Goal: Task Accomplishment & Management: Use online tool/utility

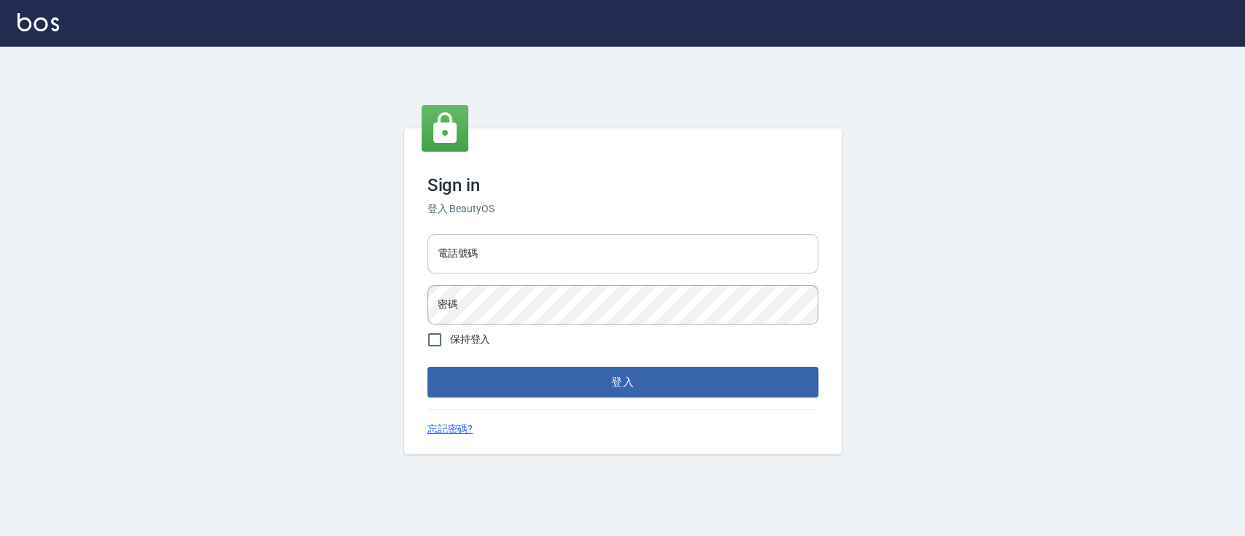
click at [666, 255] on input "電話號碼" at bounding box center [623, 253] width 391 height 39
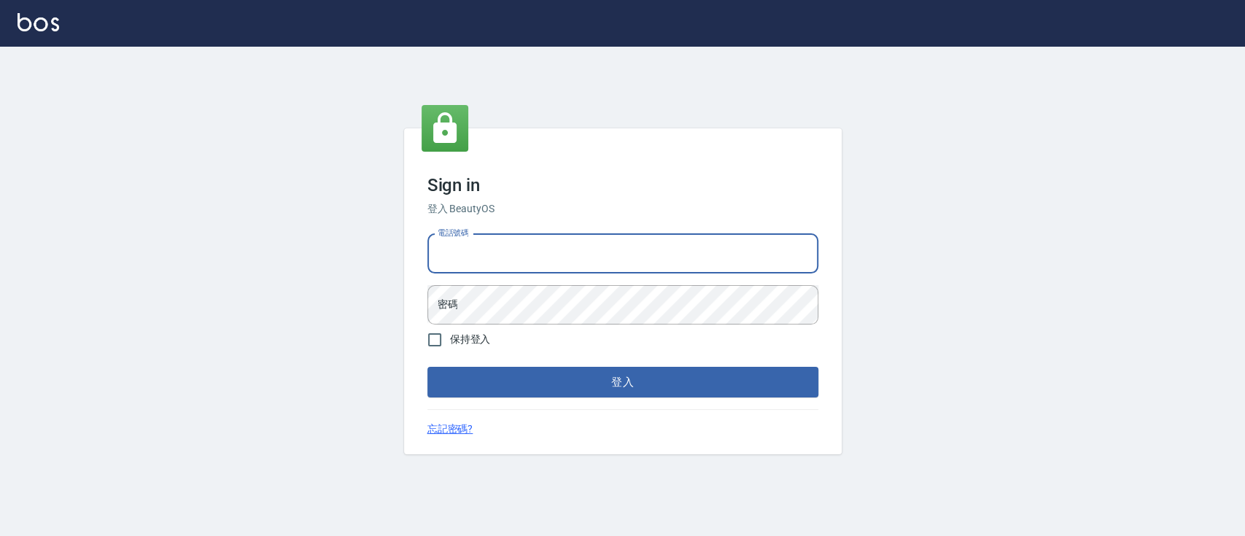
type input "0936904311"
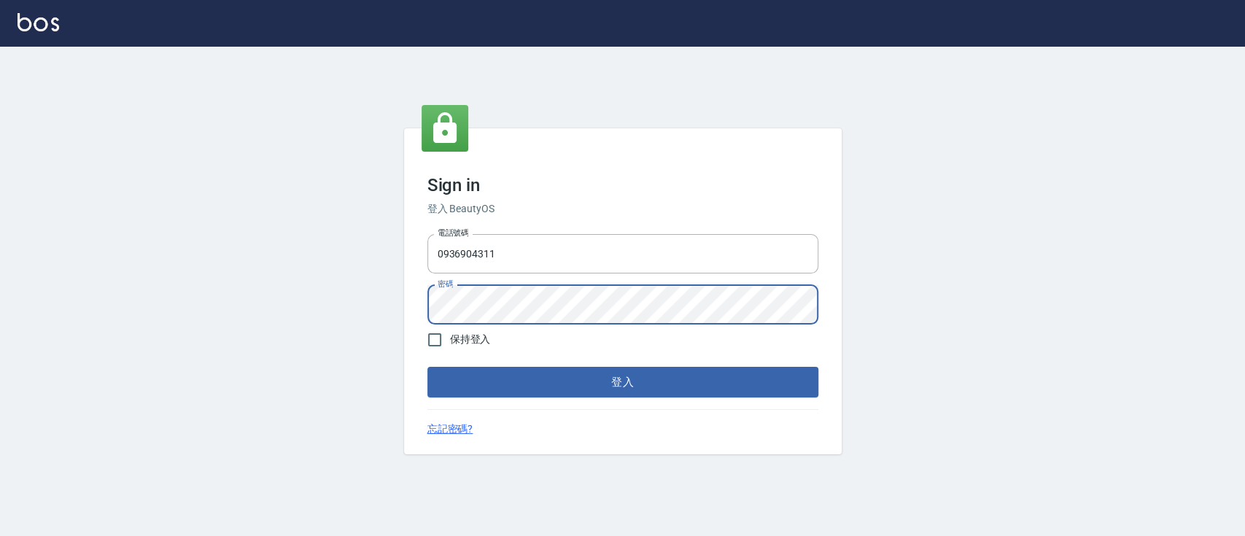
click at [428, 367] on button "登入" at bounding box center [623, 382] width 391 height 31
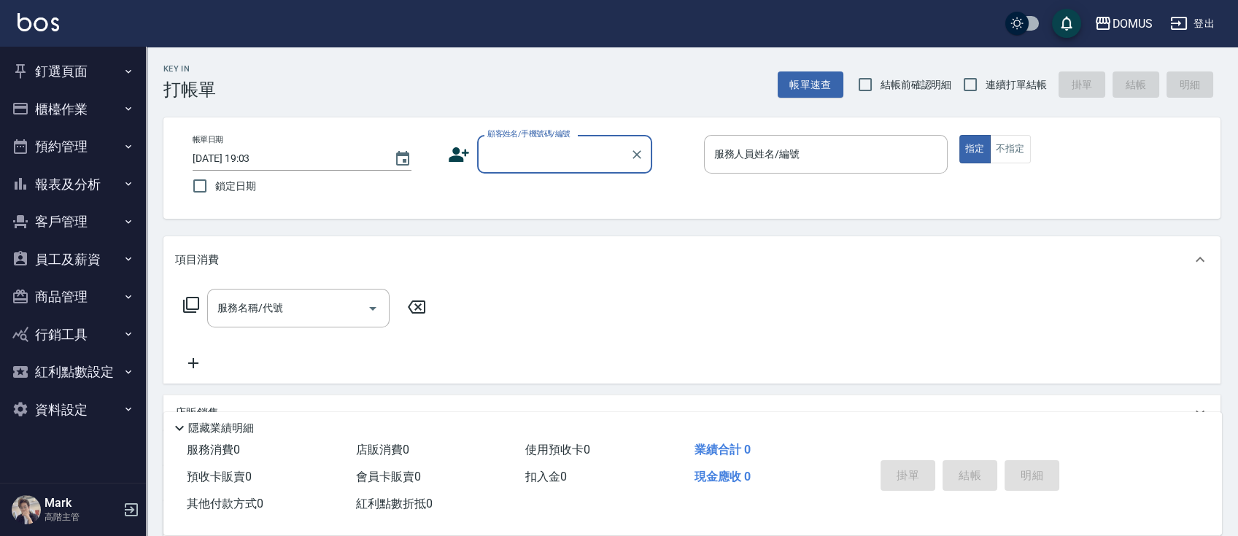
click at [1010, 85] on span "連續打單結帳" at bounding box center [1016, 84] width 61 height 15
click at [986, 85] on input "連續打單結帳" at bounding box center [970, 84] width 31 height 31
checkbox input "true"
click at [549, 161] on input "顧客姓名/手機號碼/編號" at bounding box center [554, 155] width 140 height 26
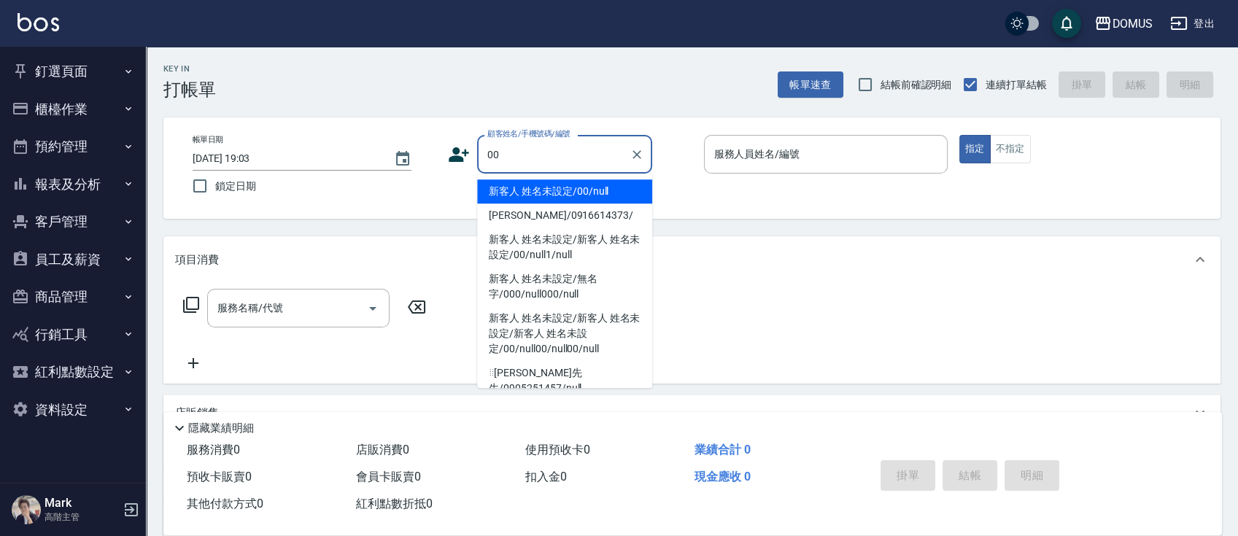
type input "00"
type input "0"
type input "新客人 姓名未設定/00/null"
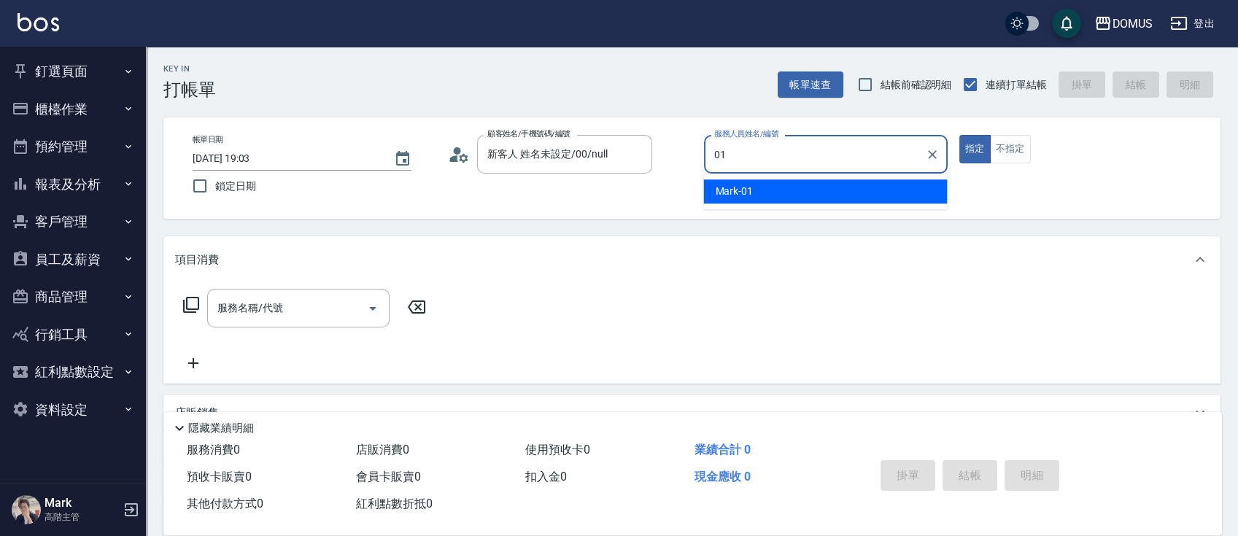
type input "Mark-01"
type button "true"
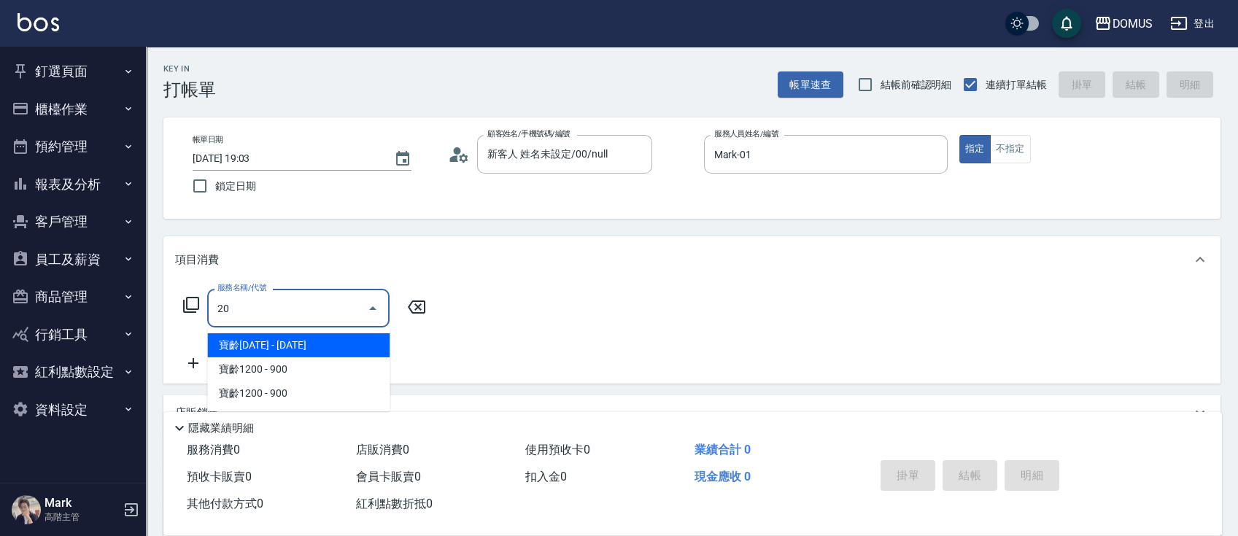
type input "206"
type input "20"
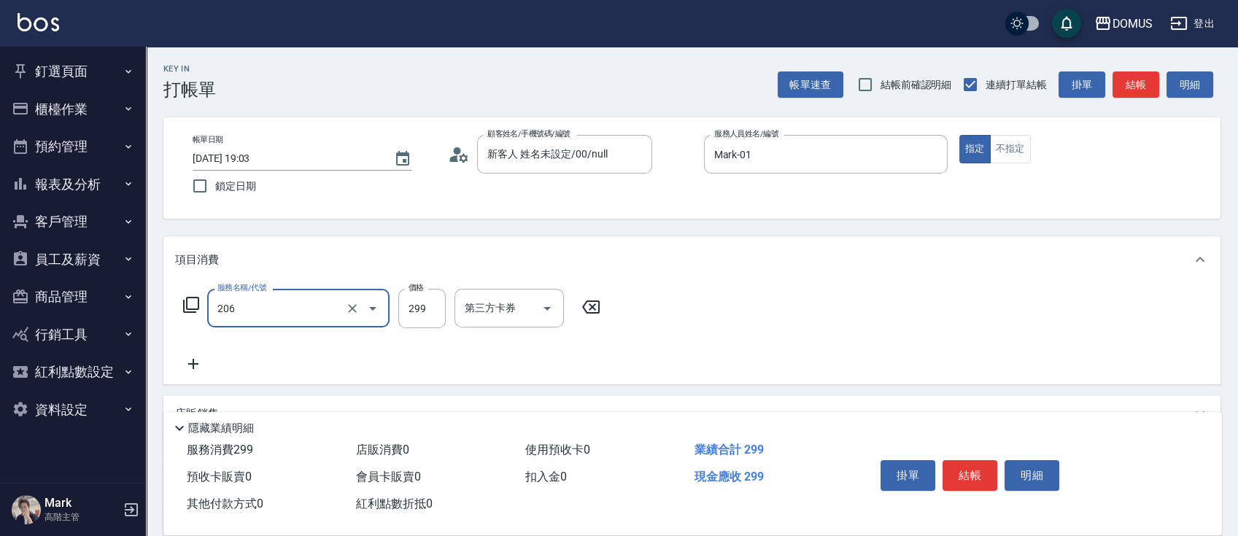
type input "健康洗髮(206)"
type input "0"
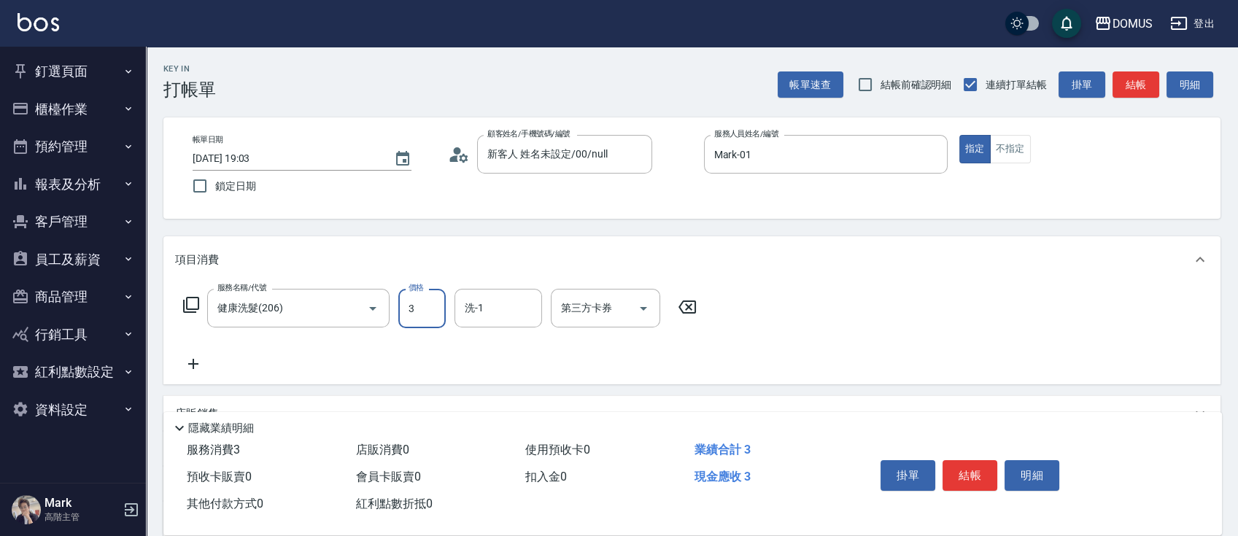
type input "30"
type input "300"
type input "Heidi-34"
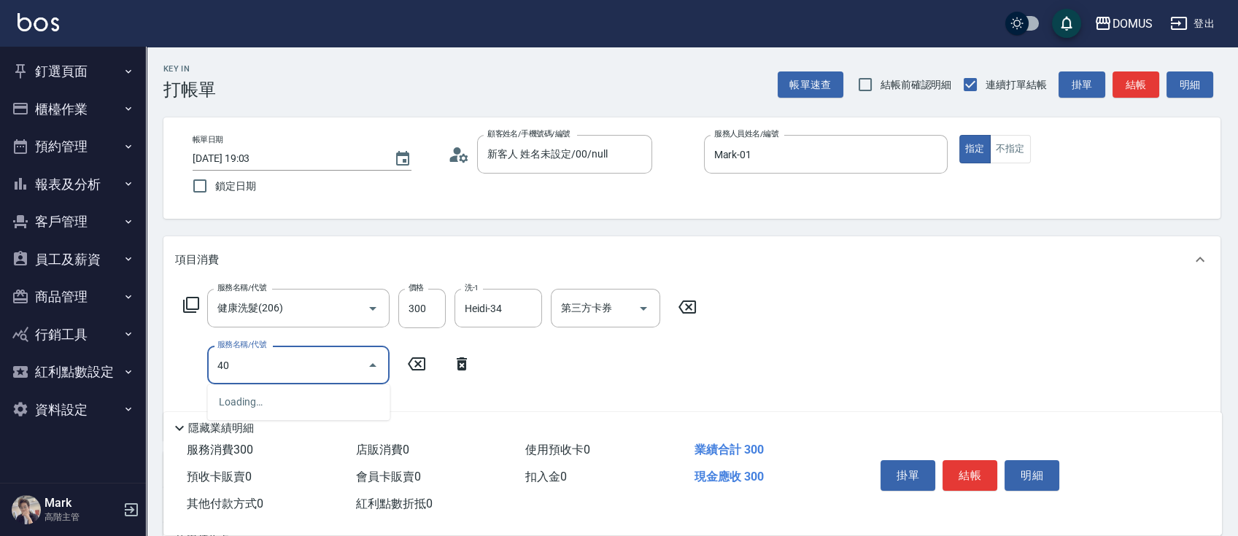
type input "401"
type input "50"
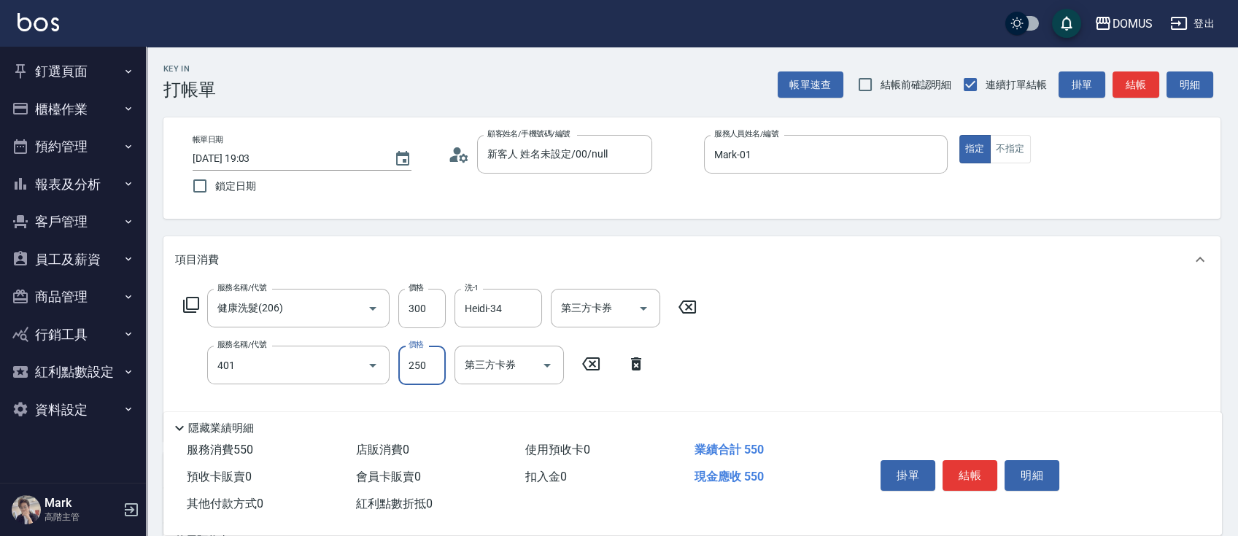
type input "剪髮(401)"
type input "4"
type input "30"
type input "40"
type input "70"
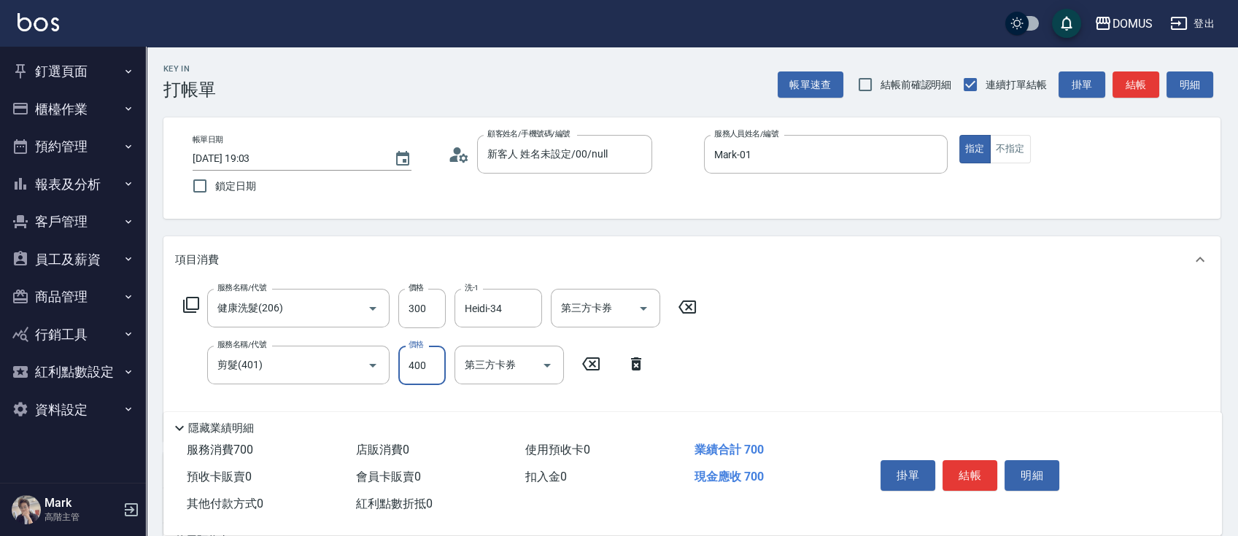
type input "400"
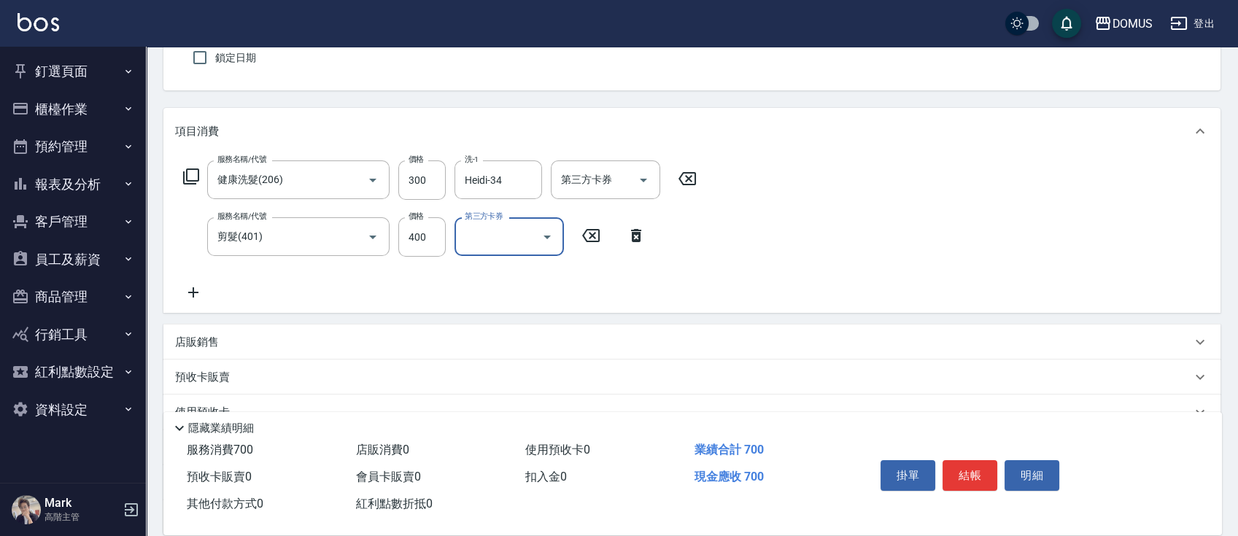
scroll to position [265, 0]
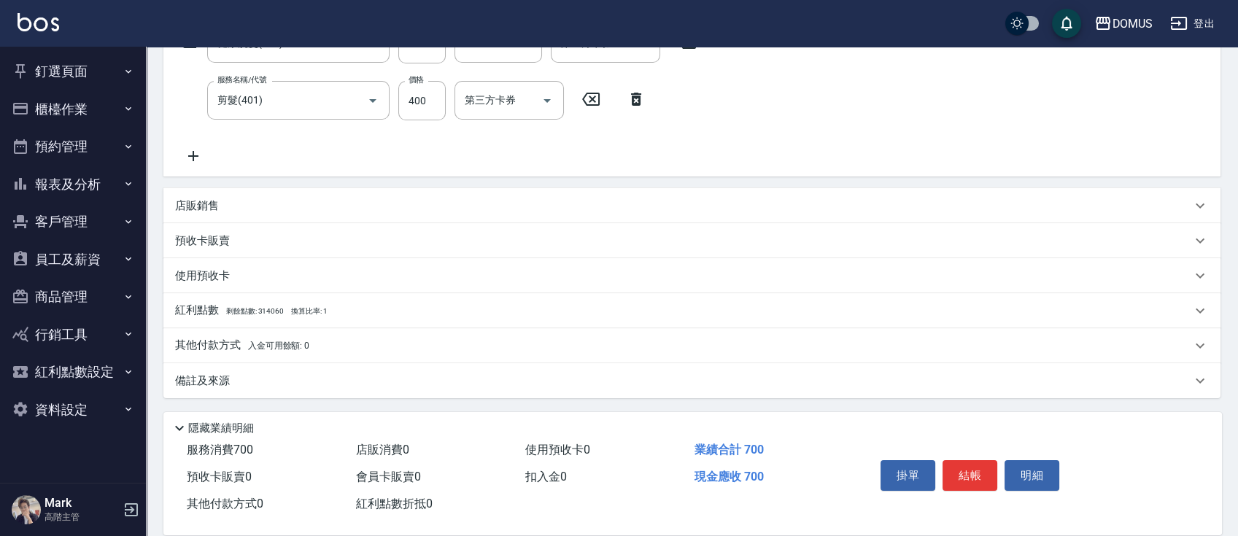
click at [347, 382] on div "備註及來源" at bounding box center [683, 381] width 1016 height 15
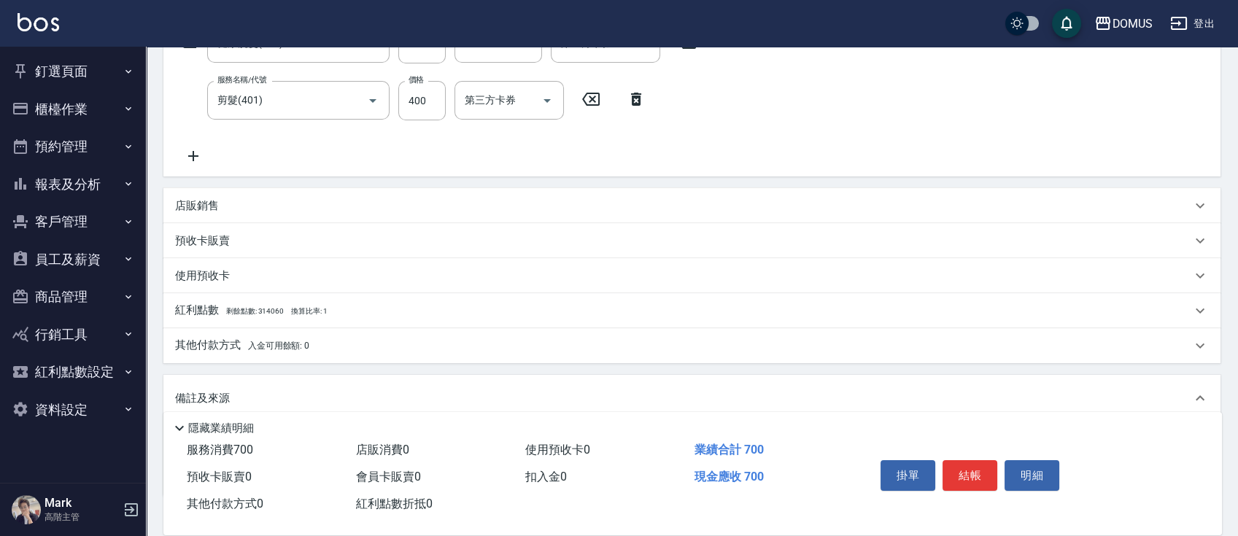
click at [368, 354] on div "其他付款方式 入金可用餘額: 0" at bounding box center [691, 345] width 1057 height 35
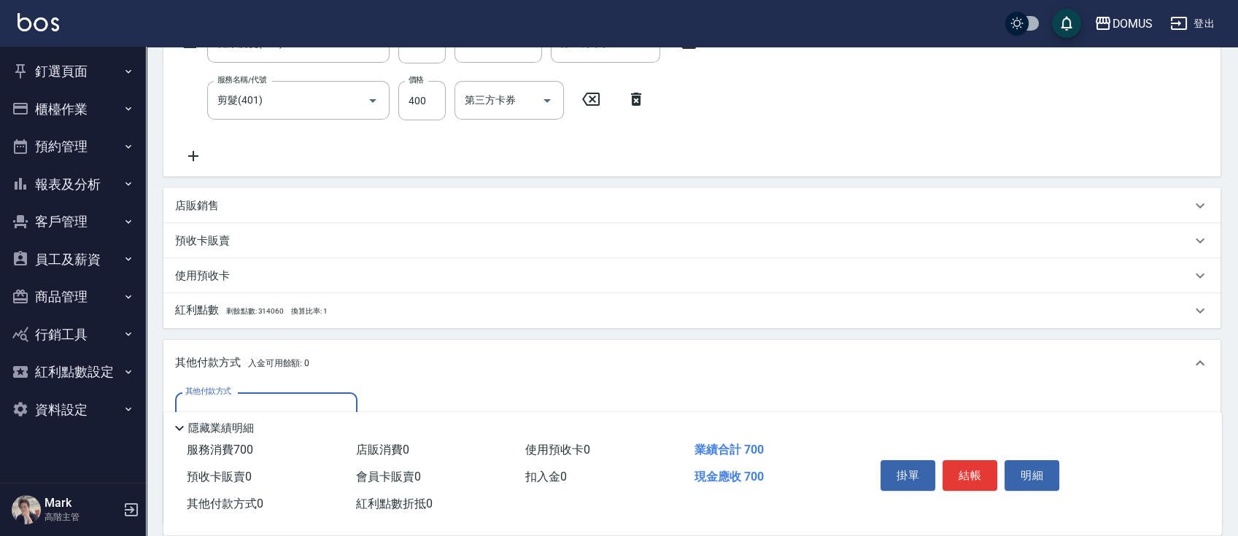
scroll to position [0, 0]
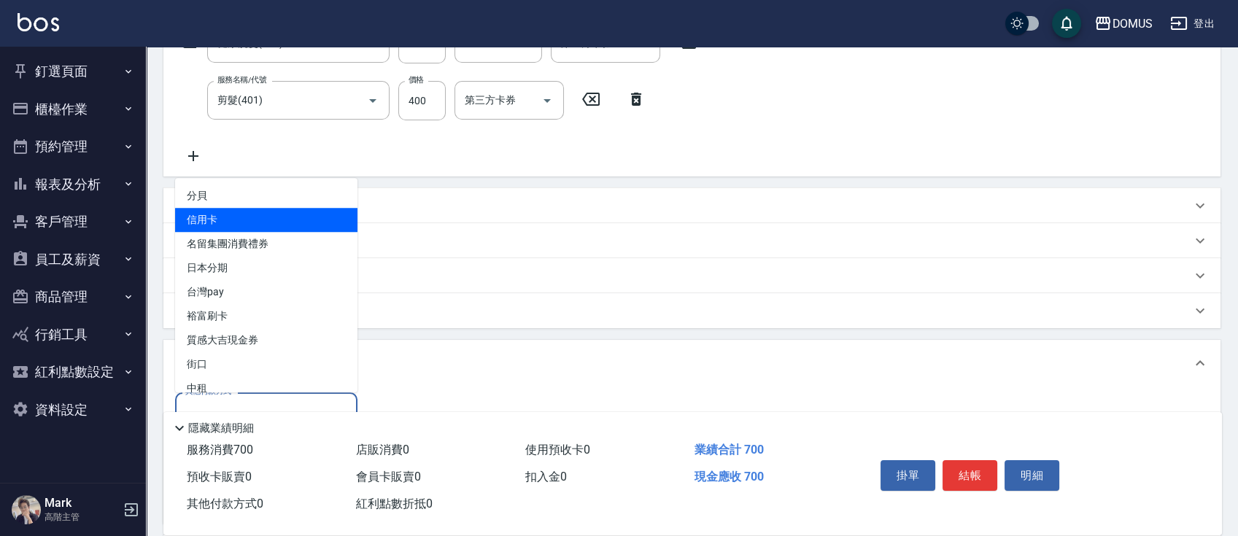
type input "信用卡"
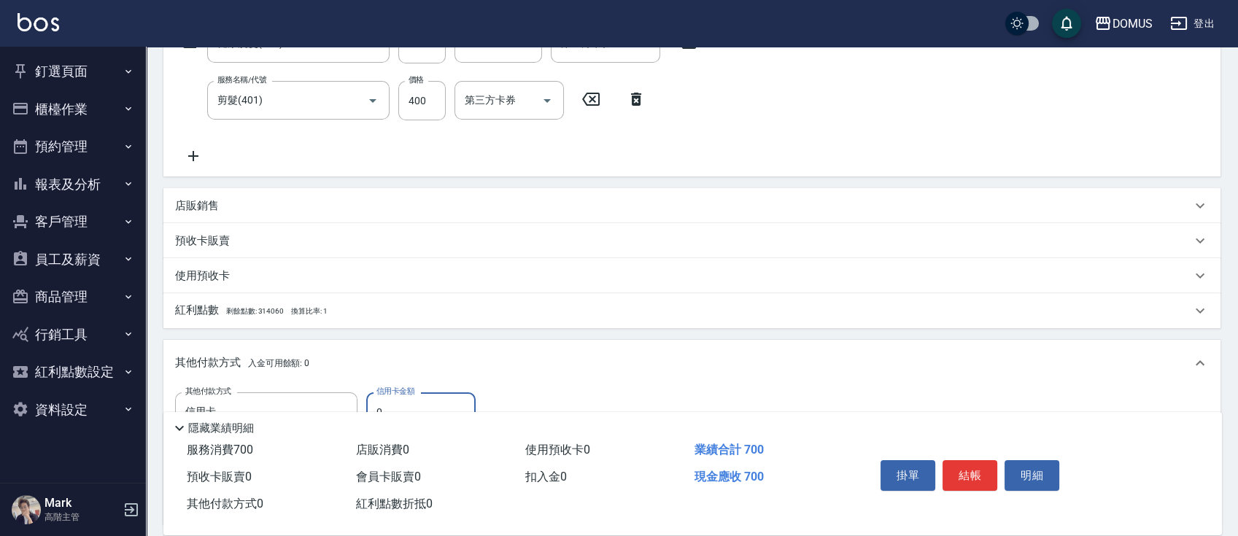
type input "60"
type input "70"
type input "0"
type input "700"
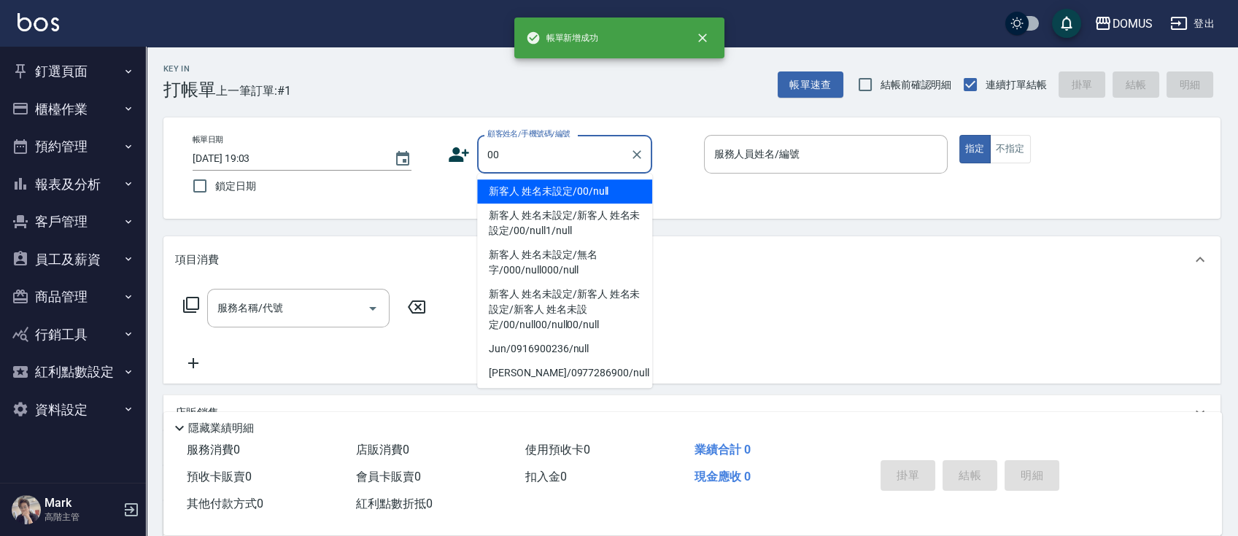
type input "新客人 姓名未設定/00/null"
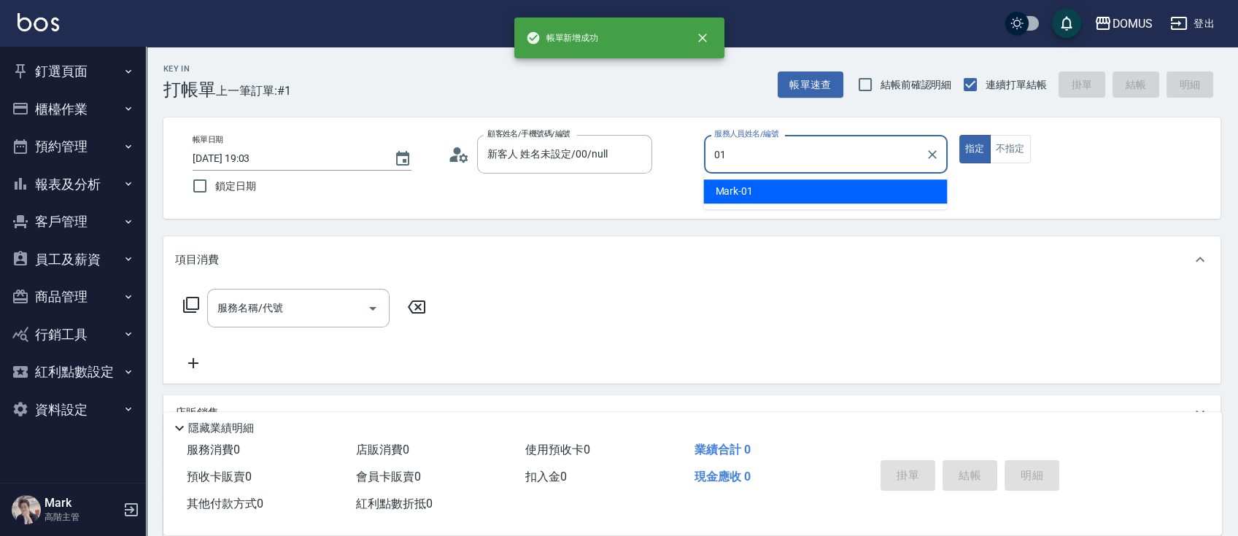
type input "Mark-01"
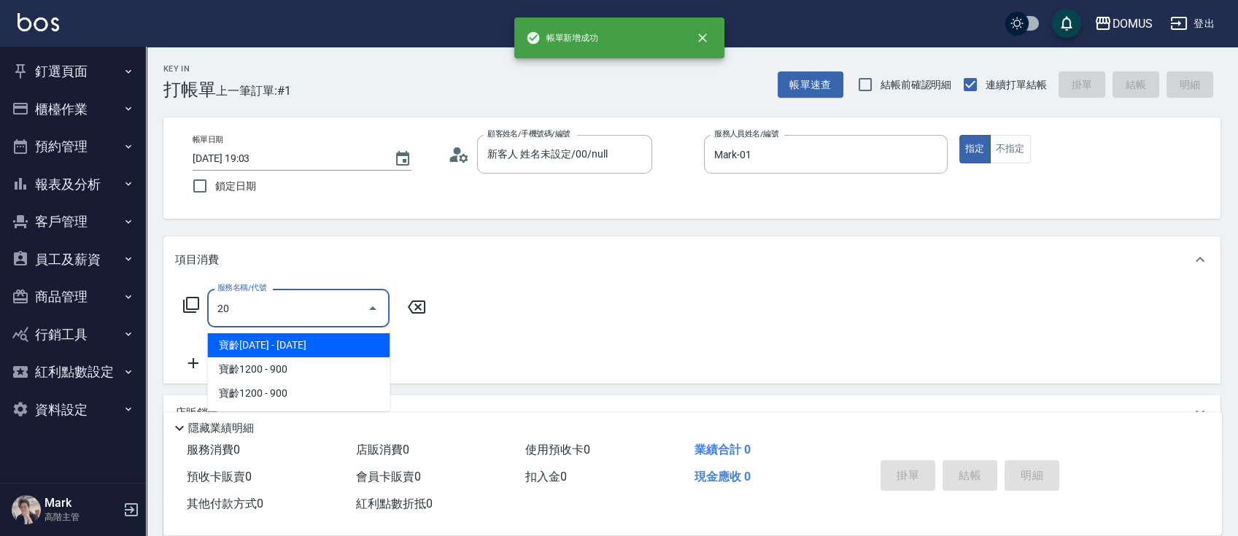
type input "206"
type input "20"
type input "健康洗髮(206)"
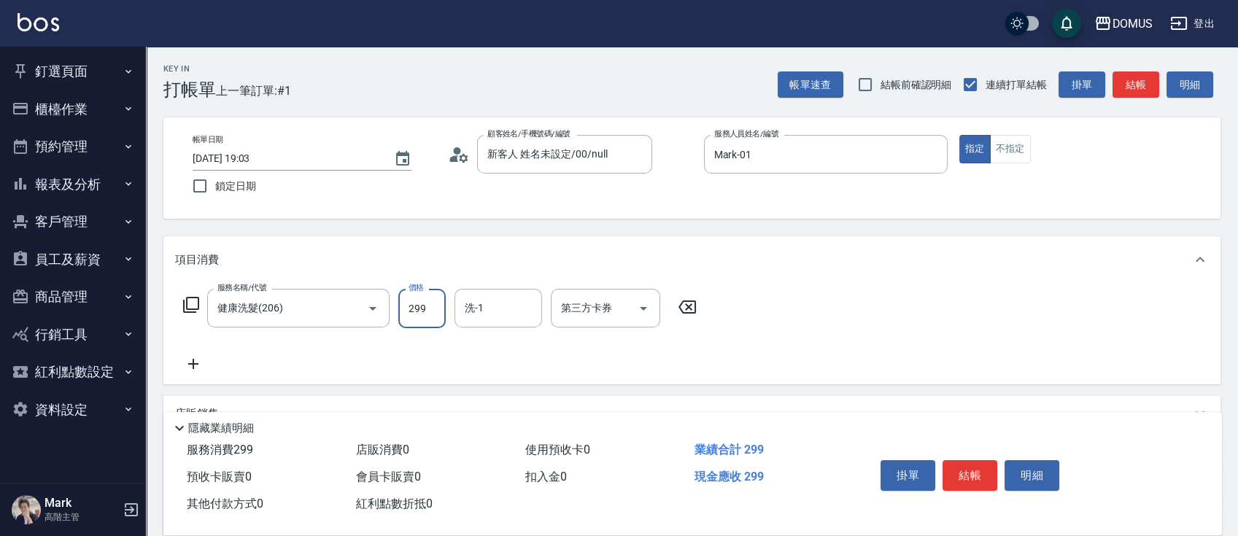
type input "3"
type input "0"
type input "30"
type input "300"
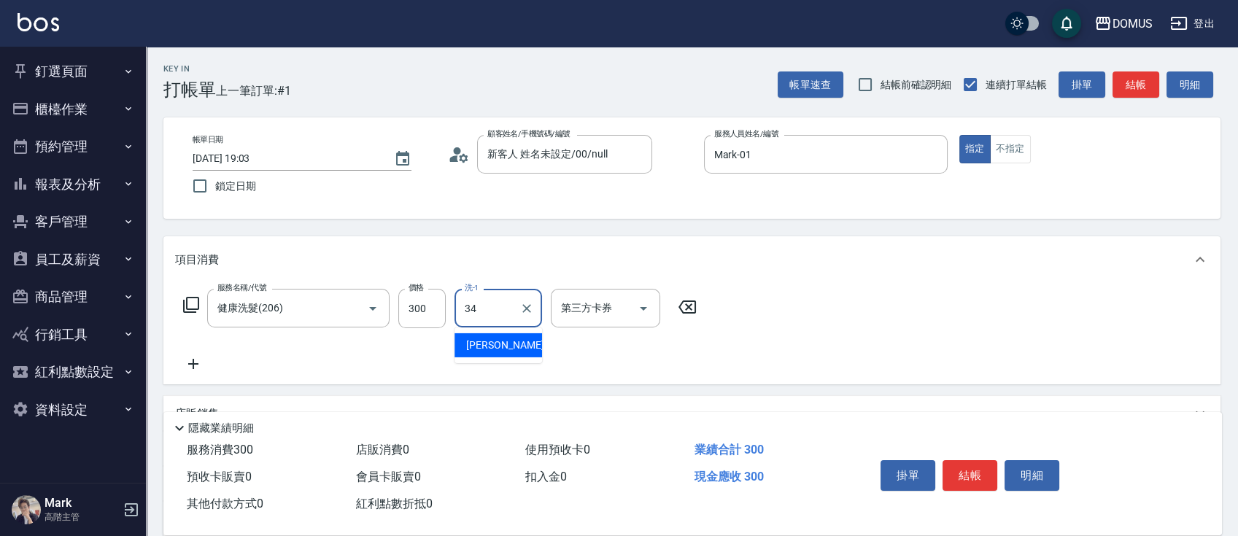
type input "Heidi-34"
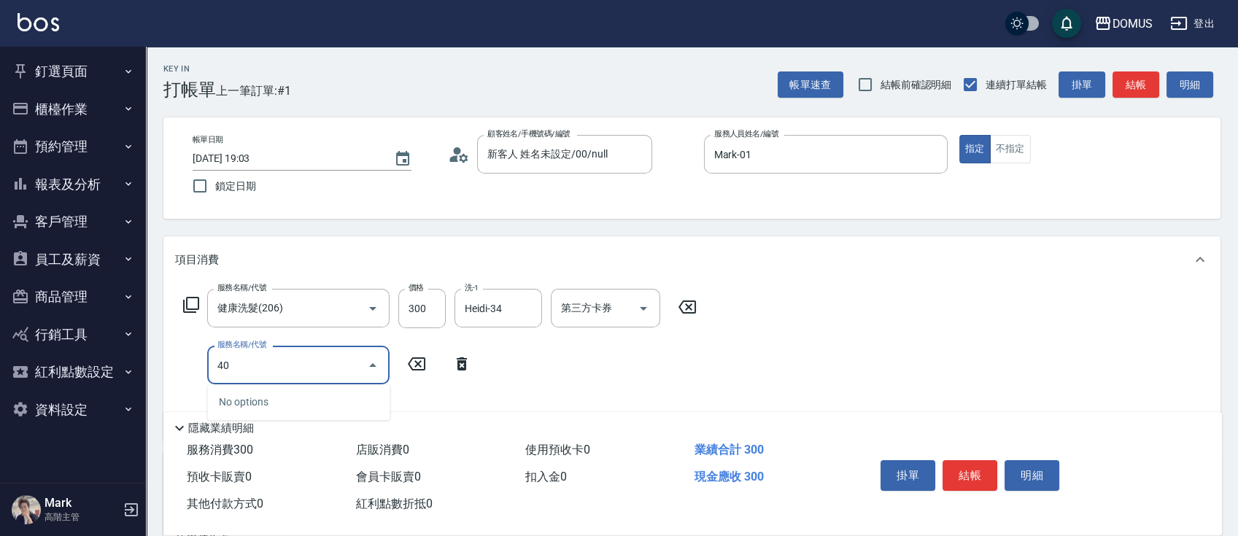
type input "401"
type input "50"
type input "剪髮(401)"
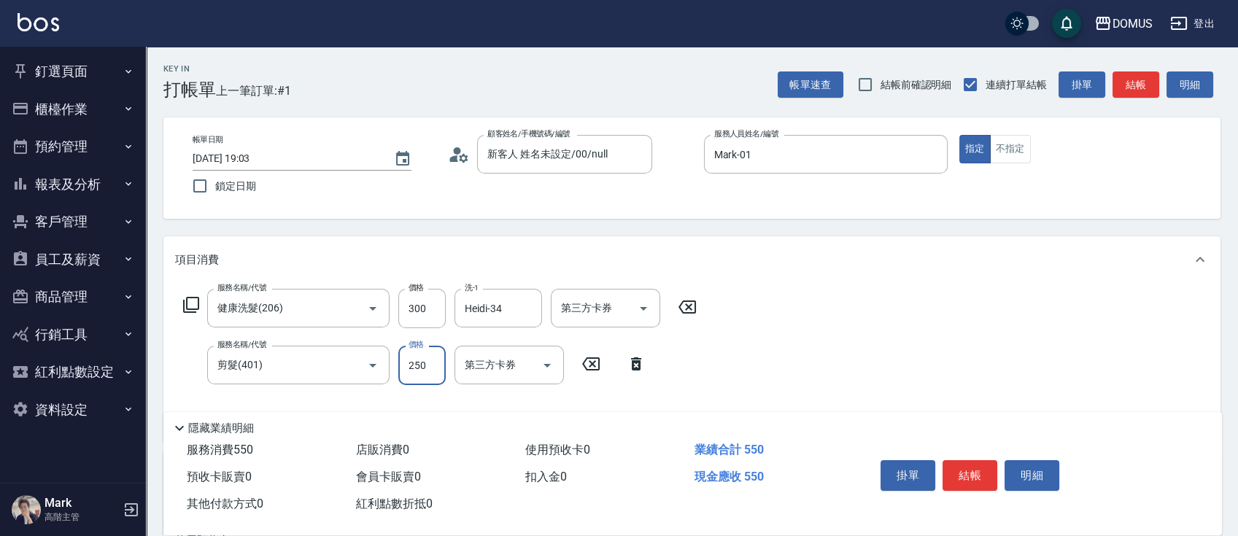
type input "4"
type input "30"
type input "40"
type input "70"
type input "400"
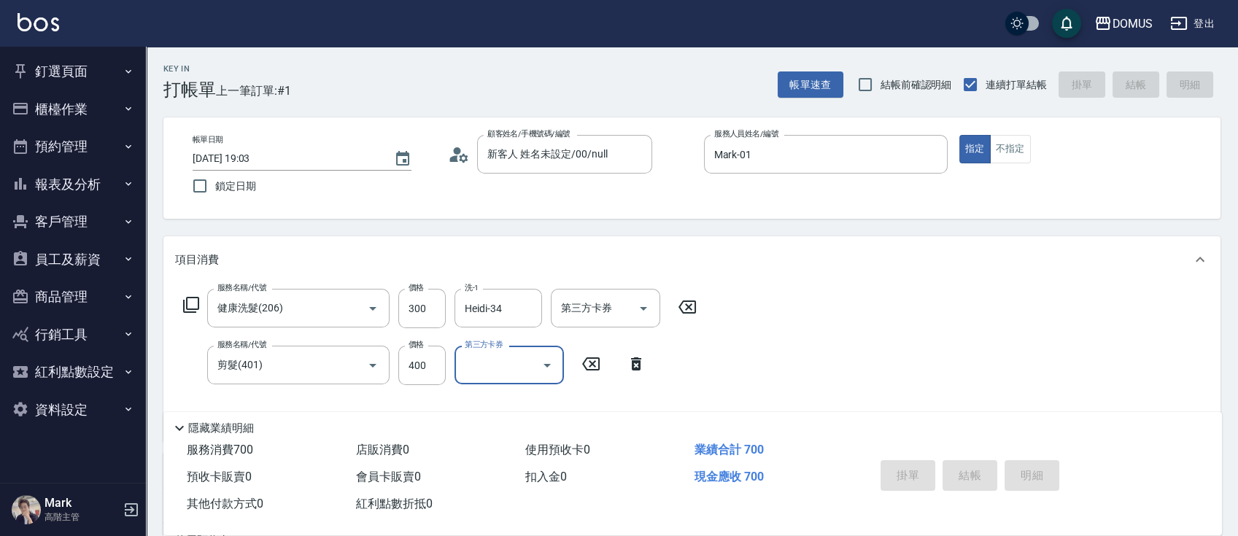
type input "0"
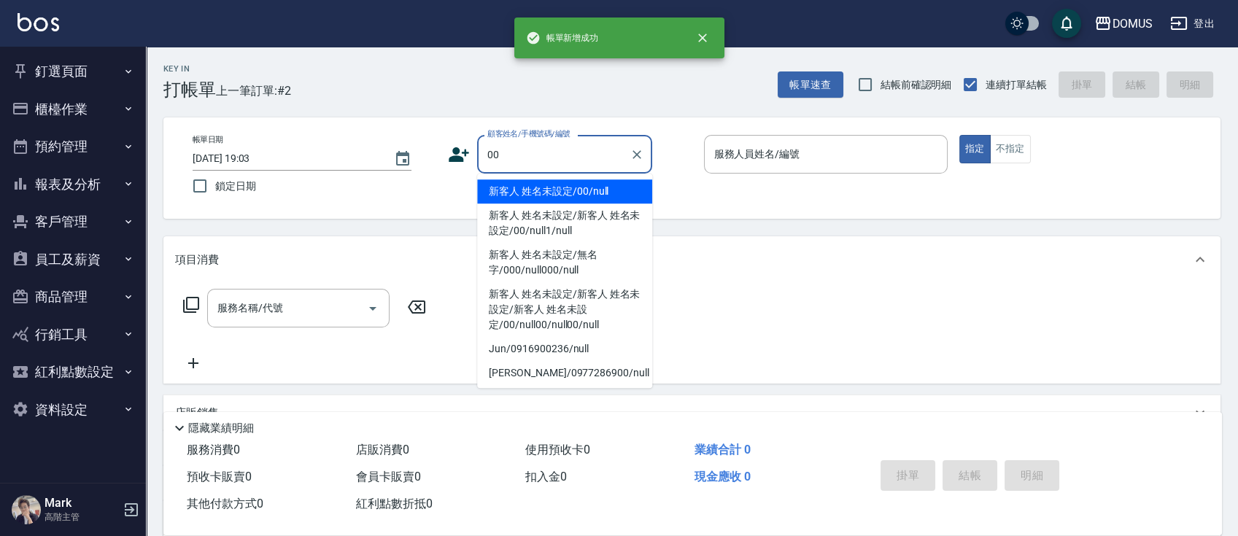
type input "00"
type input "0"
type input "新客人 姓名未設定/00/null"
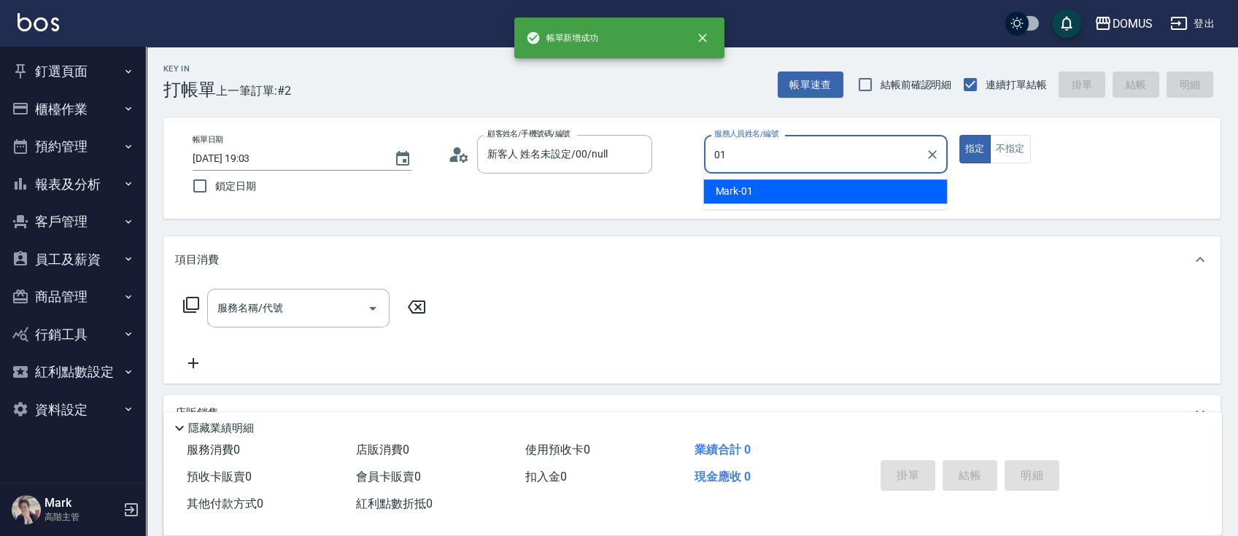
type input "Mark-01"
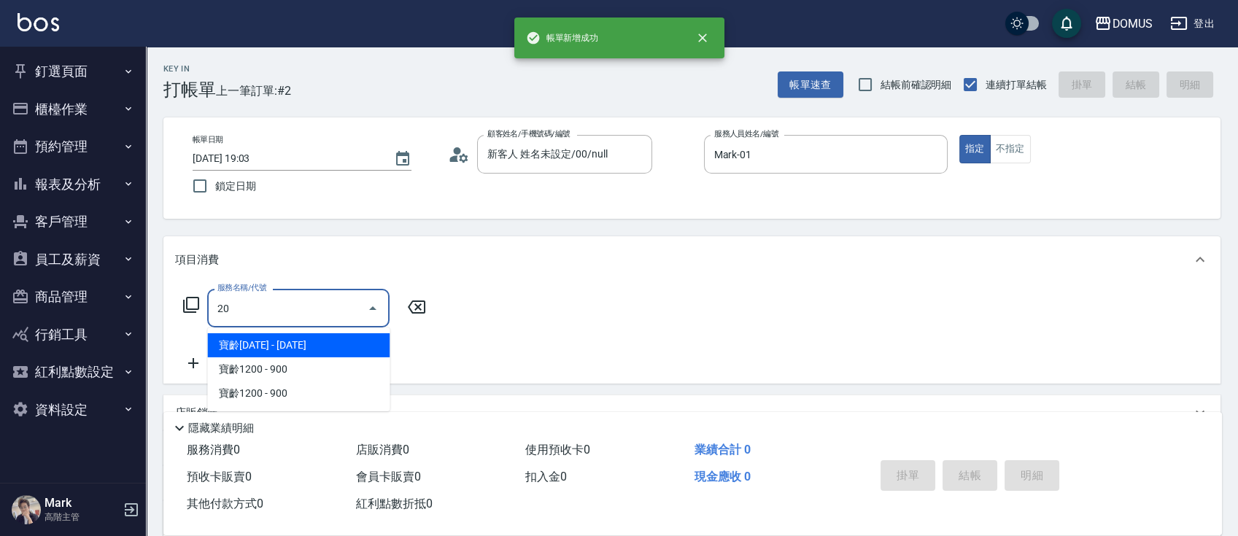
type input "206"
type input "20"
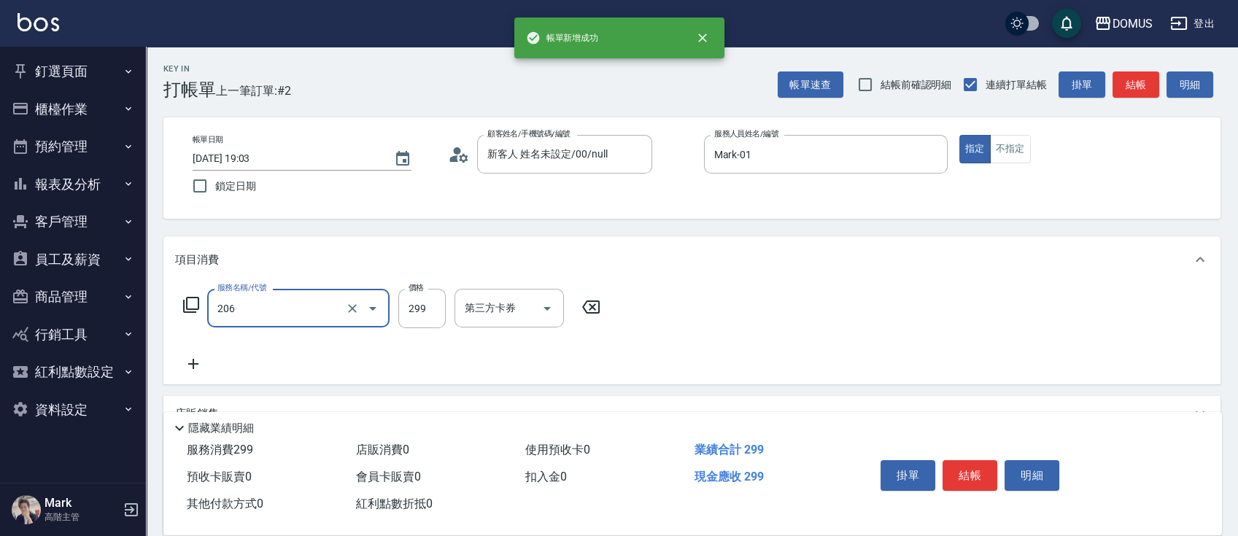
type input "健康洗髮(206)"
type input "3"
type input "0"
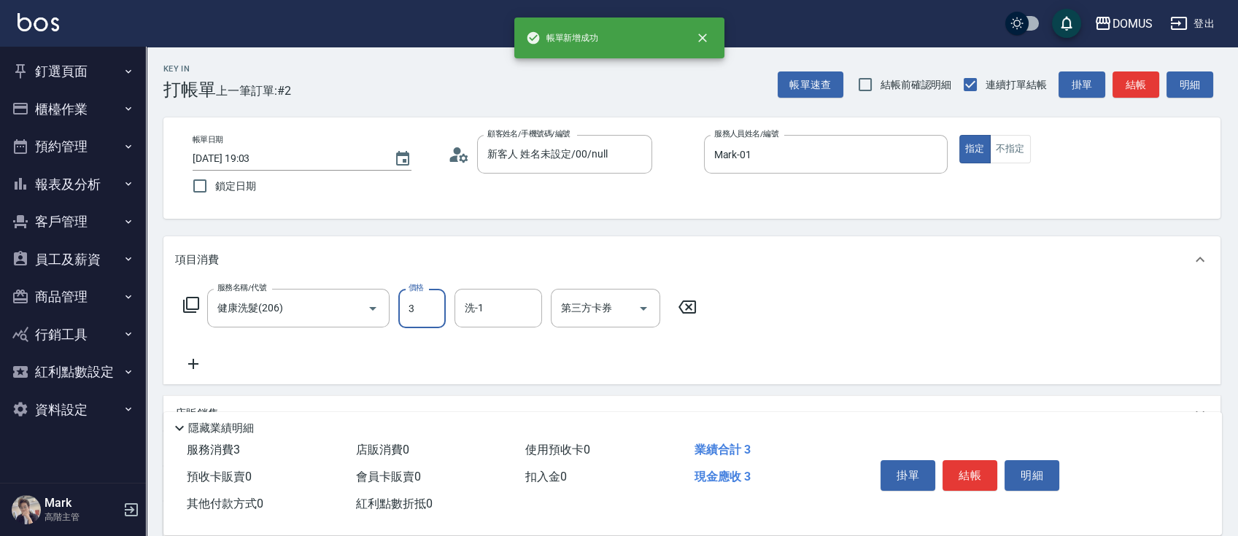
type input "30"
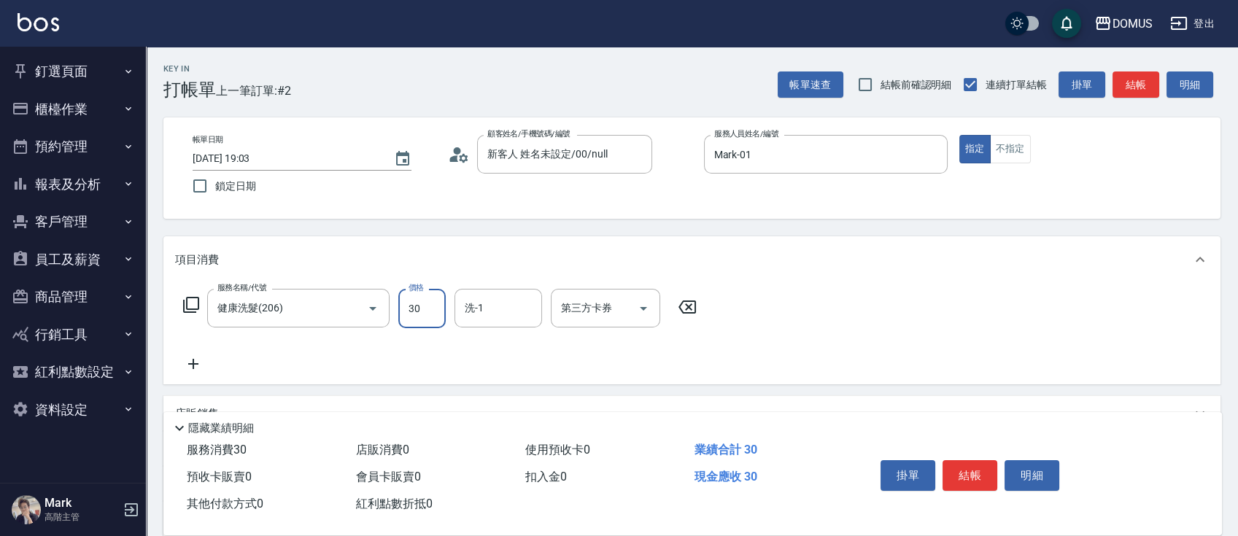
type input "30"
type input "300"
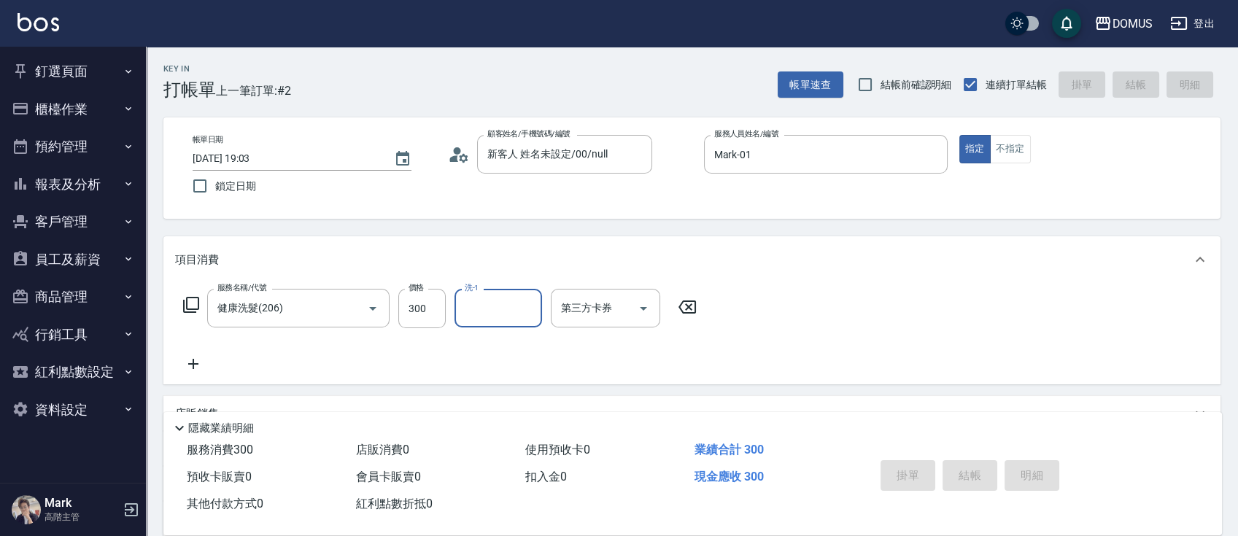
type input "0"
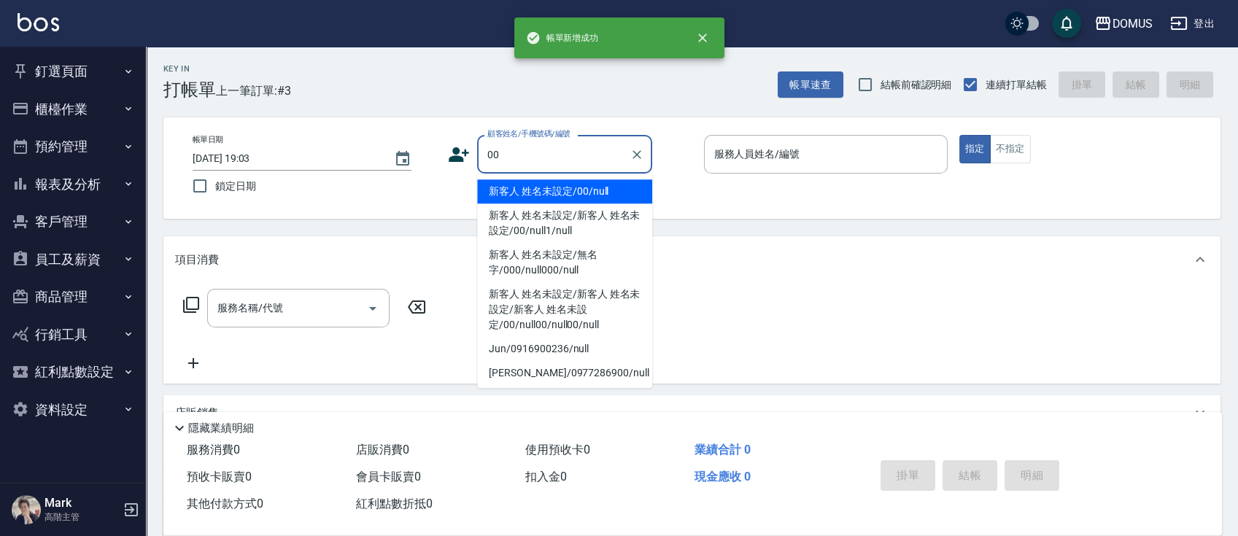
type input "00"
type input "0"
type input "新客人 姓名未設定/00/null"
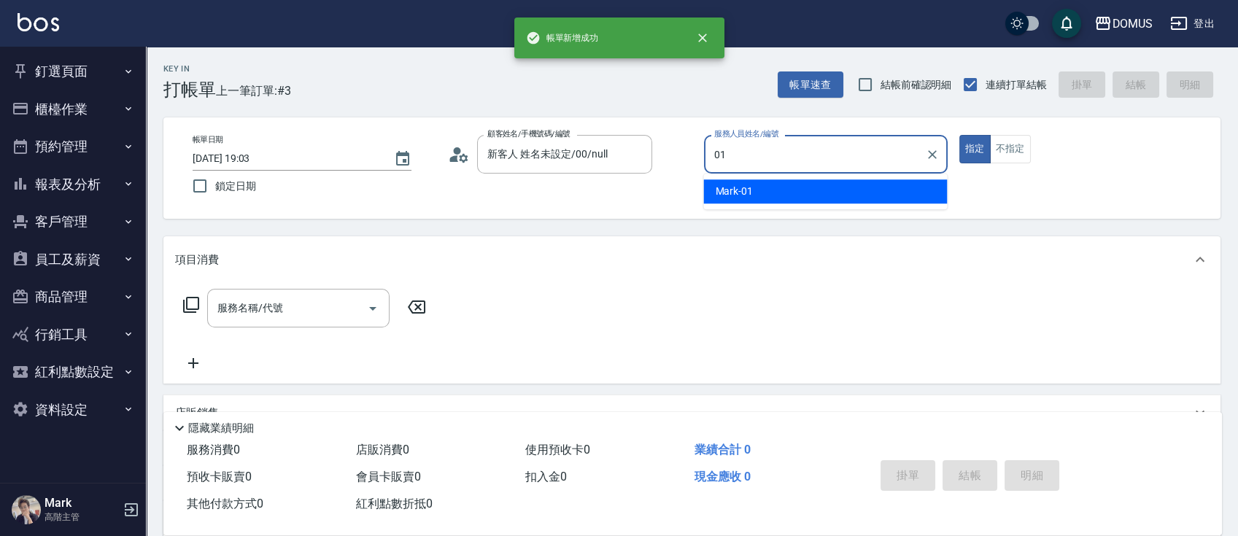
type input "Mark-01"
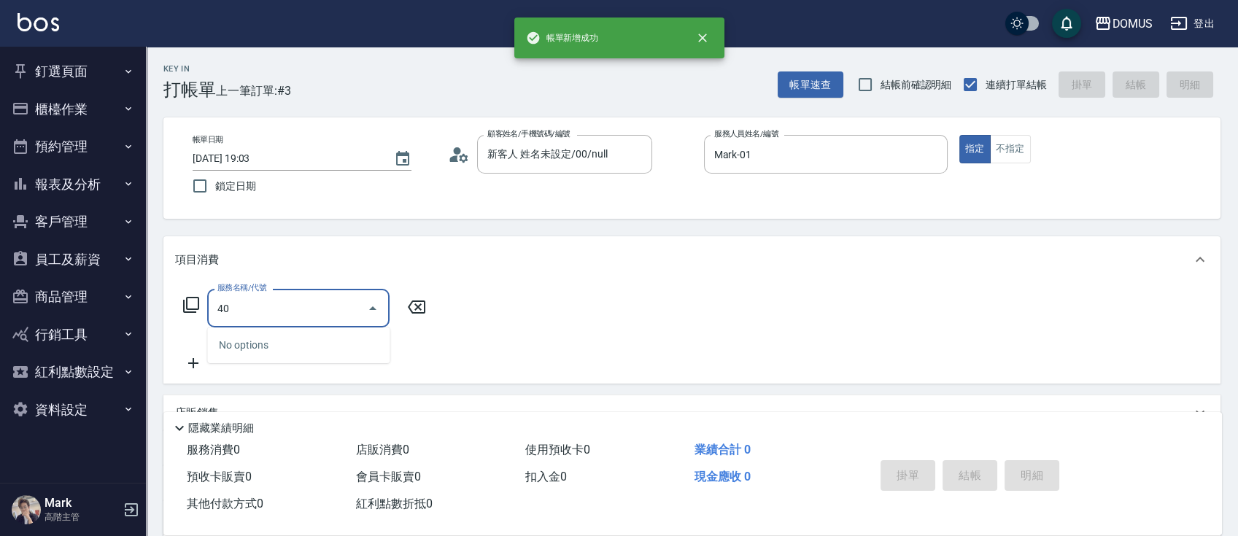
type input "401"
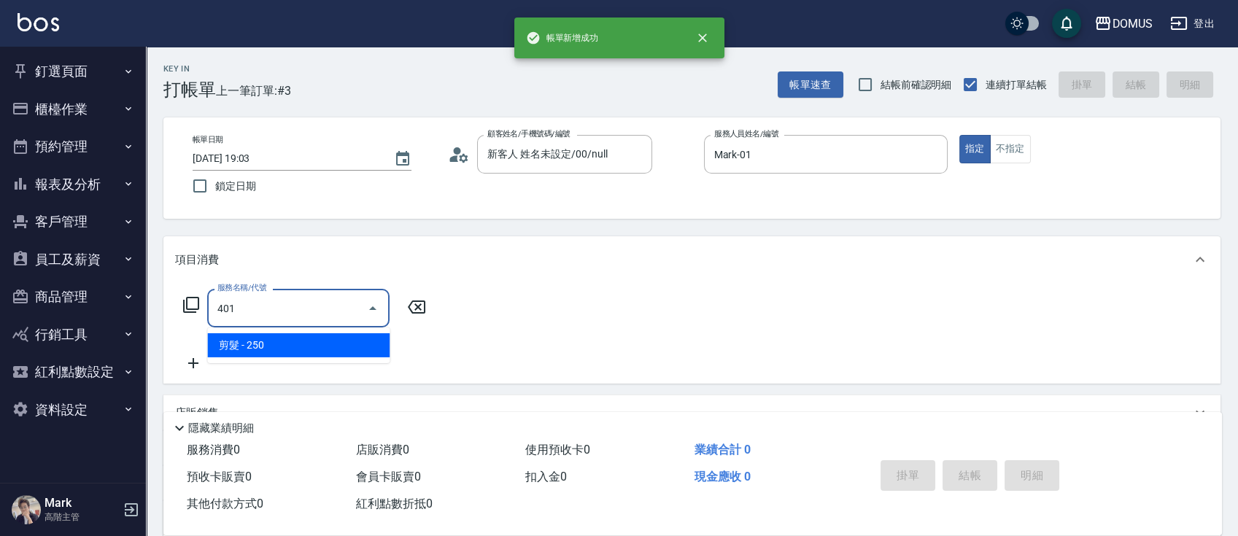
type input "20"
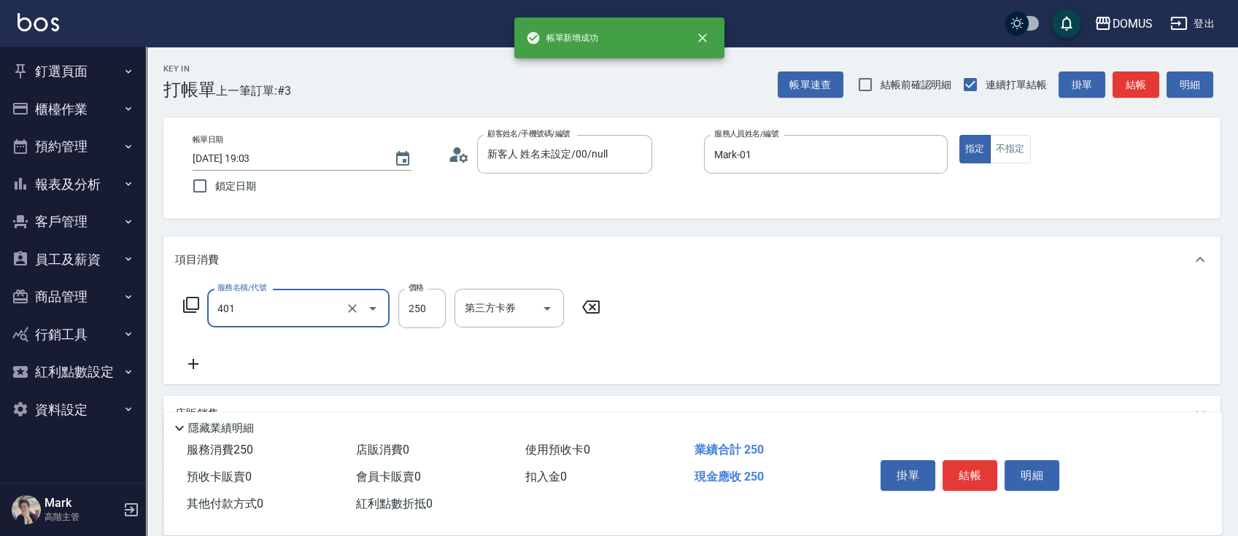
type input "剪髮(401)"
type input "0"
type input "70"
type input "700"
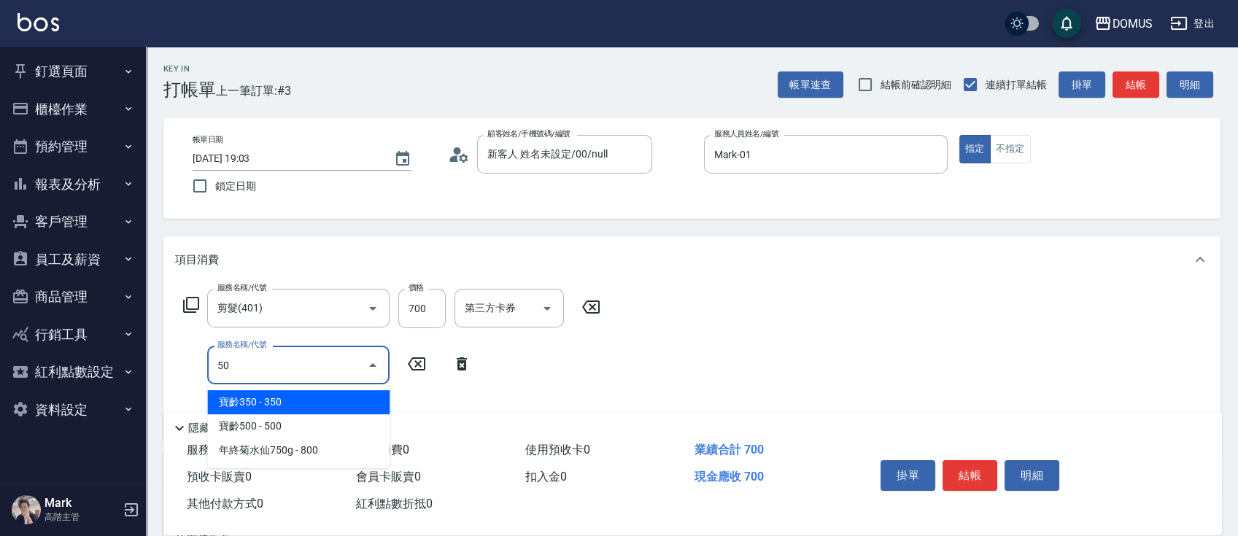
type input "501"
type input "170"
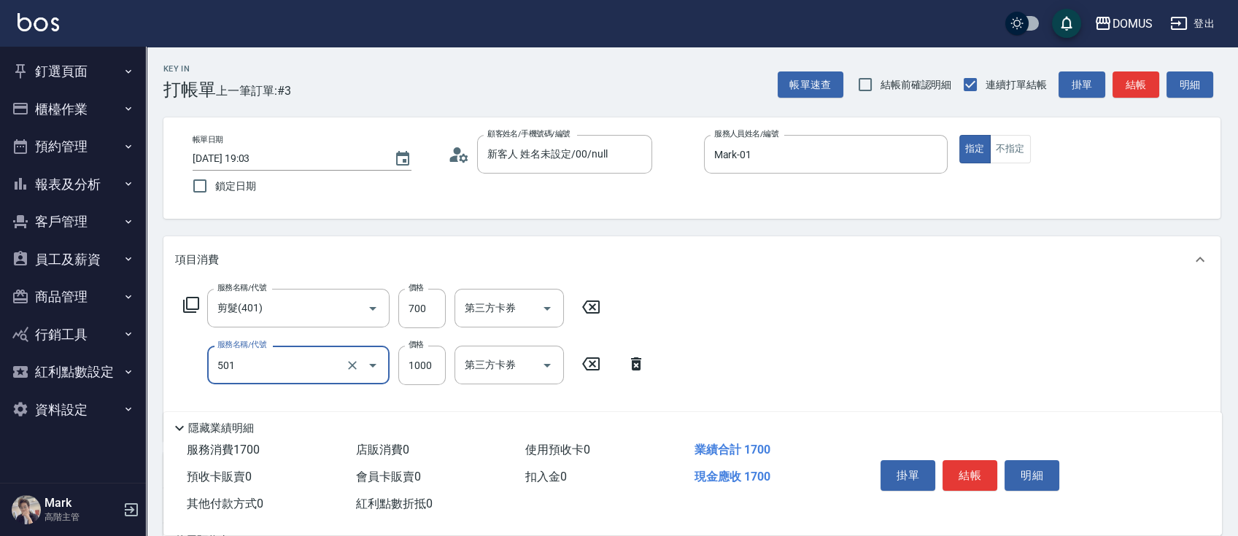
type input "染髮(501)"
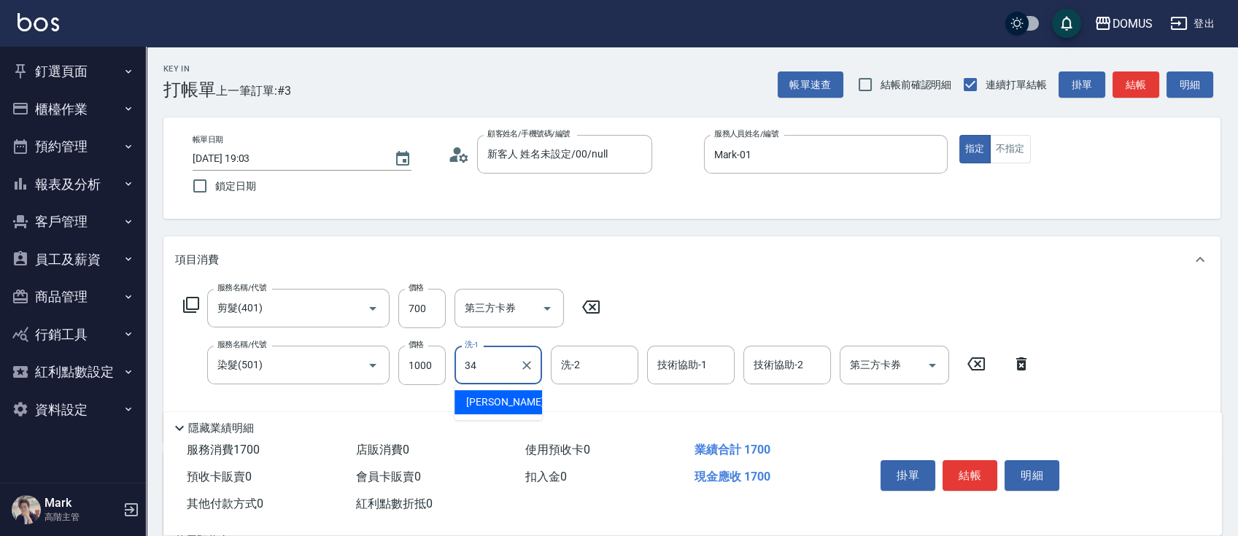
type input "Heidi-34"
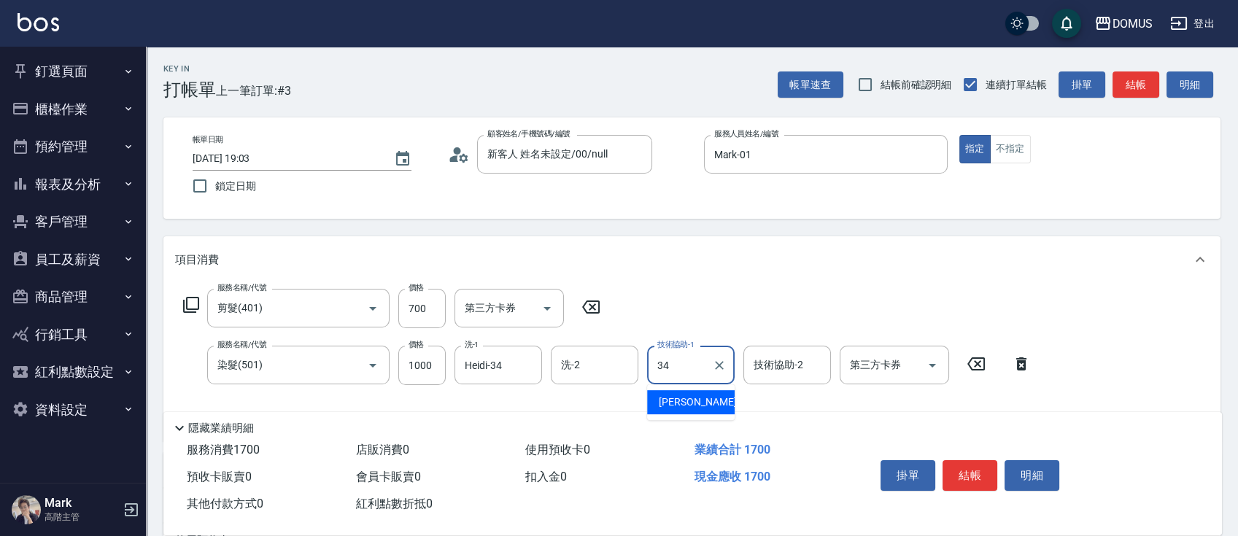
type input "Heidi-34"
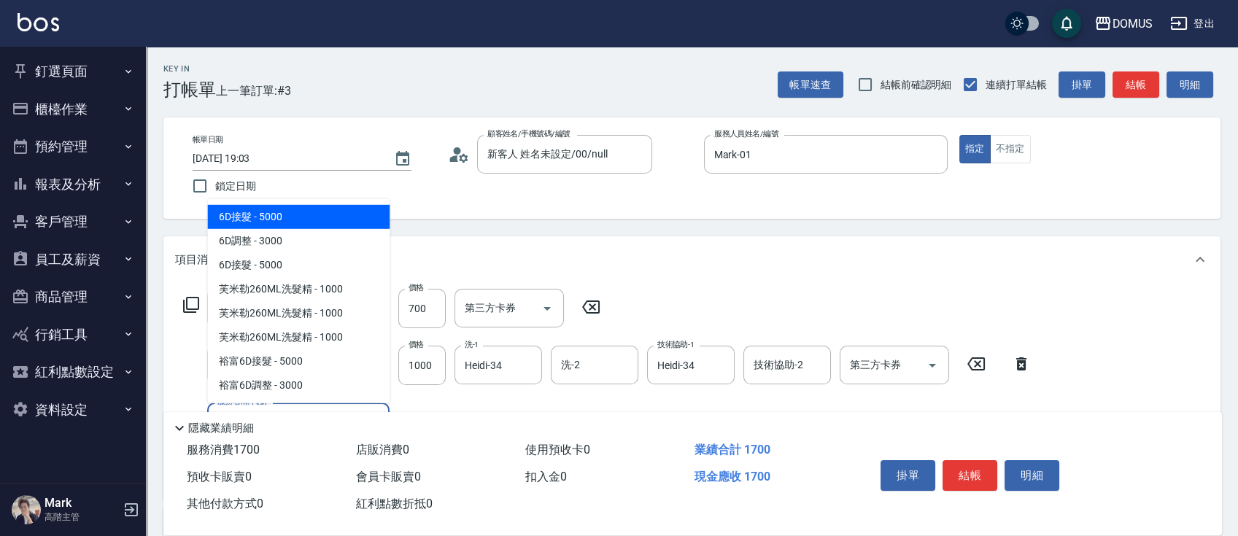
type input "604"
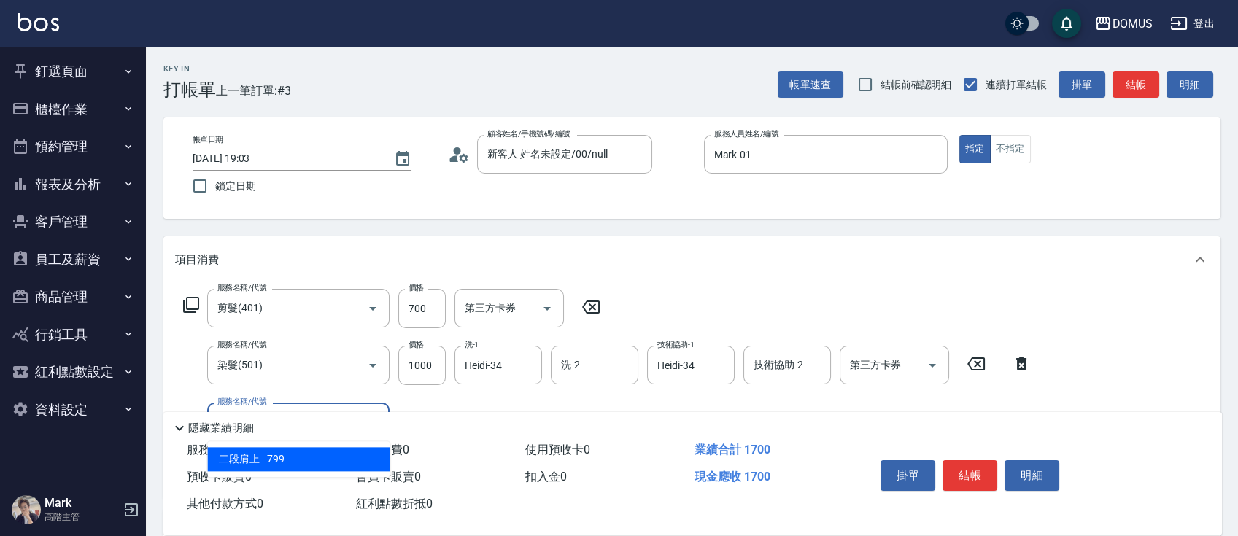
type input "240"
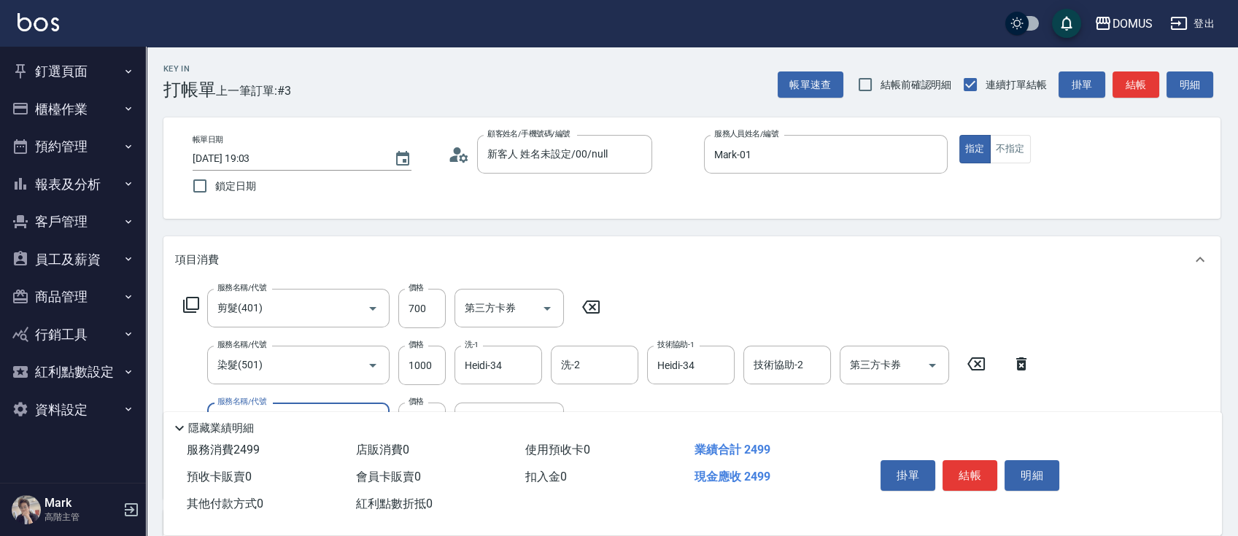
type input "二段肩上(604)"
type input "170"
type input "80"
type input "250"
type input "800"
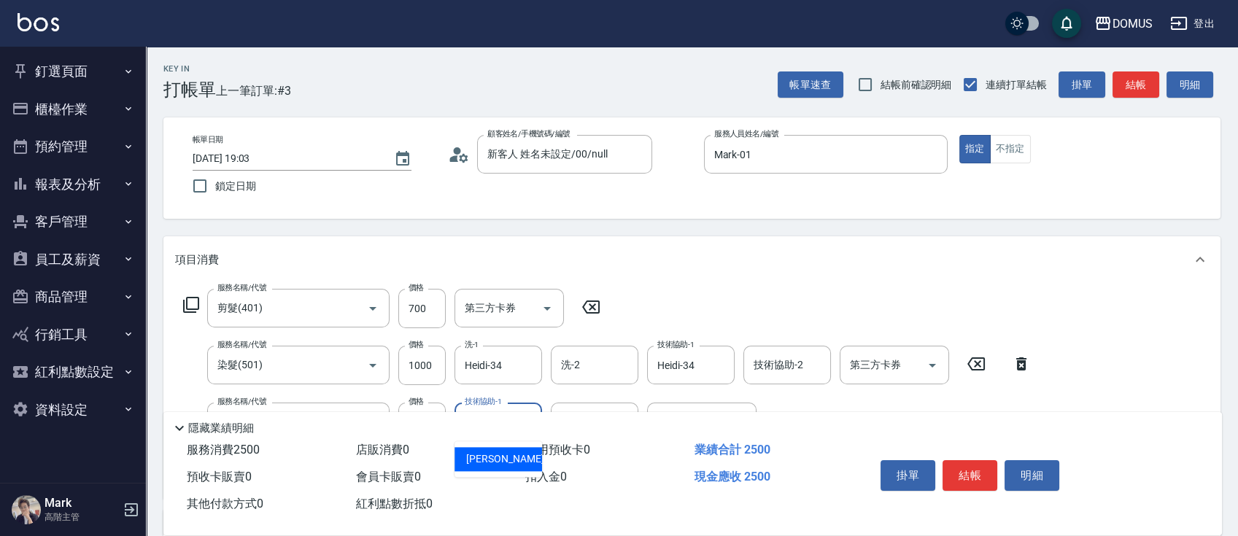
type input "Heidi-34"
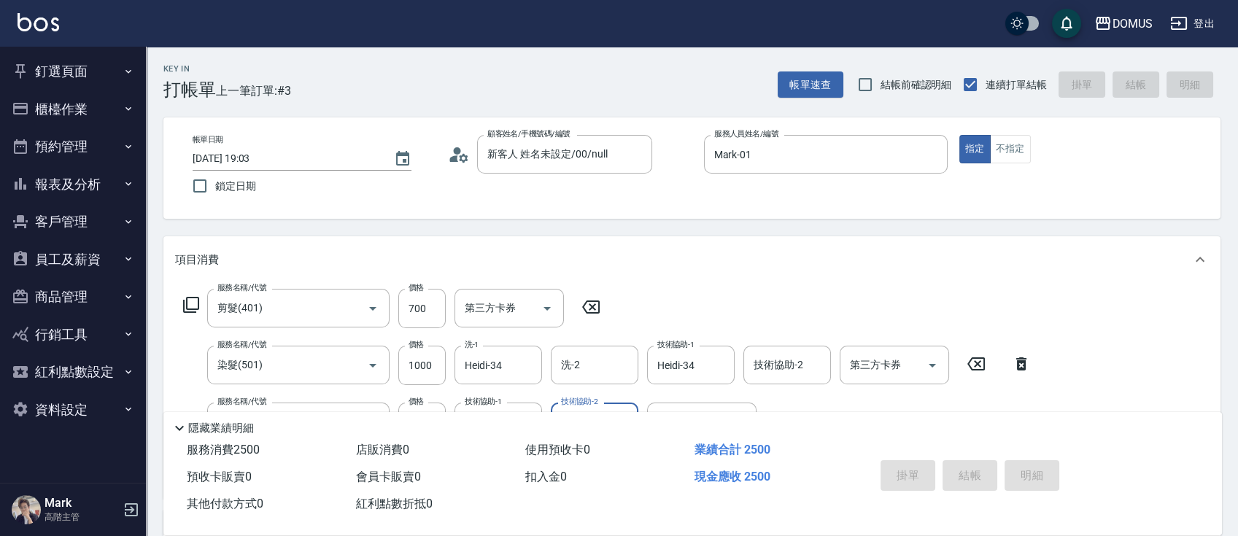
type input "0"
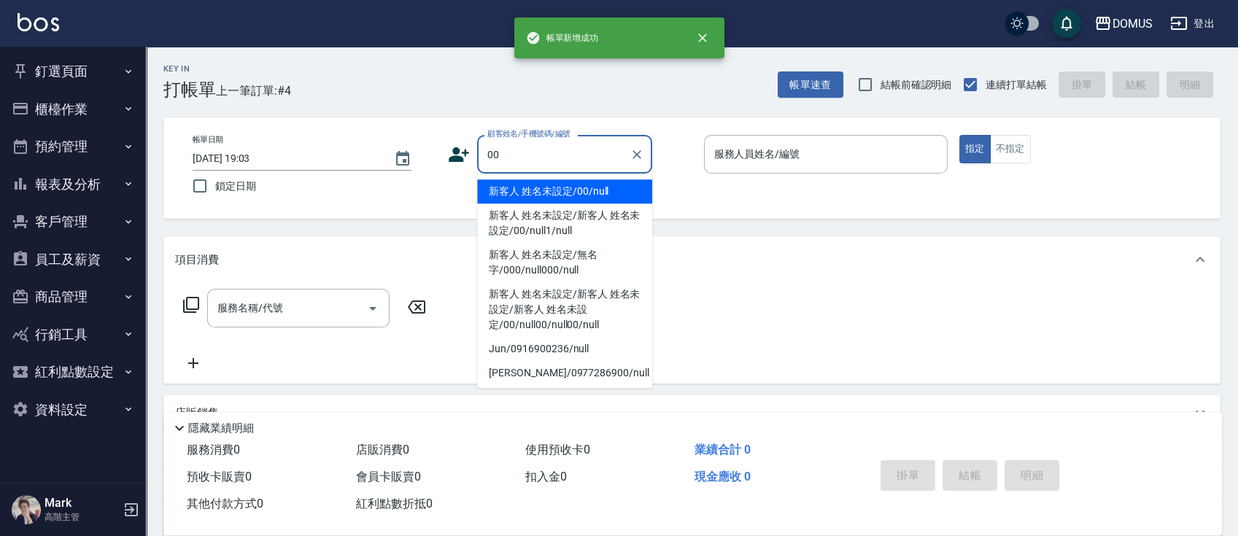
type input "00"
type input "0"
type input "新客人 姓名未設定/00/null"
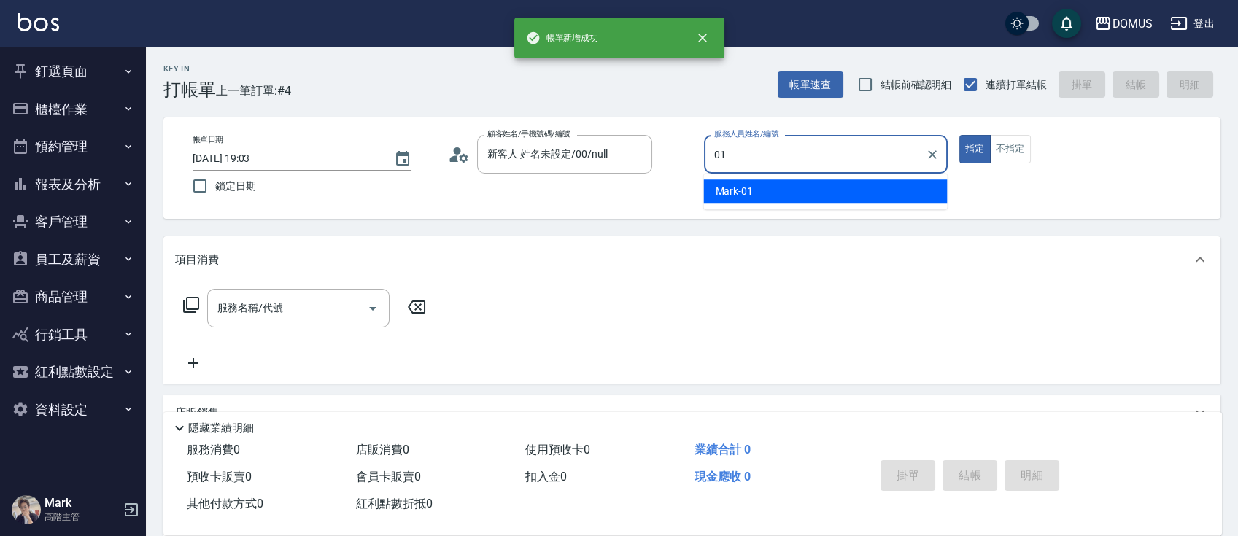
type input "Mark-01"
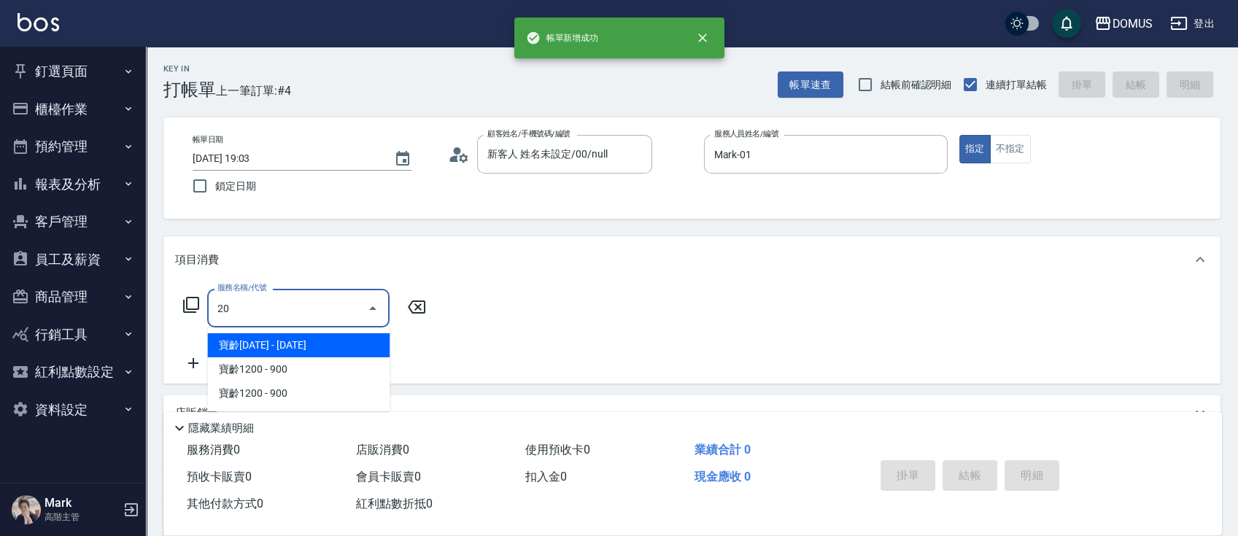
type input "206"
type input "20"
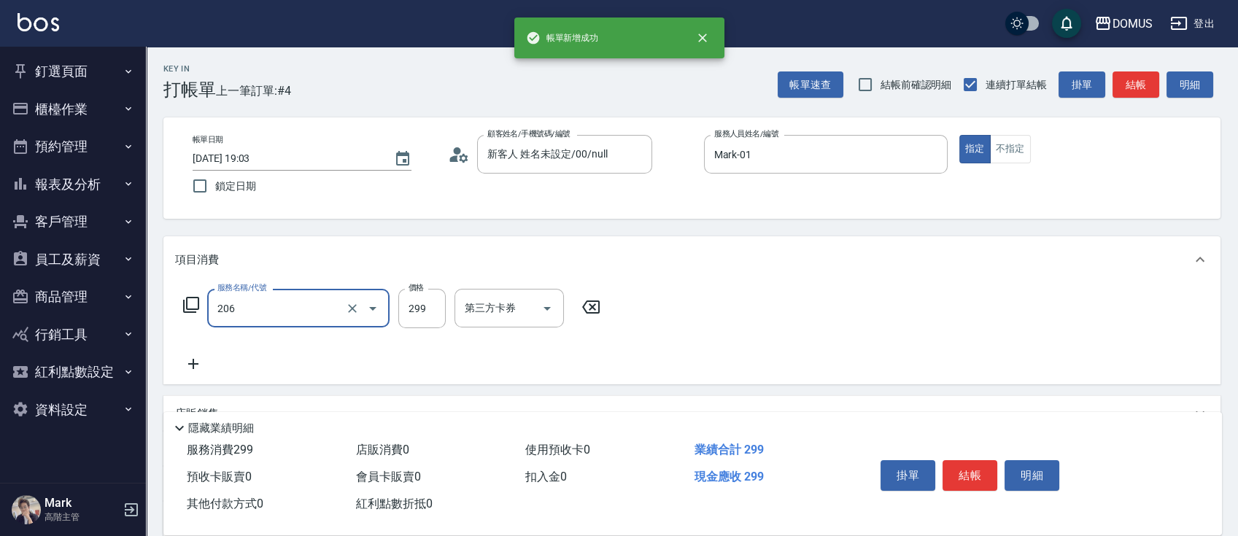
type input "健康洗髮(206)"
type input "3"
type input "0"
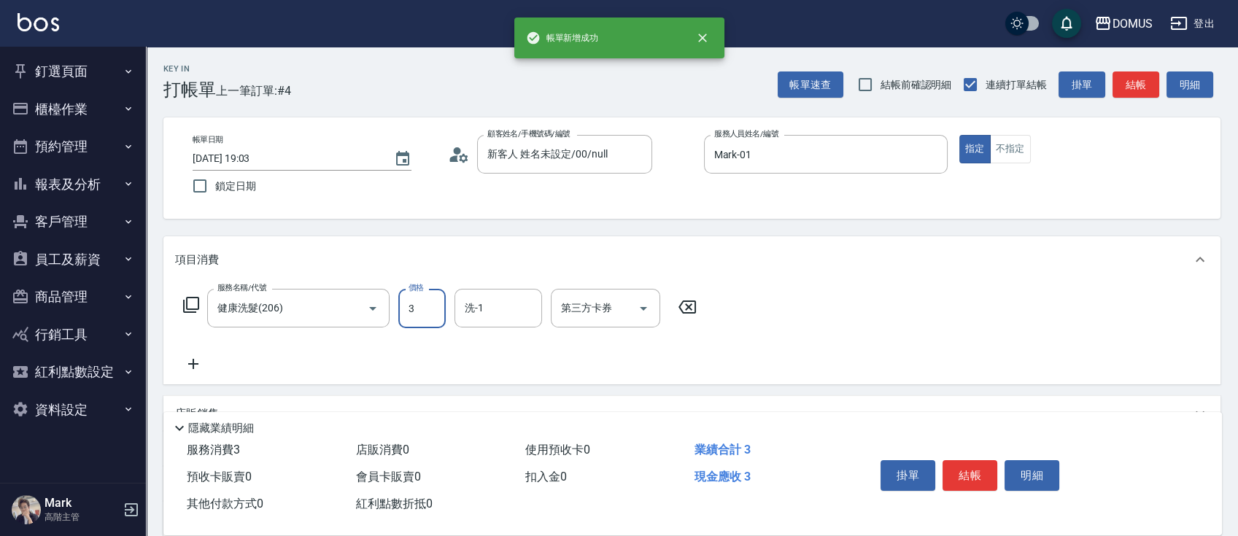
type input "30"
type input "300"
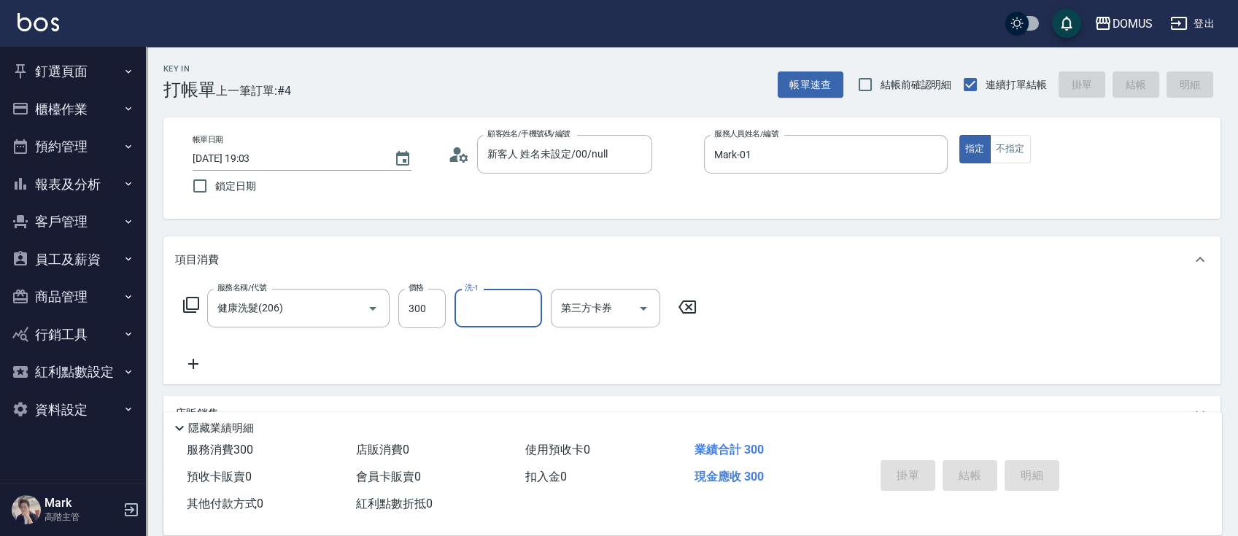
type input "0"
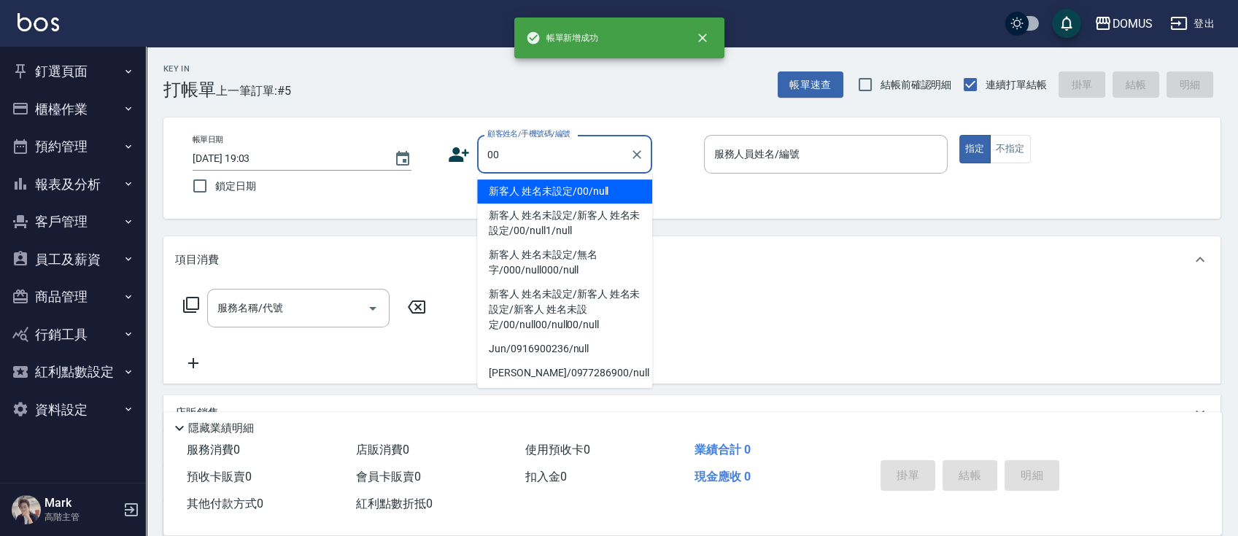
type input "00"
type input "0"
type input "新客人 姓名未設定/00/null"
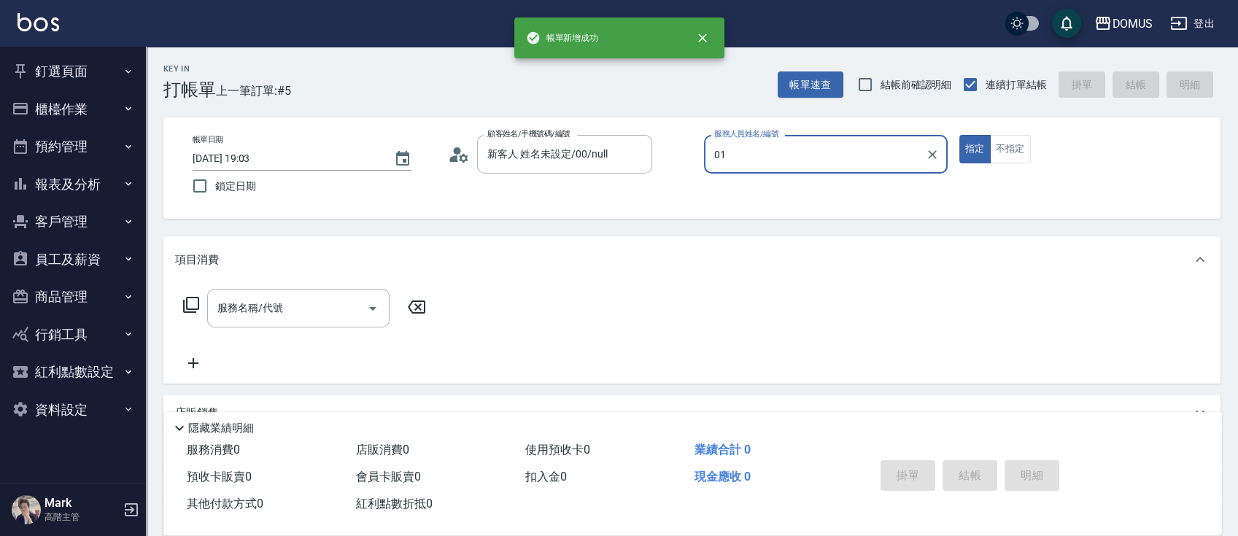
type input "Mark-01"
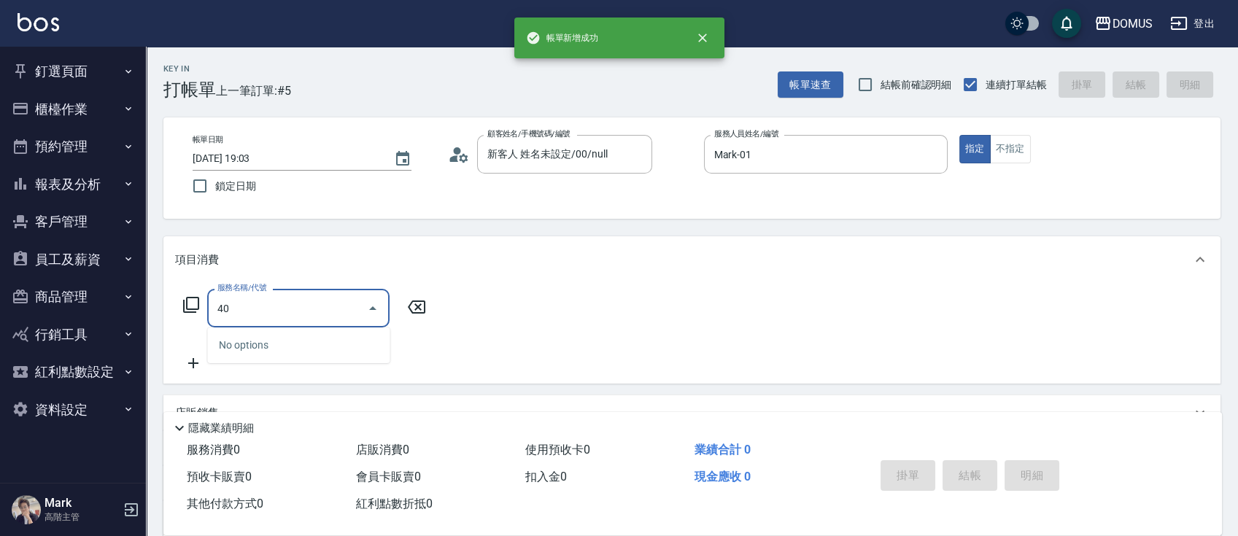
type input "401"
type input "20"
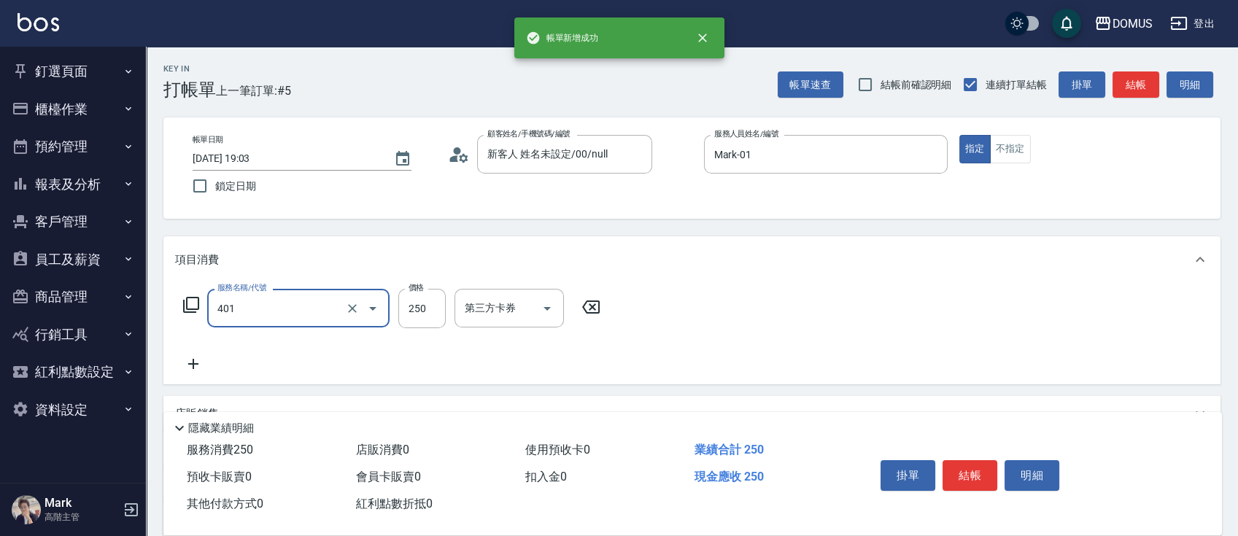
type input "剪髮(401)"
type input "0"
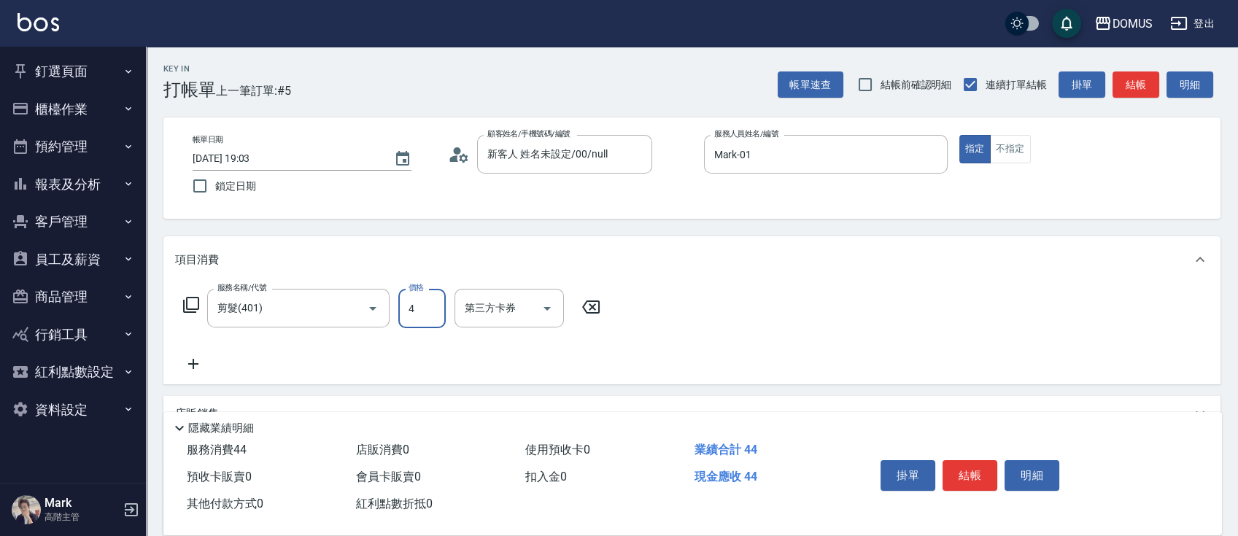
type input "40"
type input "400"
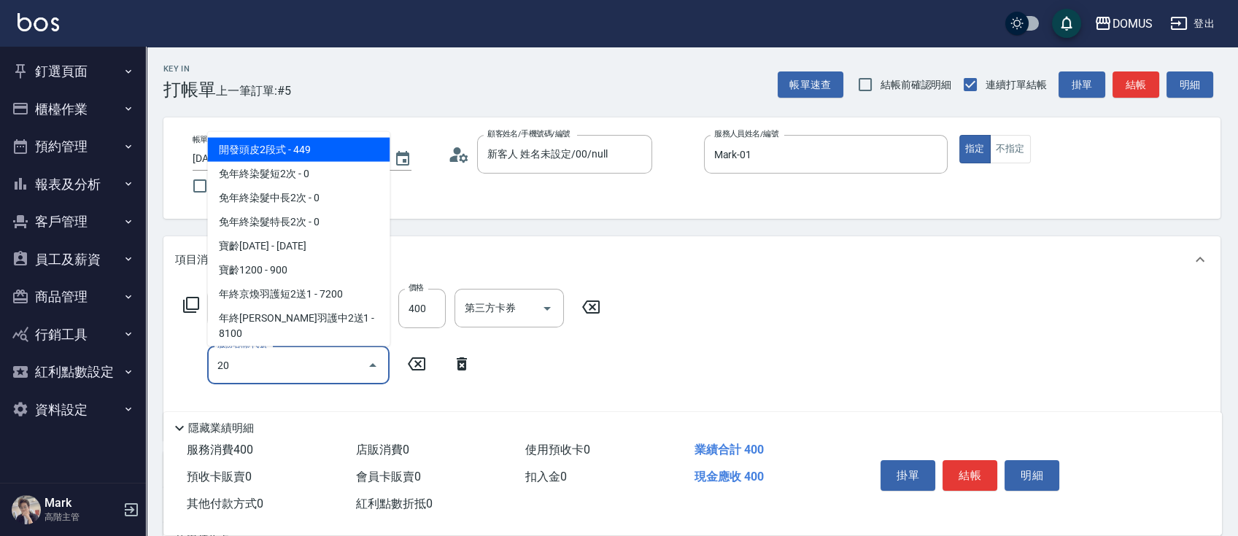
type input "206"
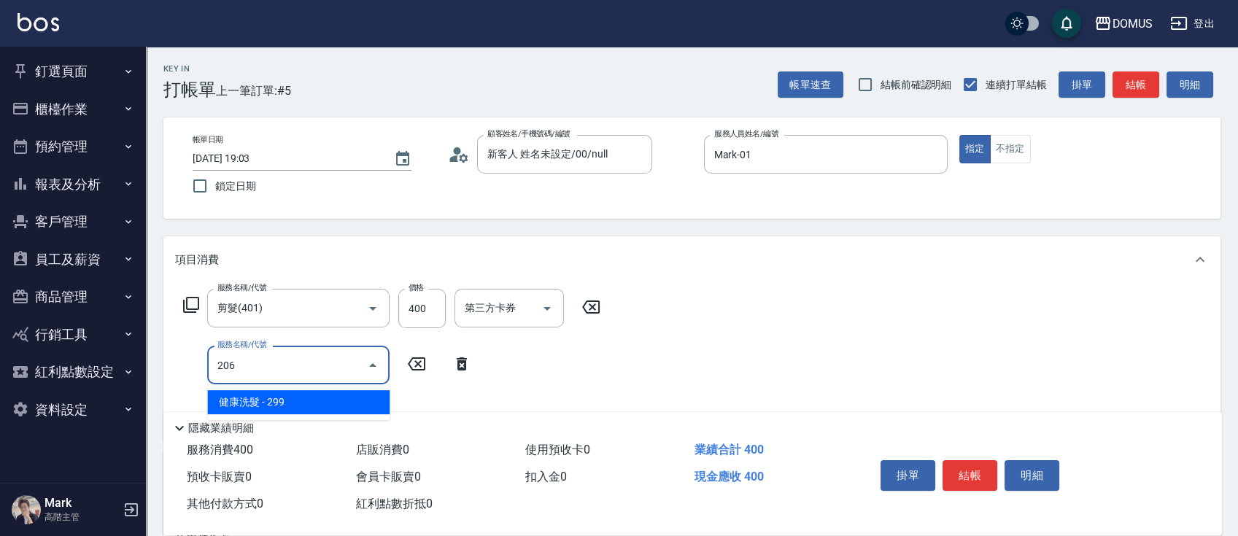
type input "60"
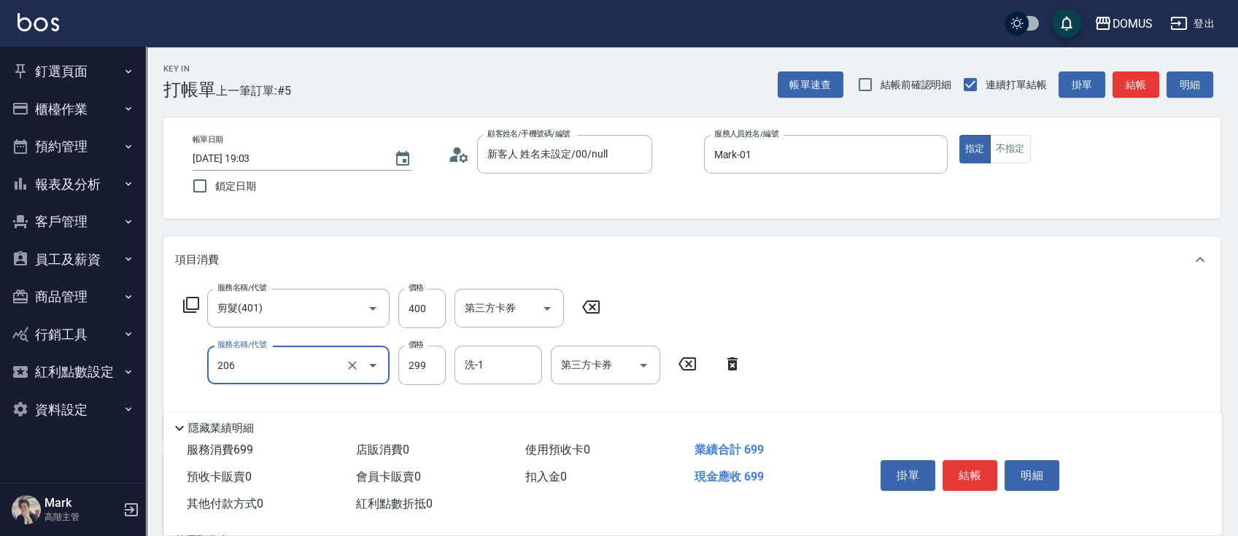
type input "健康洗髮(206)"
type input "3"
type input "40"
type input "30"
type input "70"
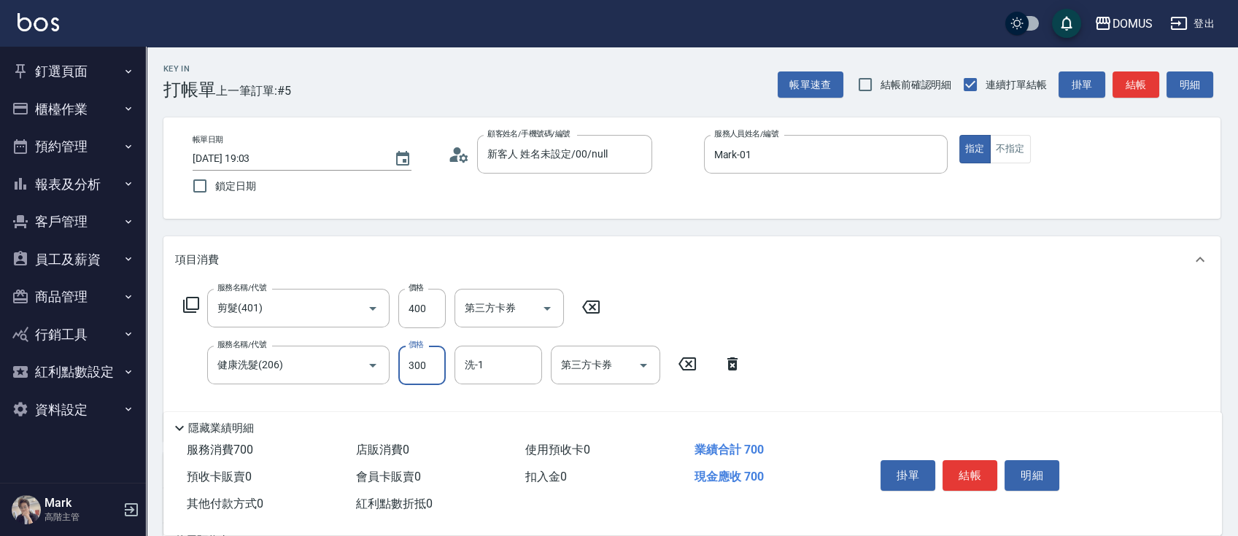
type input "300"
type input "Heidi-34"
type input "618"
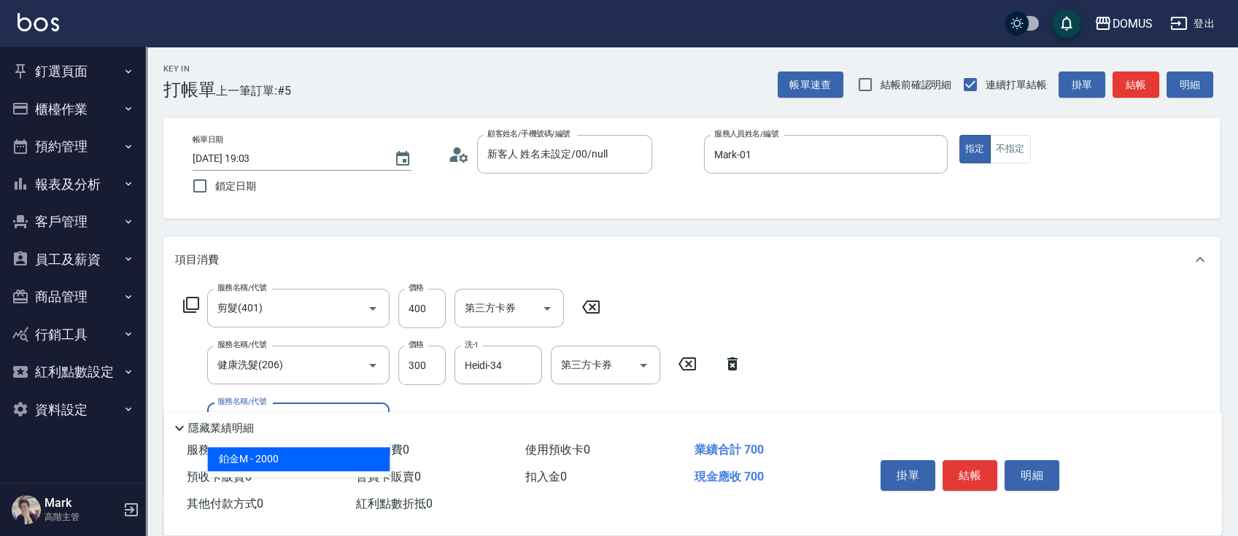
type input "270"
type input "鉑金M(618)"
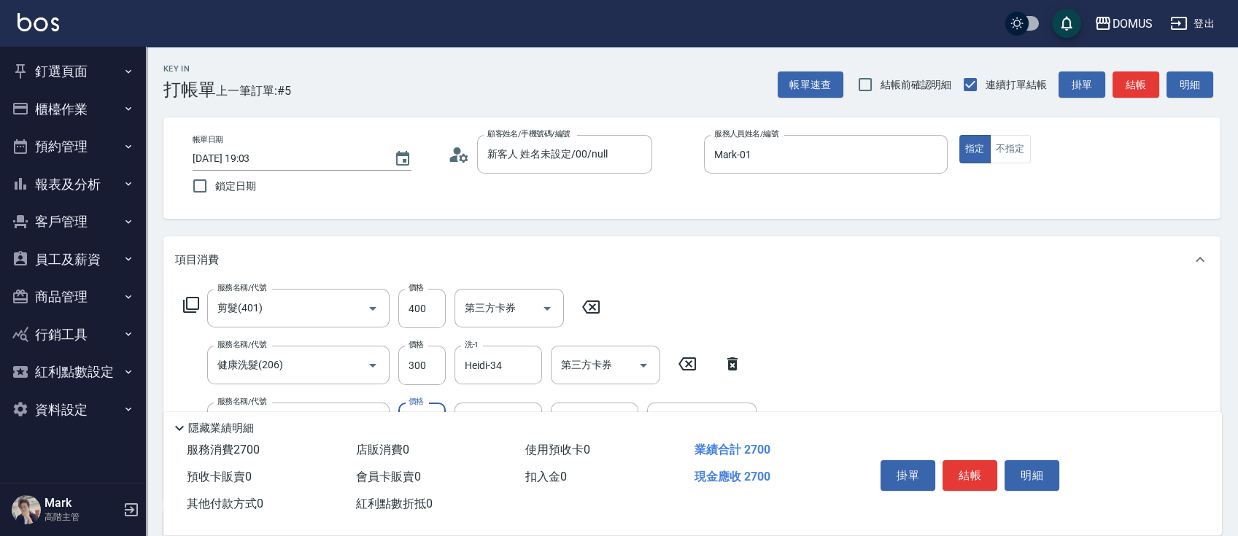
type input "1"
type input "70"
type input "180"
type input "250"
type input "1800"
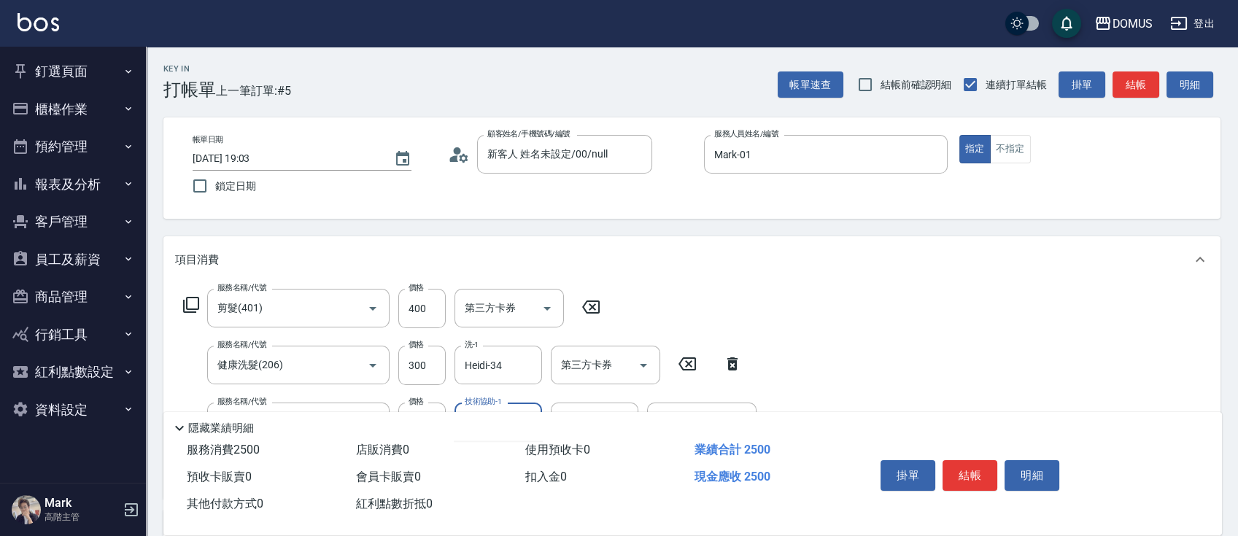
type input "Heidi-34"
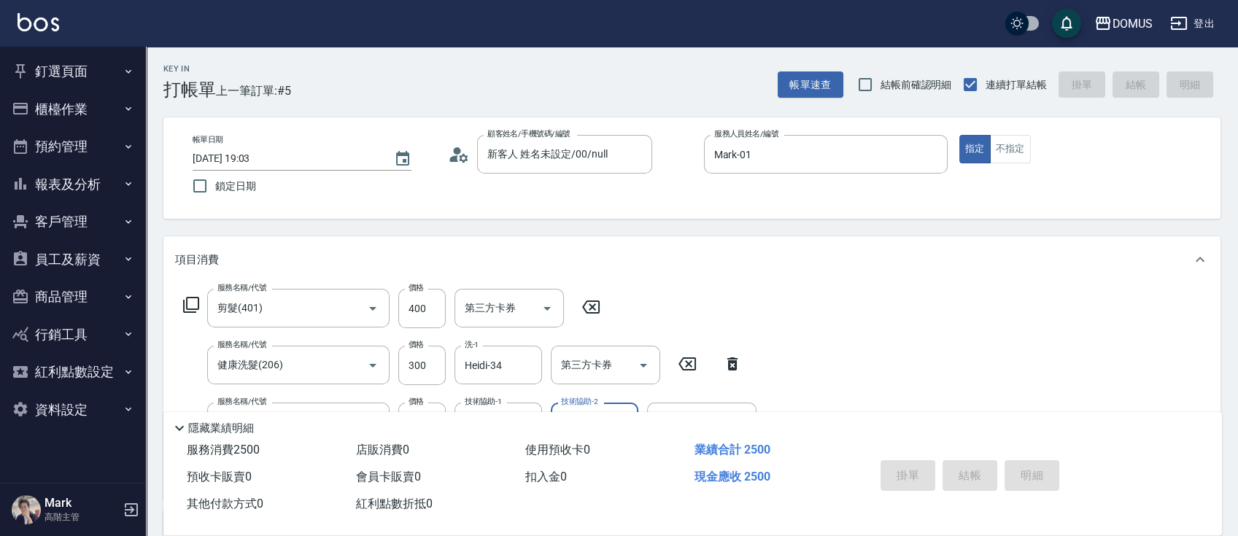
type input "2025/10/11 19:04"
type input "0"
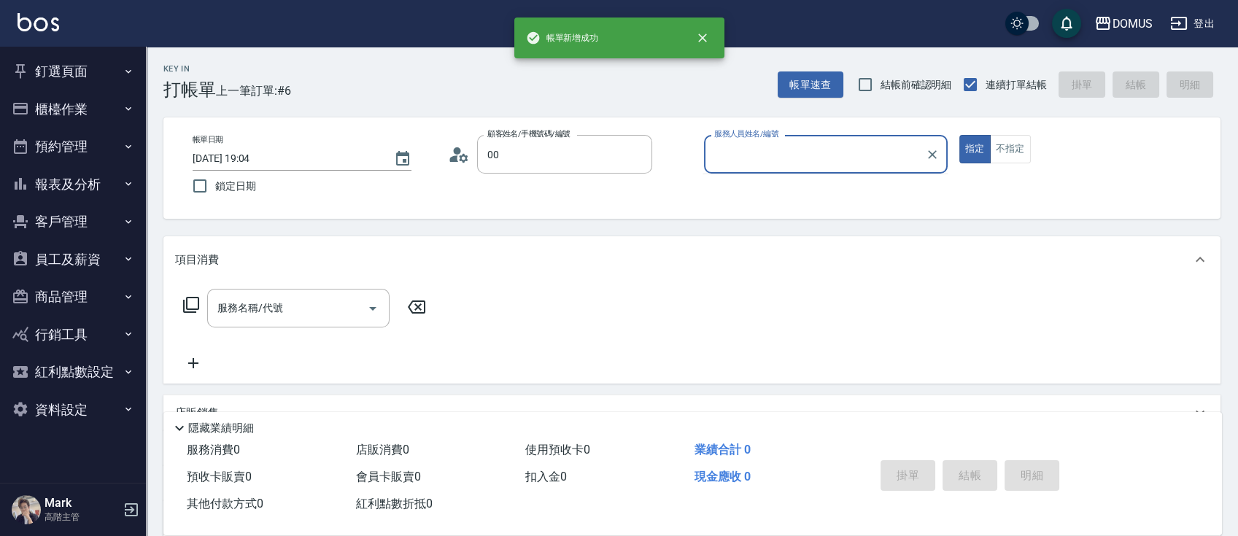
type input "新客人 姓名未設定/00/null"
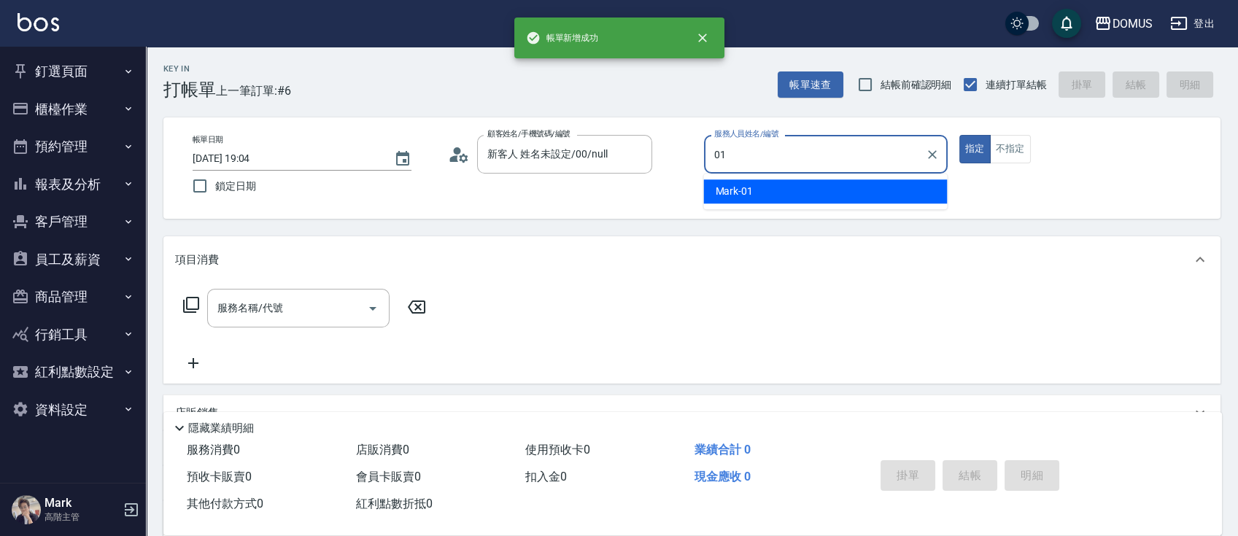
type input "Mark-01"
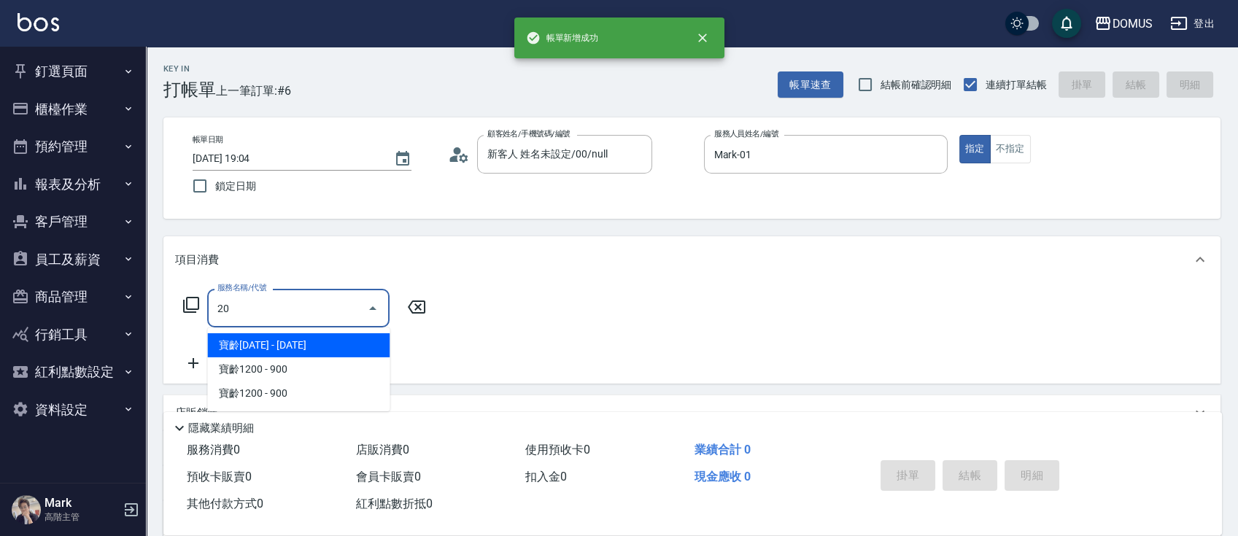
type input "206"
type input "20"
type input "健康洗髮(206)"
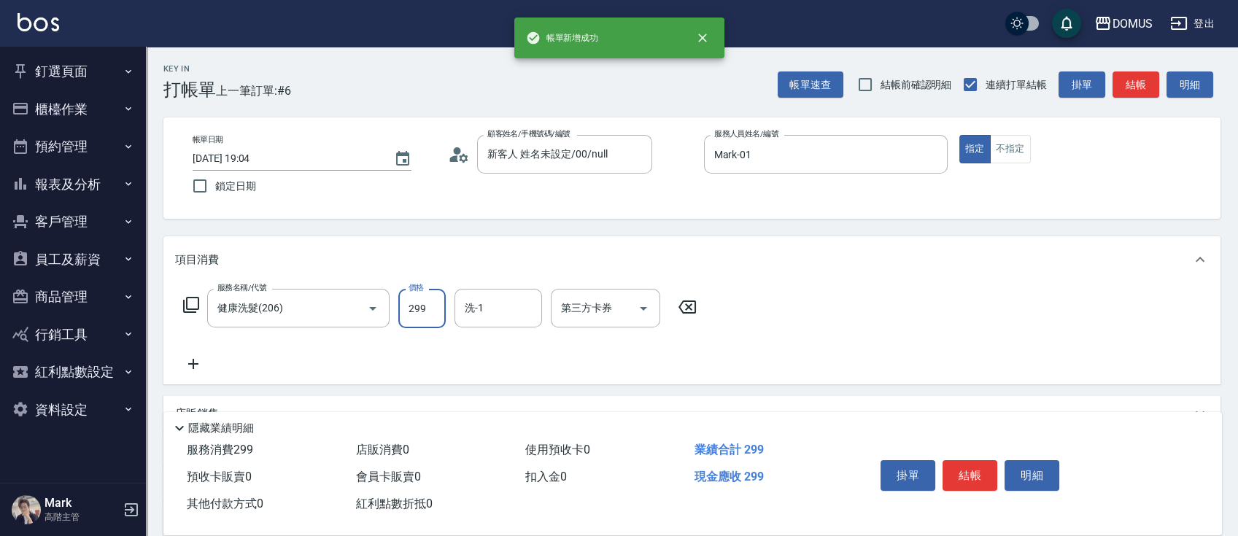
type input "3"
type input "0"
type input "30"
type input "300"
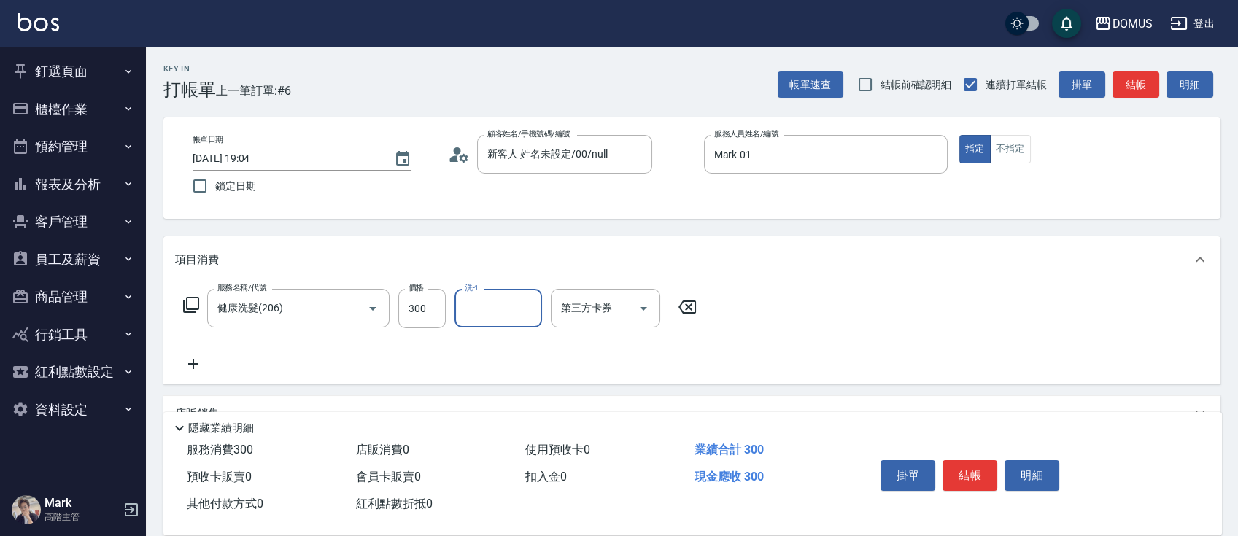
type input "0"
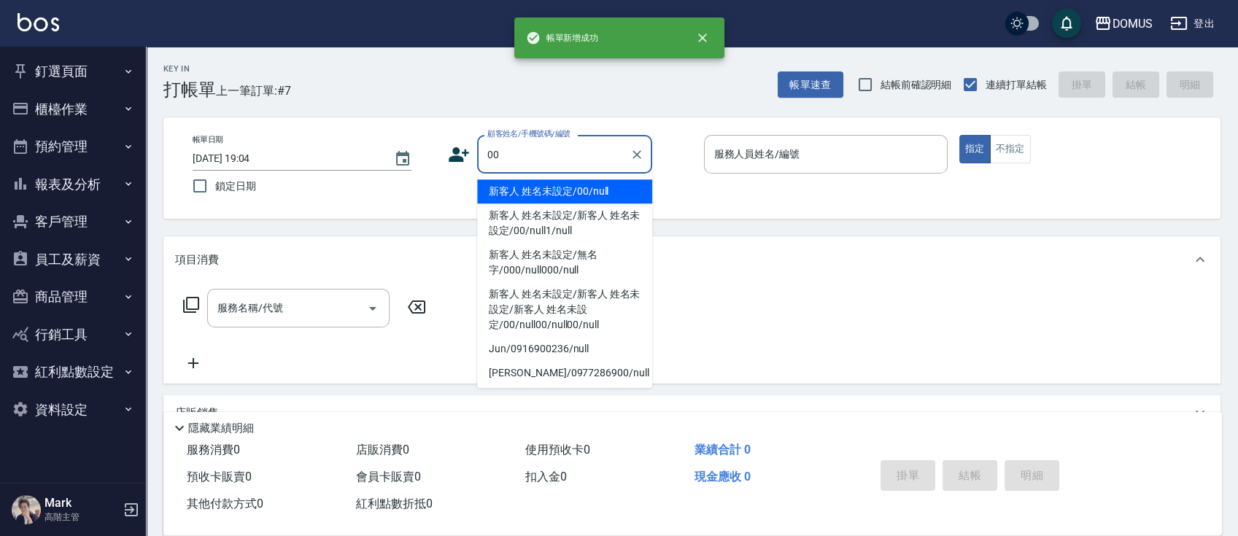
type input "00"
type input "1"
type input "新客人 姓名未設定/00/null"
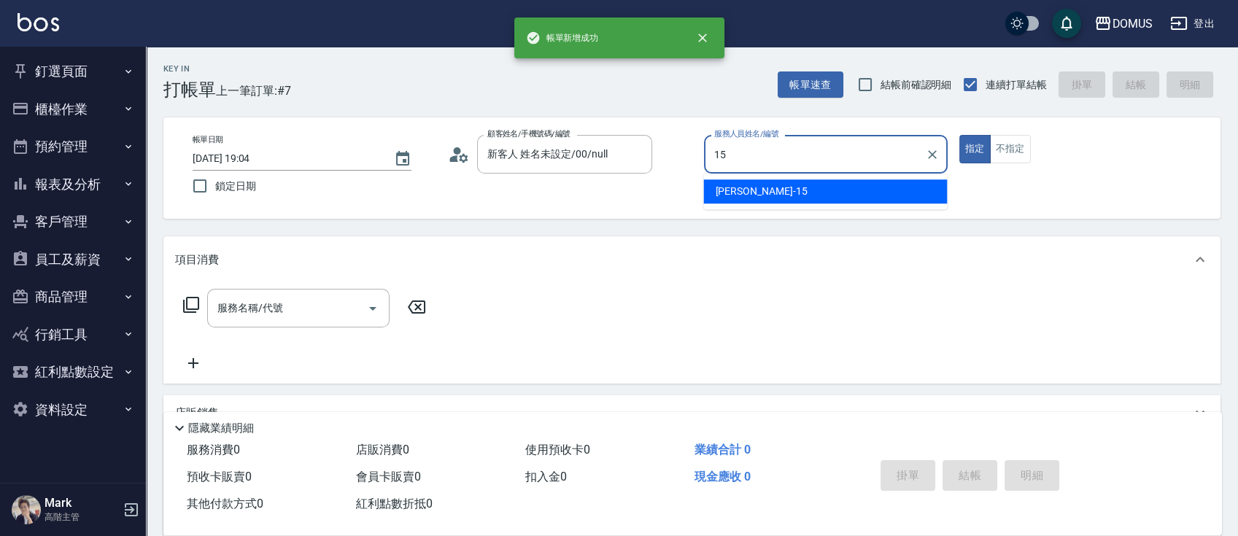
type input "Kyle-15"
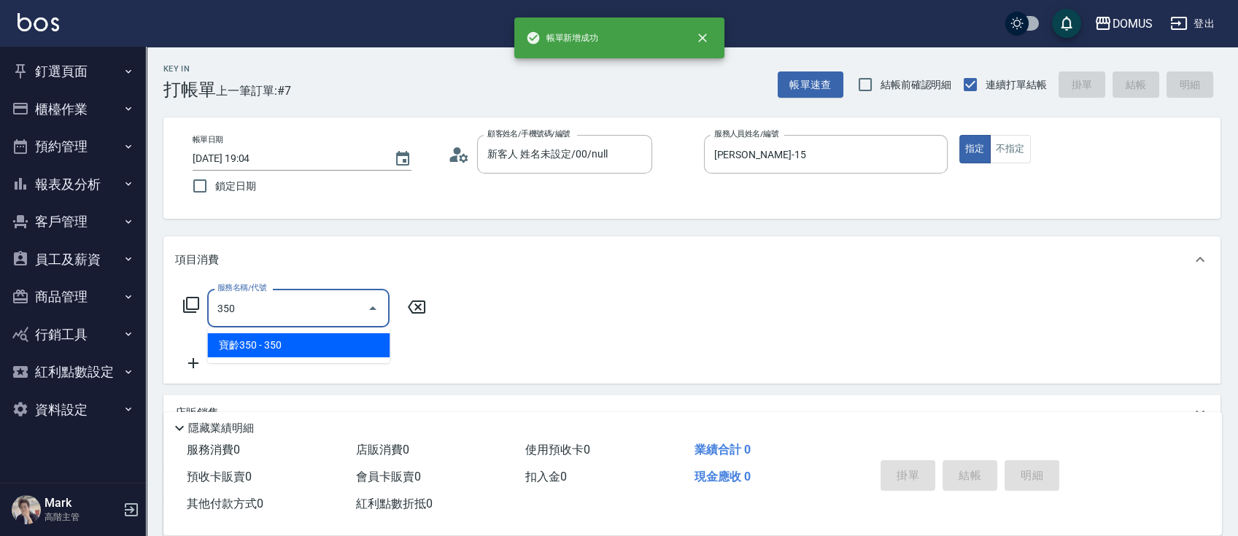
type input "寶齡350(1000)"
type input "30"
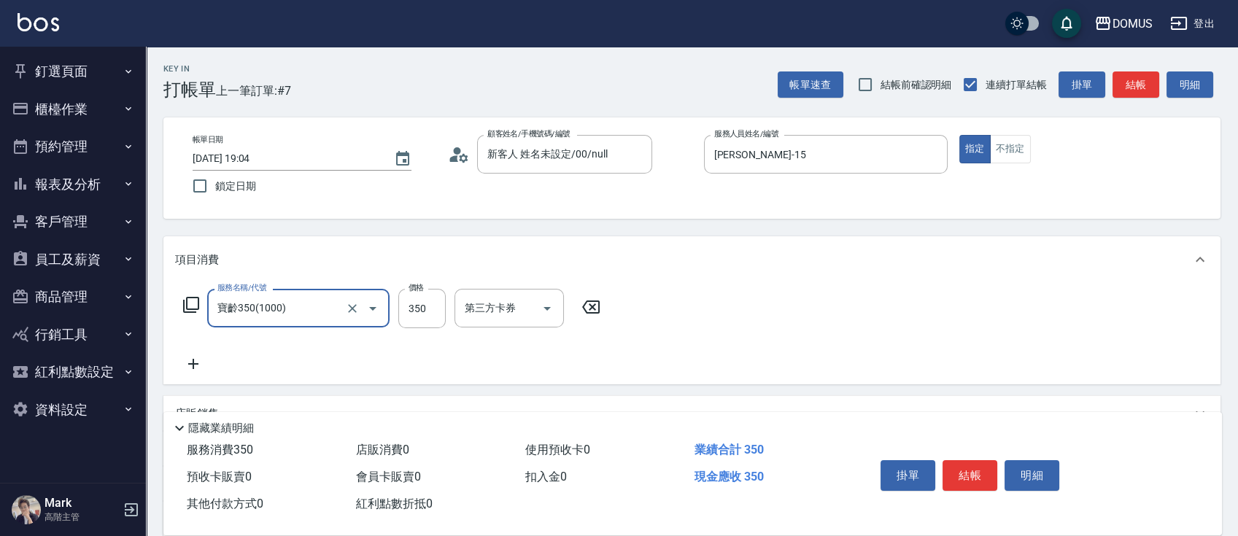
type input "寶齡350(1000)"
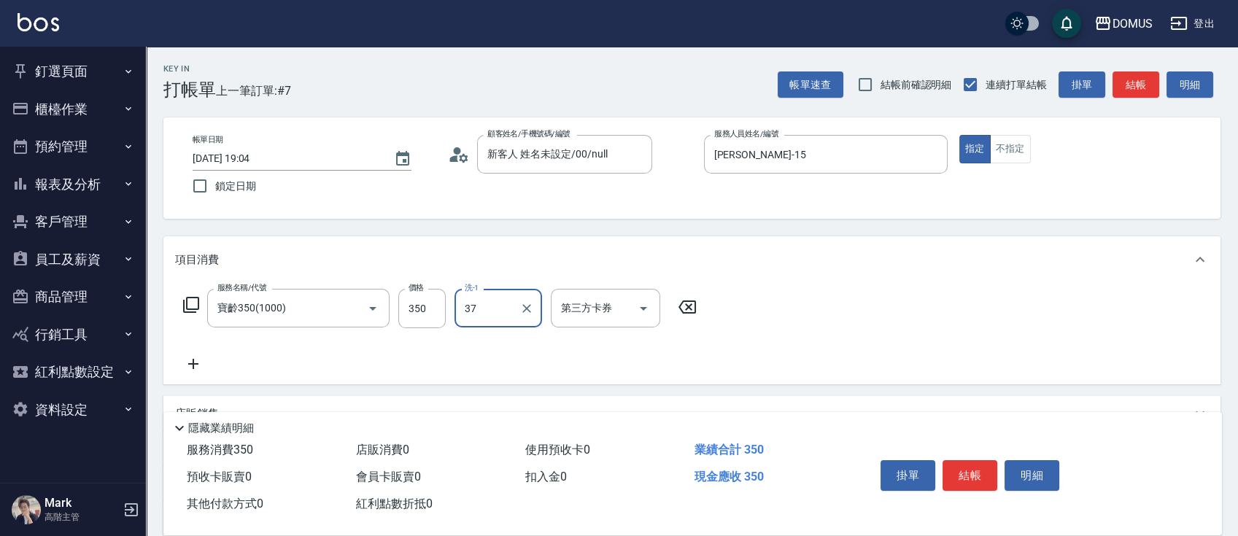
type input "林怡靜-37"
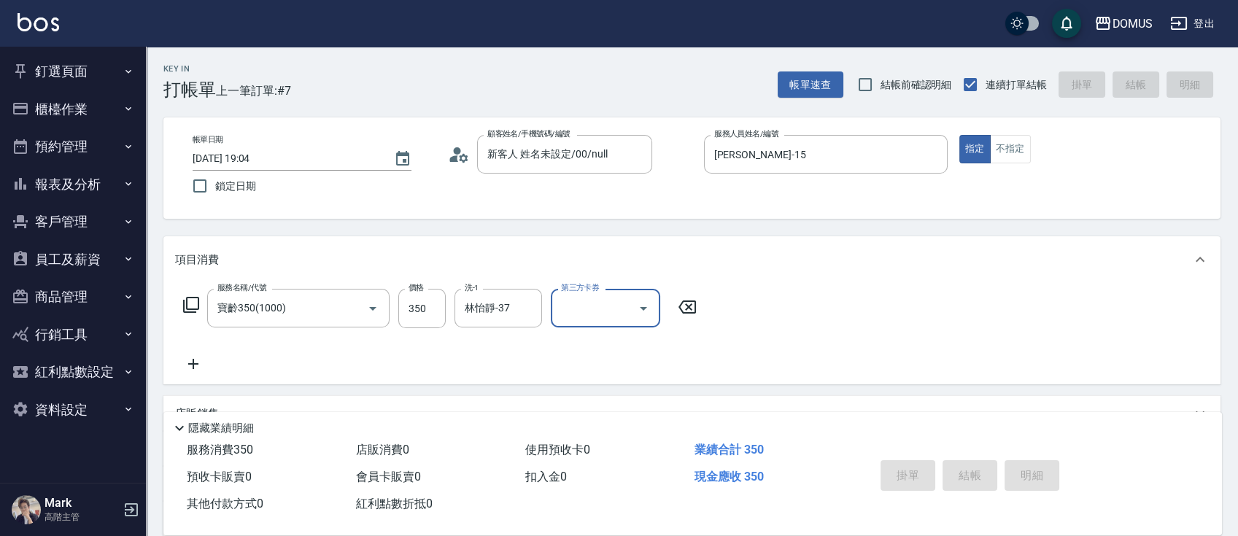
type input "0"
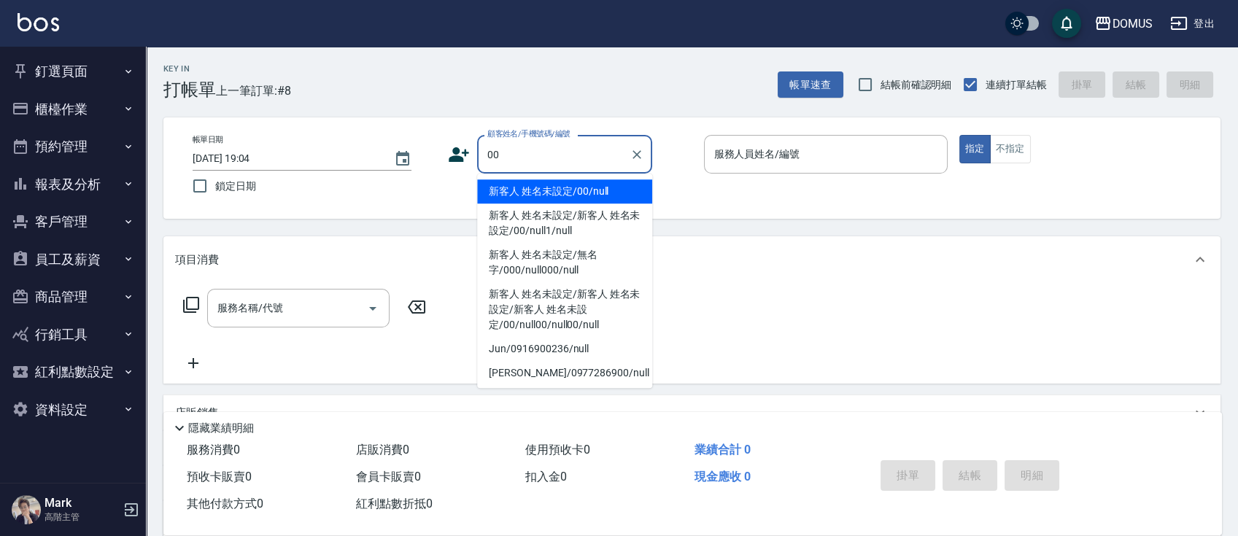
type input "00"
type input "1"
type input "新客人 姓名未設定/00/null"
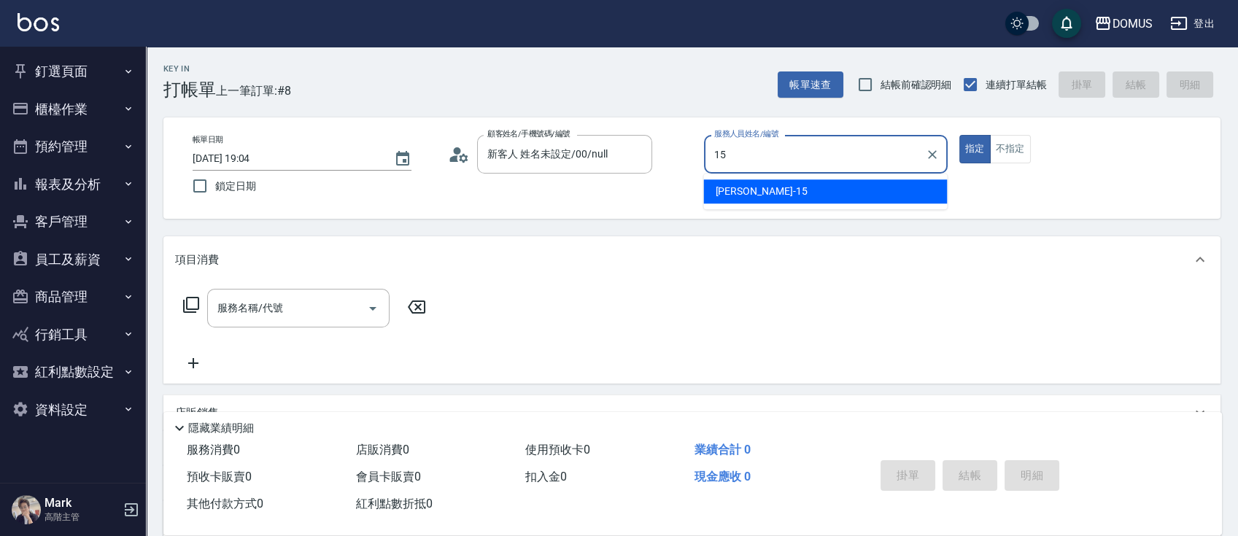
type input "Kyle-15"
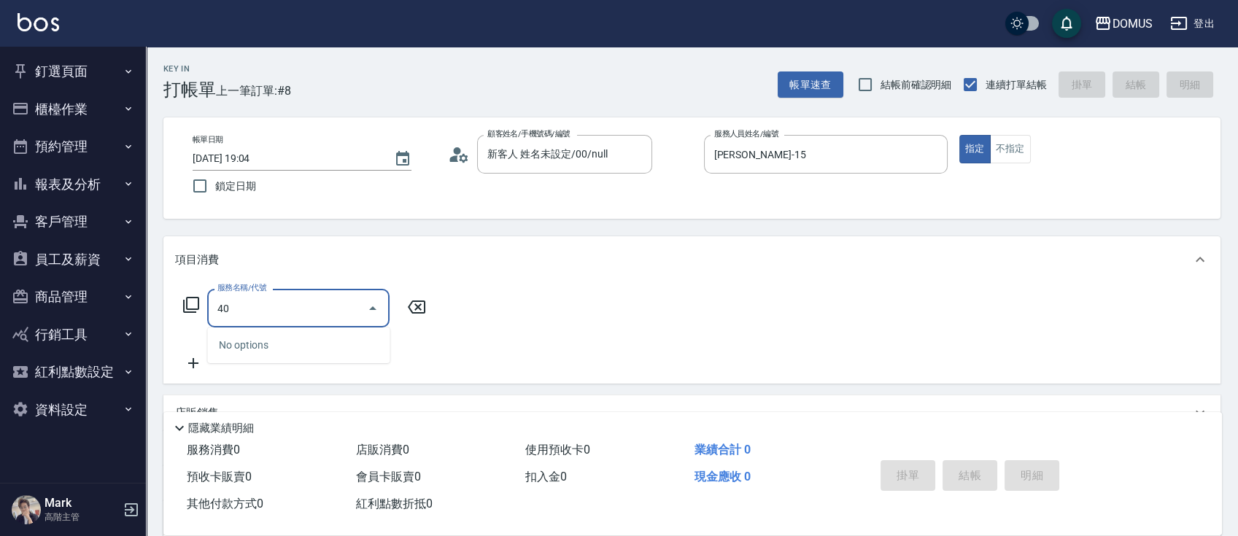
type input "401"
type input "20"
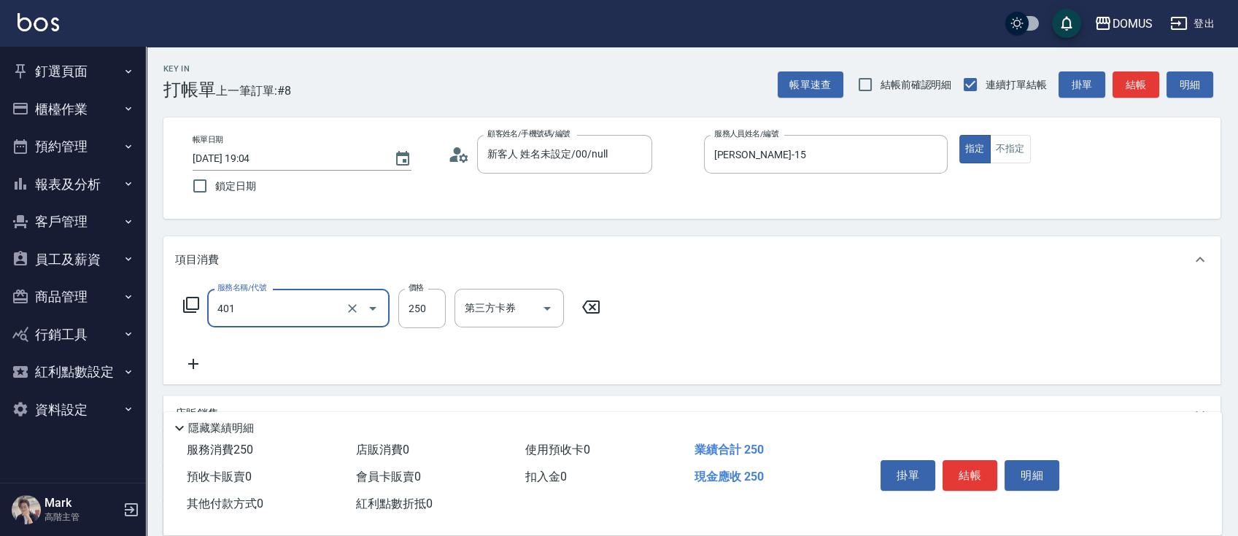
type input "剪髮(401)"
type input "6"
type input "0"
type input "60"
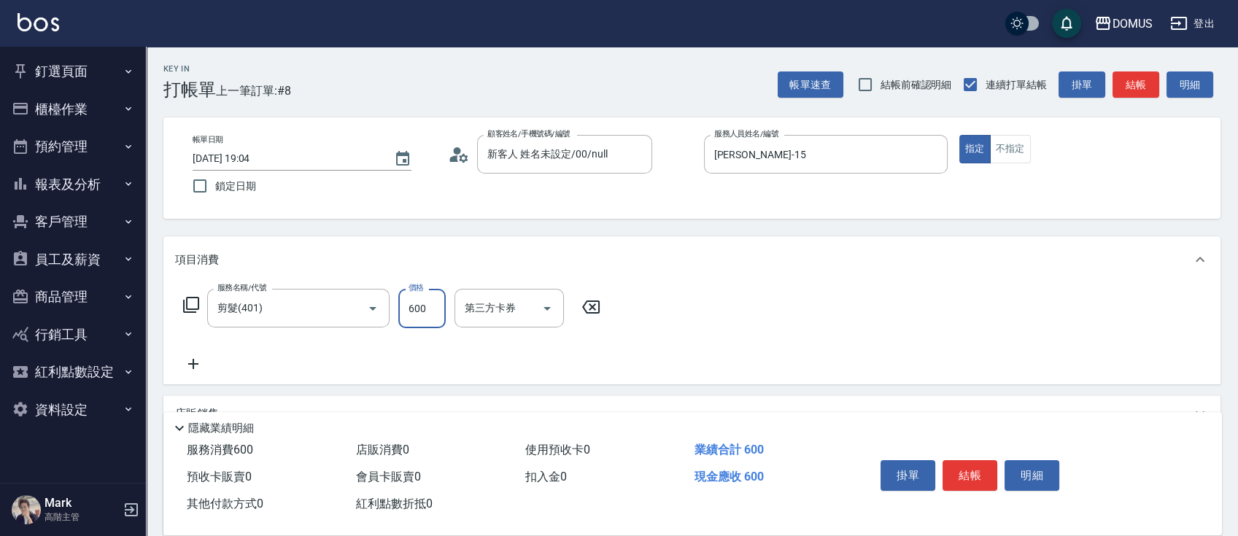
type input "600"
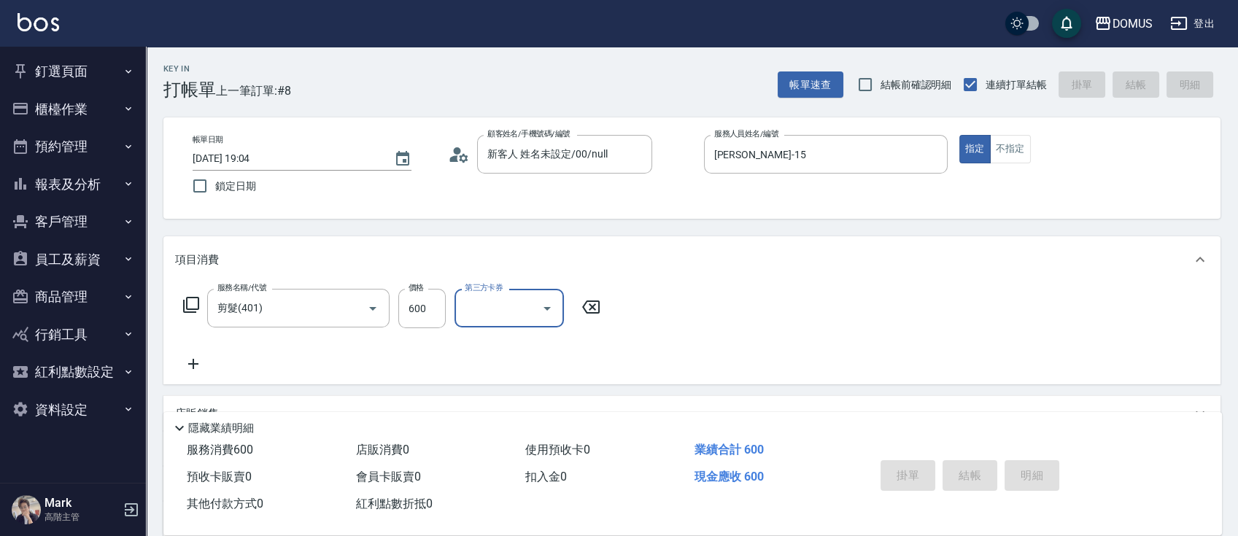
type input "0"
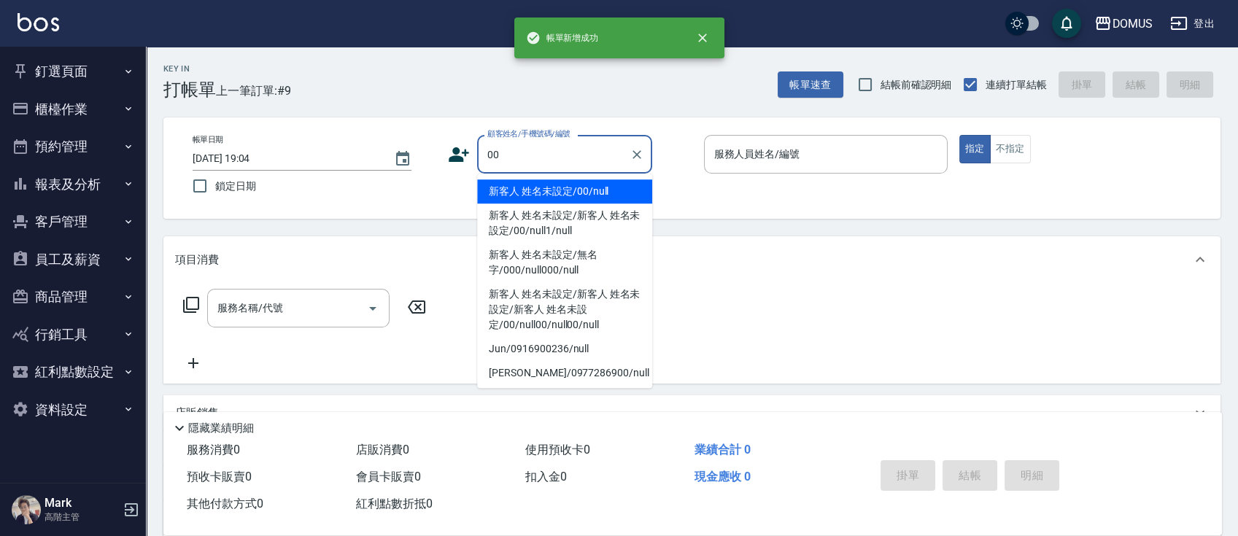
type input "00"
type input "1"
type input "新客人 姓名未設定/00/null"
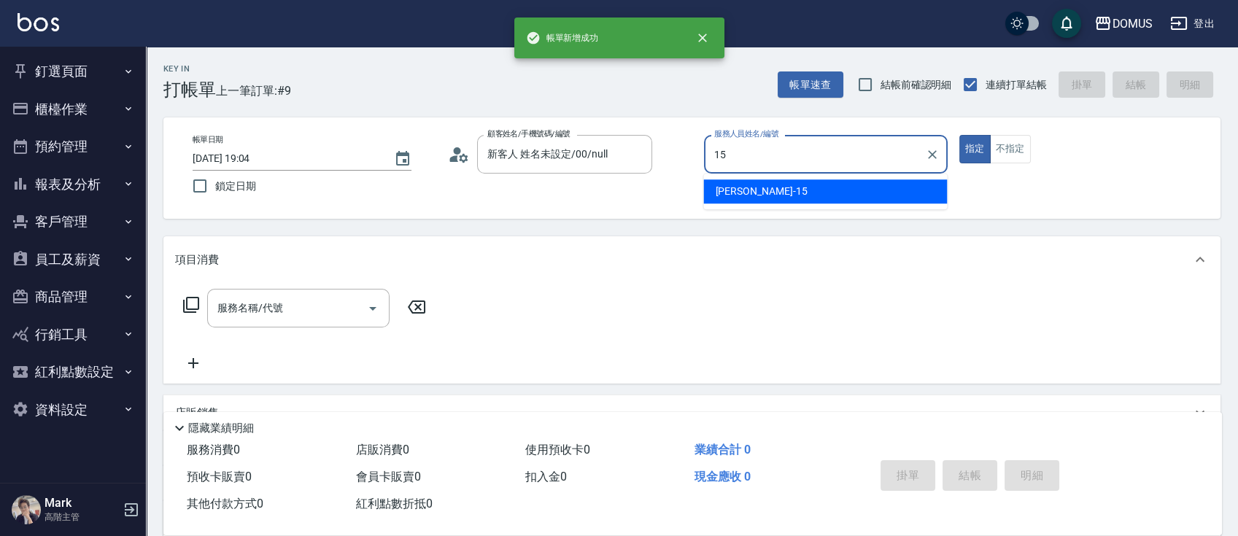
type input "Kyle-15"
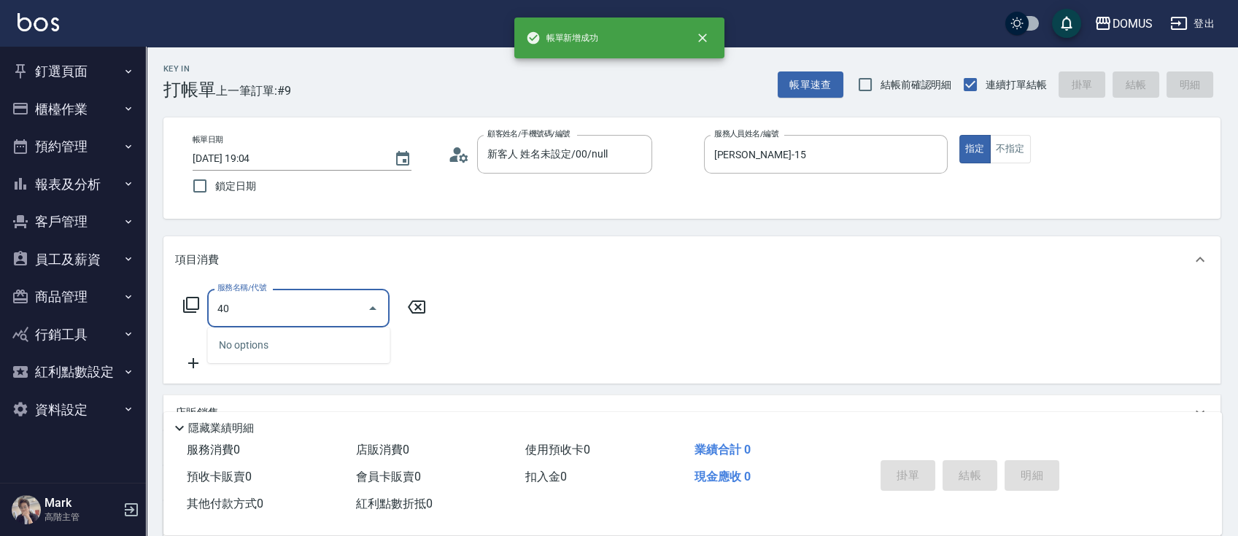
type input "401"
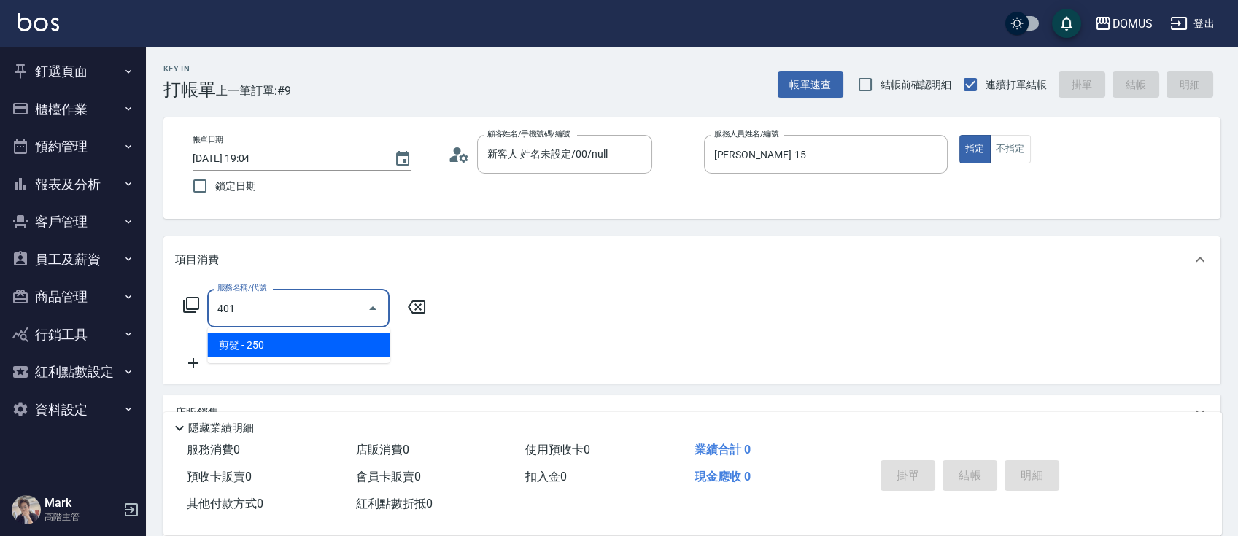
type input "20"
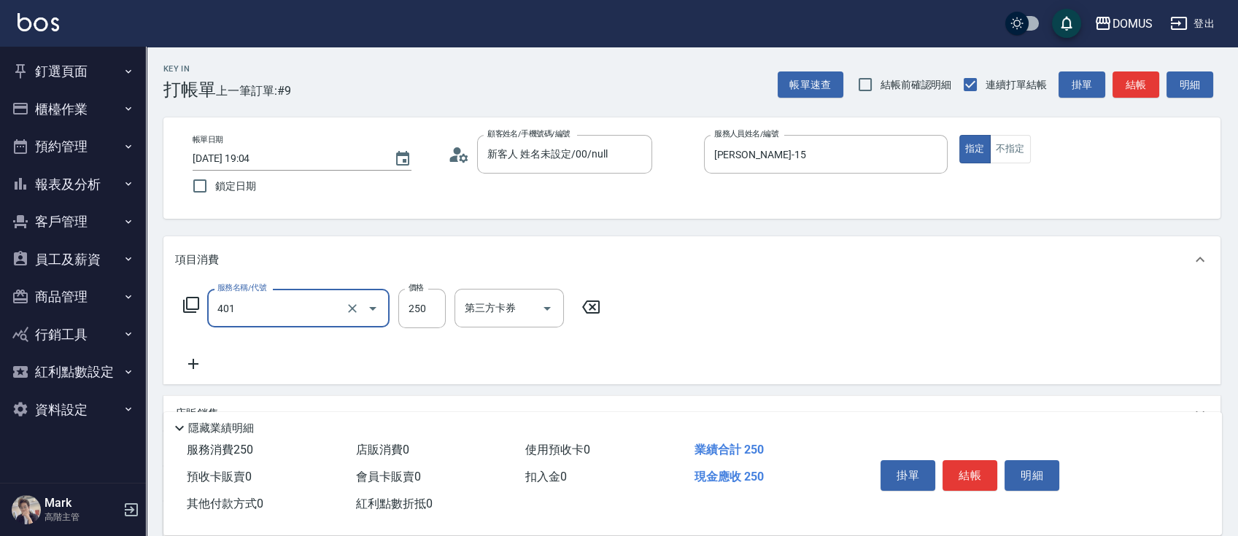
type input "剪髮(401)"
type input "6"
type input "0"
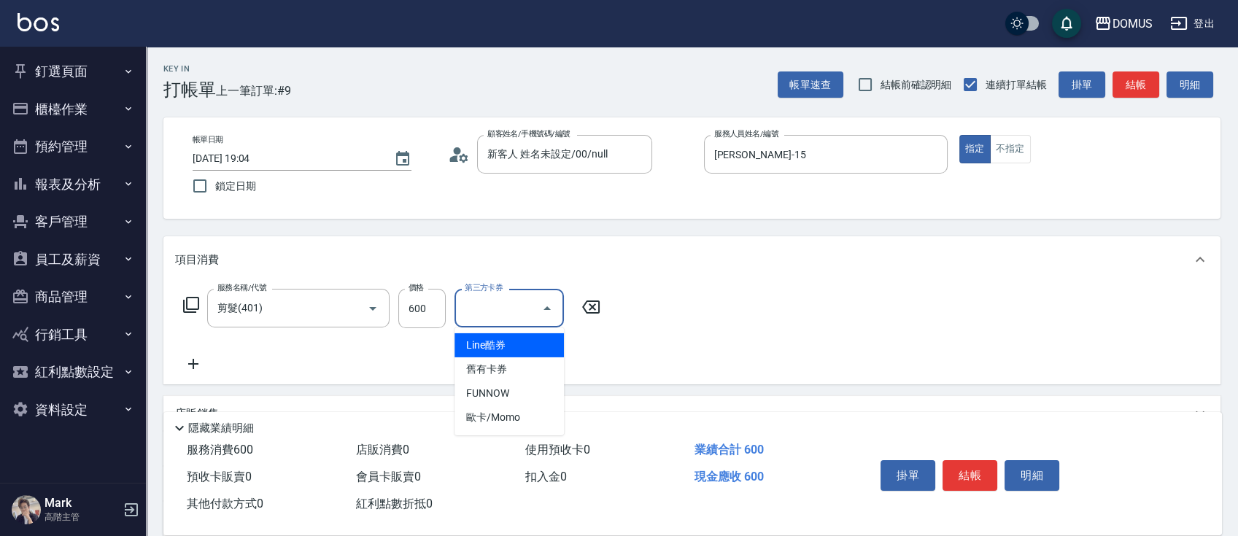
click at [188, 365] on icon at bounding box center [193, 364] width 10 height 10
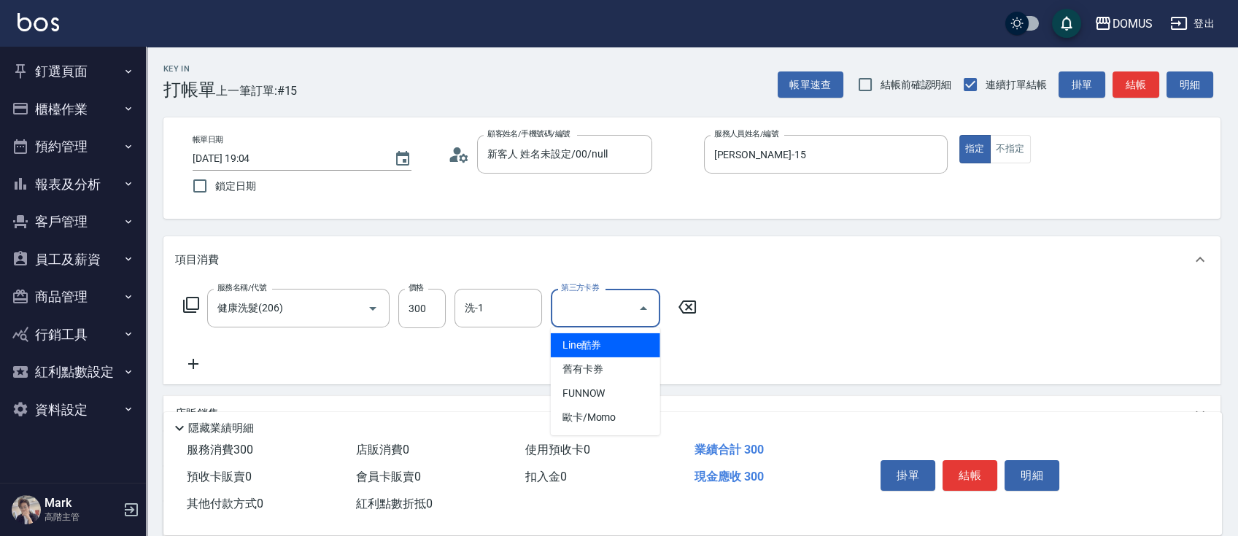
click at [214, 368] on div "服務名稱/代號 健康洗髮(206) 服務名稱/代號 價格 300 價格 洗-1 洗-1 第三方卡券 第三方卡券" at bounding box center [440, 331] width 530 height 84
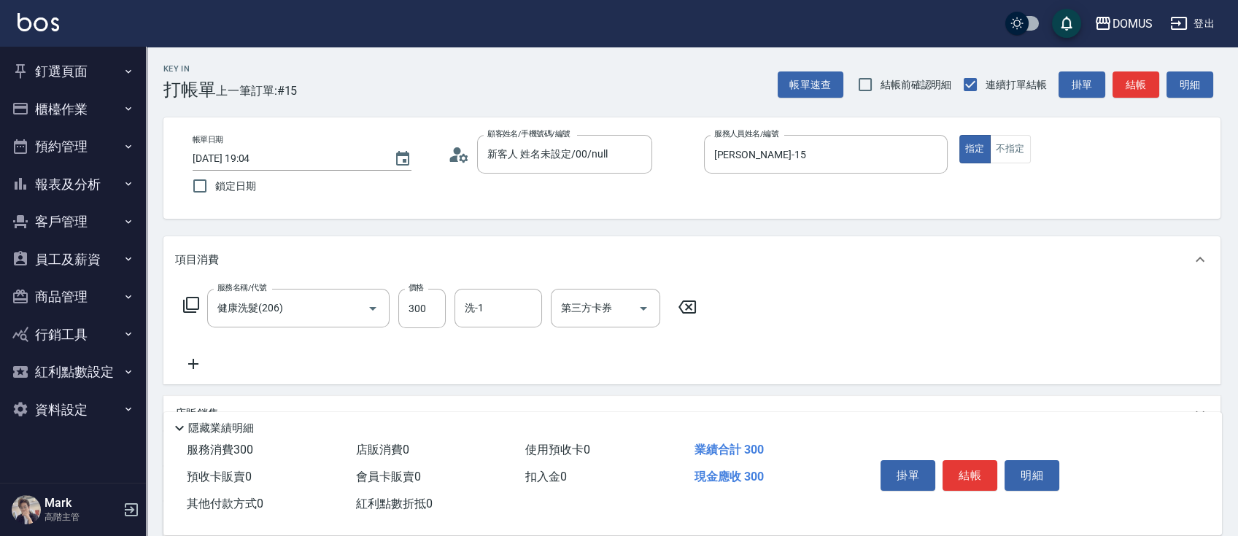
click at [198, 372] on icon at bounding box center [193, 364] width 36 height 18
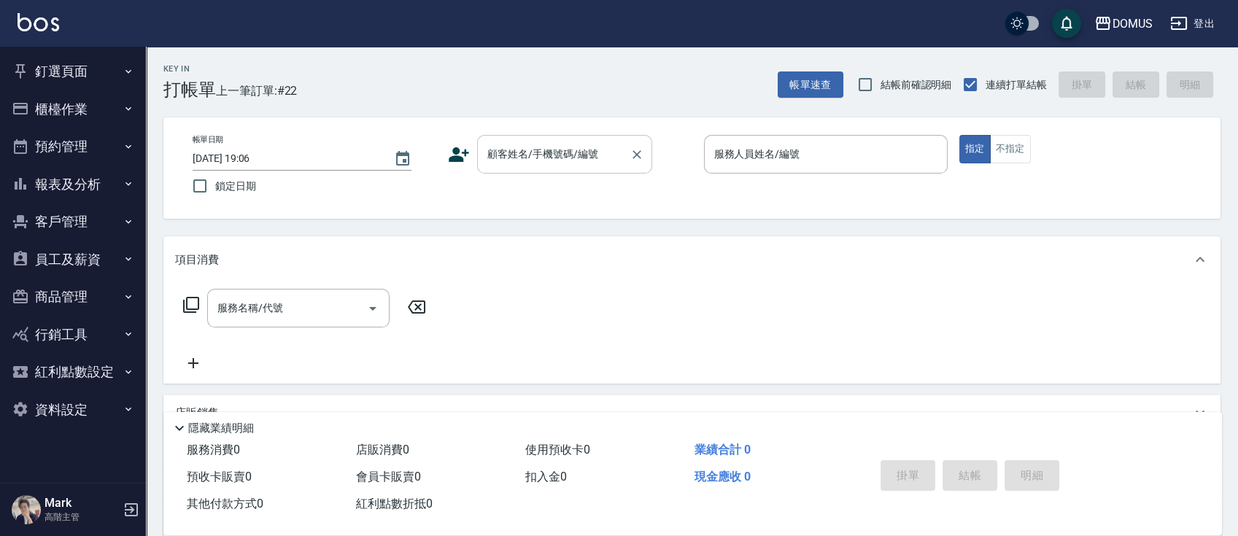
click at [544, 149] on input "顧客姓名/手機號碼/編號" at bounding box center [554, 155] width 140 height 26
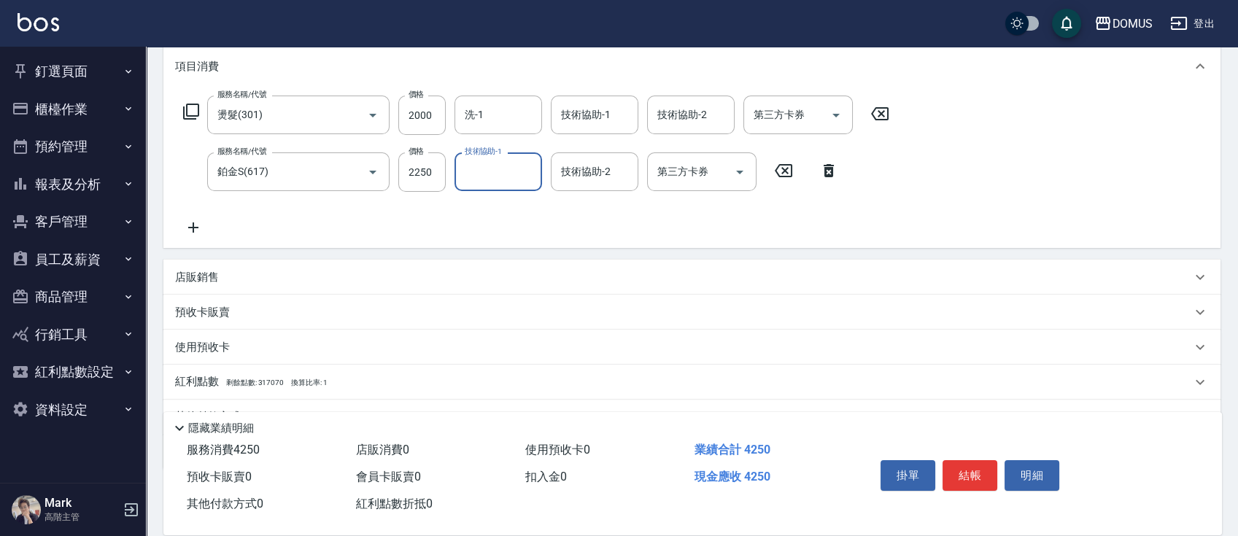
scroll to position [194, 0]
drag, startPoint x: 445, startPoint y: 281, endPoint x: 392, endPoint y: 280, distance: 53.3
click at [447, 279] on div "店販銷售" at bounding box center [683, 276] width 1016 height 15
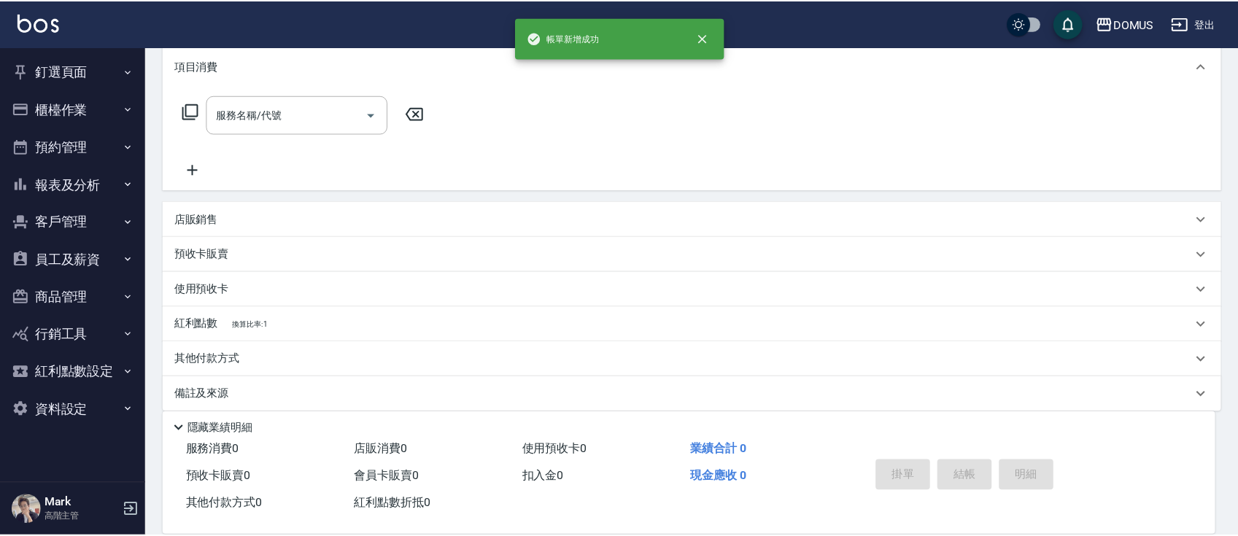
scroll to position [0, 0]
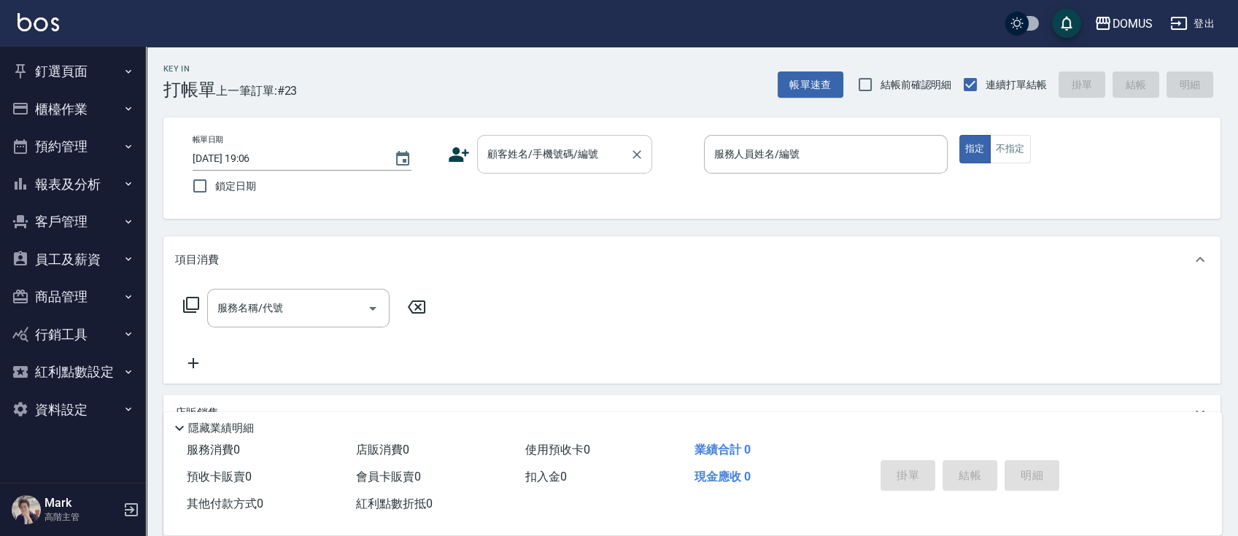
click at [514, 163] on input "顧客姓名/手機號碼/編號" at bounding box center [554, 155] width 140 height 26
click at [286, 325] on div "服務名稱/代號" at bounding box center [298, 308] width 182 height 39
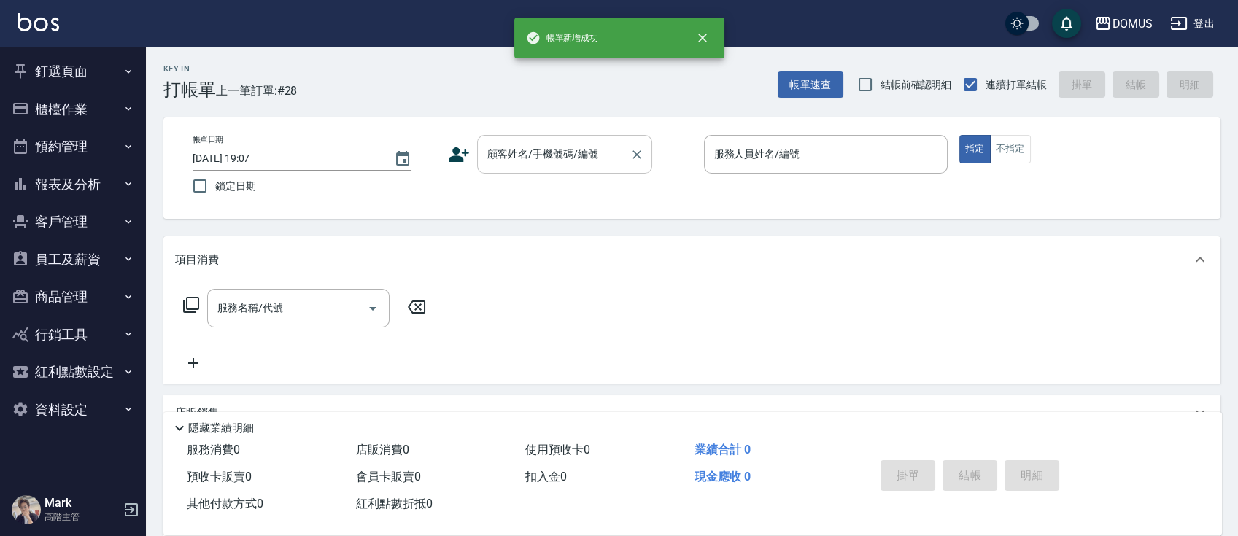
click at [583, 139] on div "顧客姓名/手機號碼/編號" at bounding box center [564, 154] width 175 height 39
click at [115, 93] on button "櫃檯作業" at bounding box center [73, 109] width 134 height 38
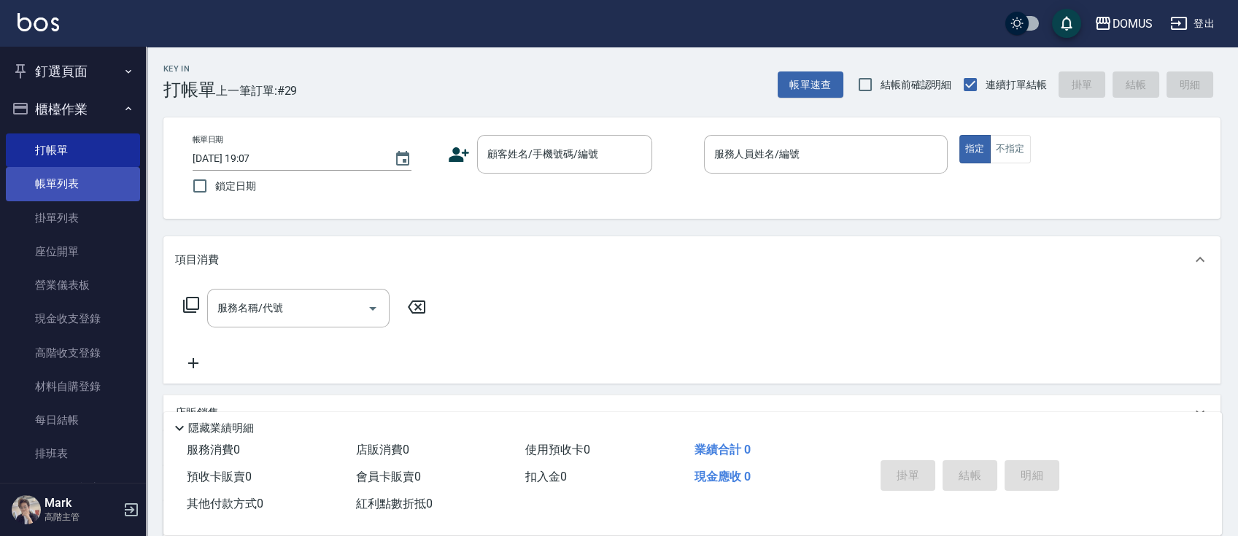
click at [92, 190] on link "帳單列表" at bounding box center [73, 184] width 134 height 34
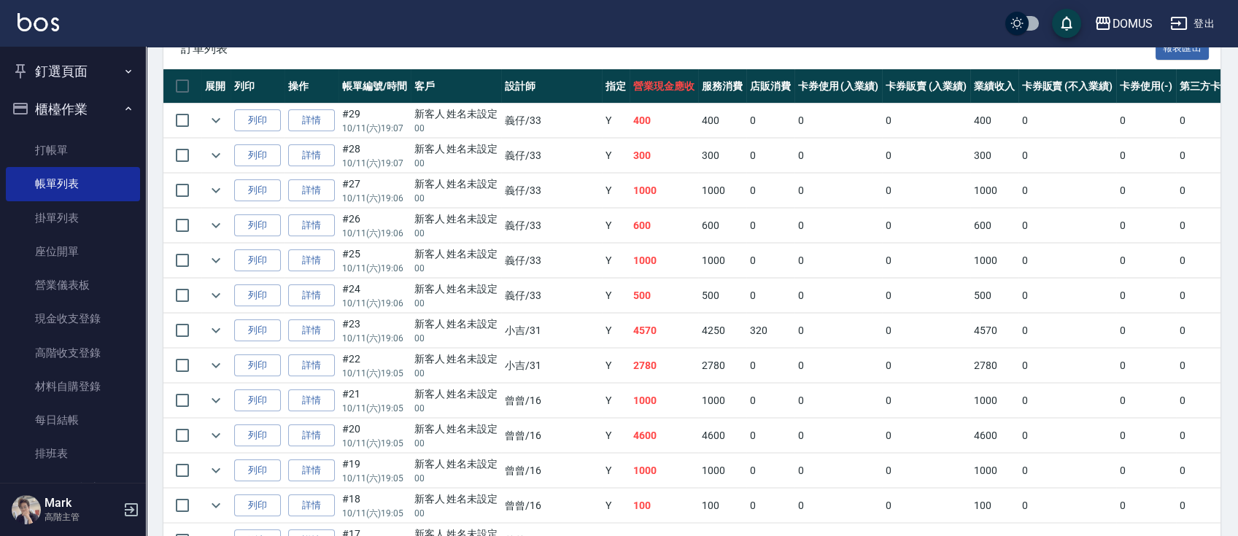
scroll to position [304, 0]
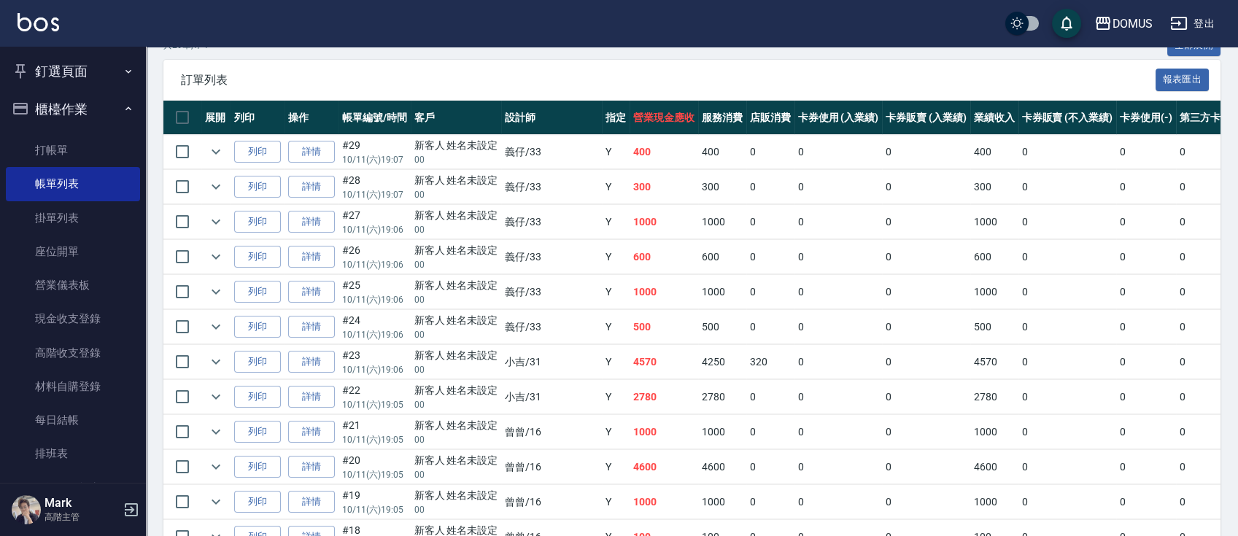
click at [51, 57] on button "釘選頁面" at bounding box center [73, 72] width 134 height 38
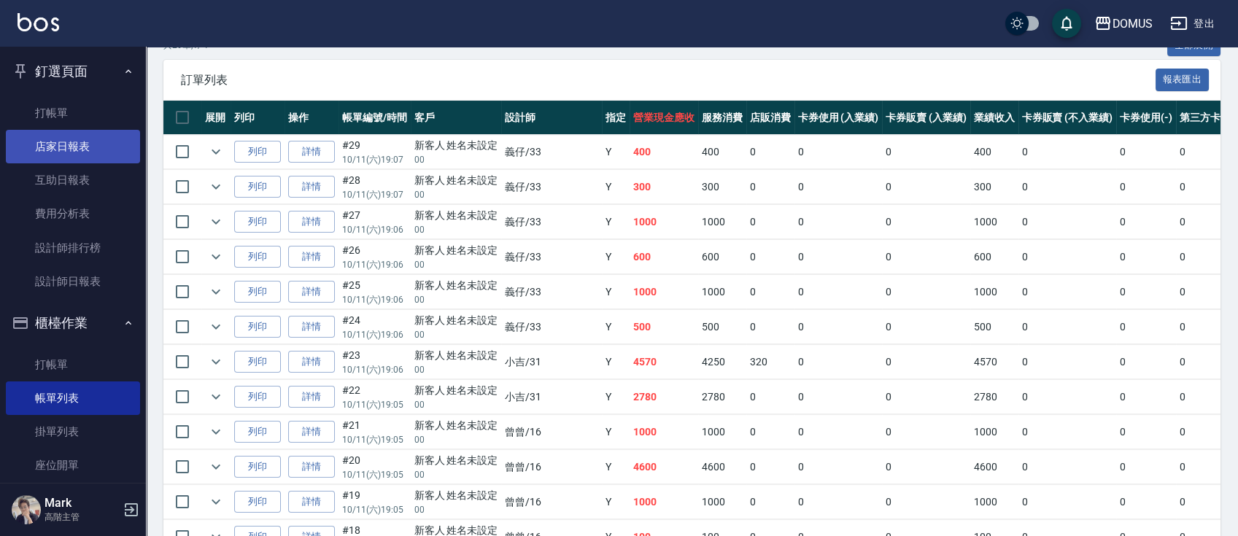
click at [51, 150] on link "店家日報表" at bounding box center [73, 147] width 134 height 34
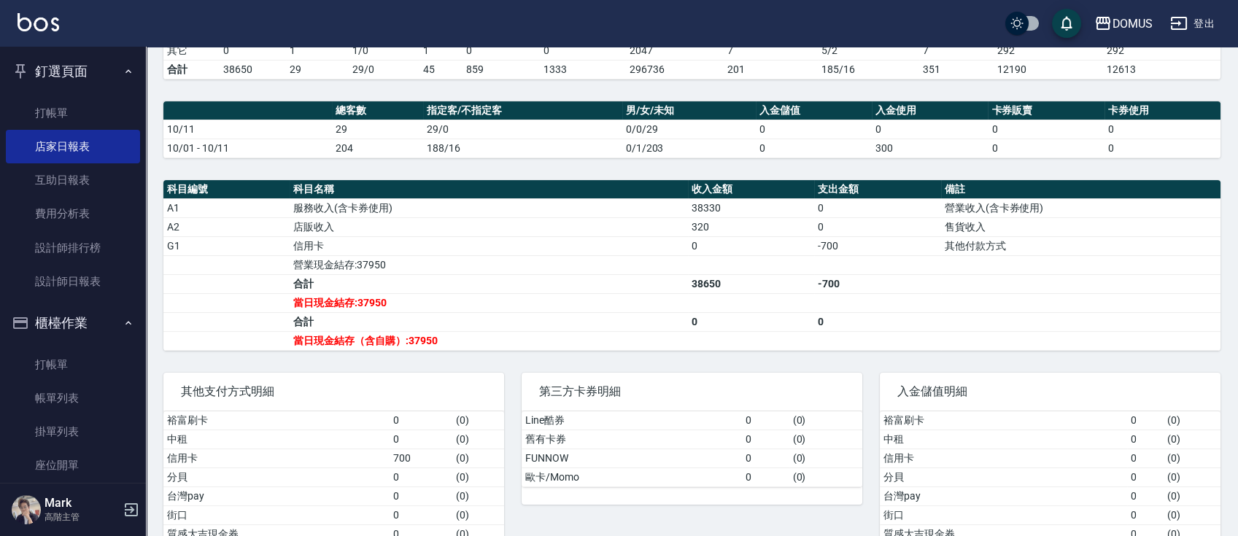
scroll to position [444, 0]
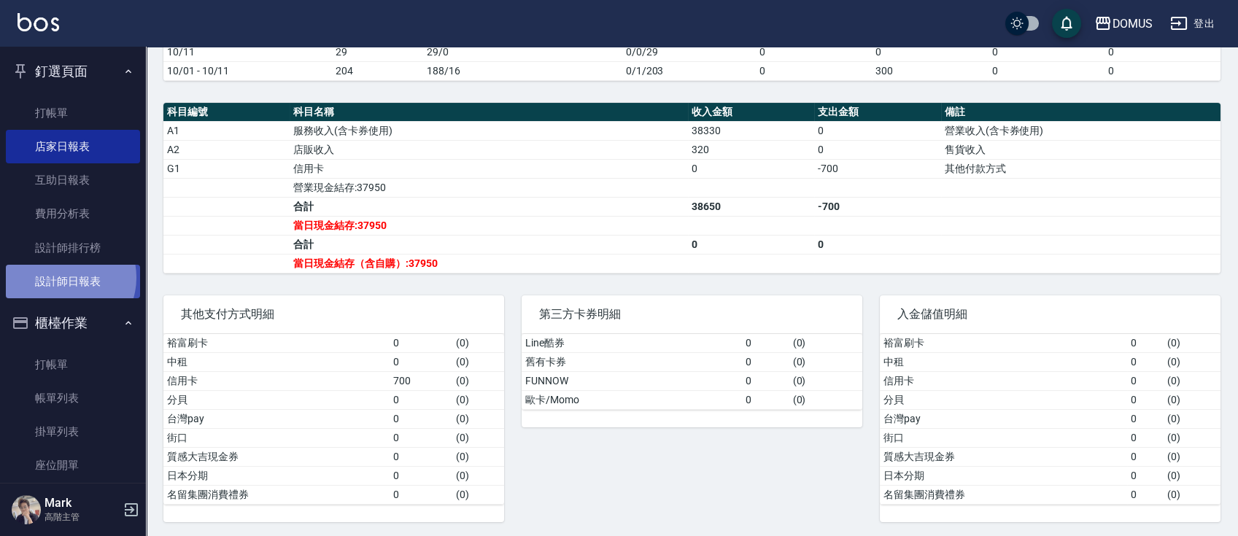
click at [64, 278] on link "設計師日報表" at bounding box center [73, 282] width 134 height 34
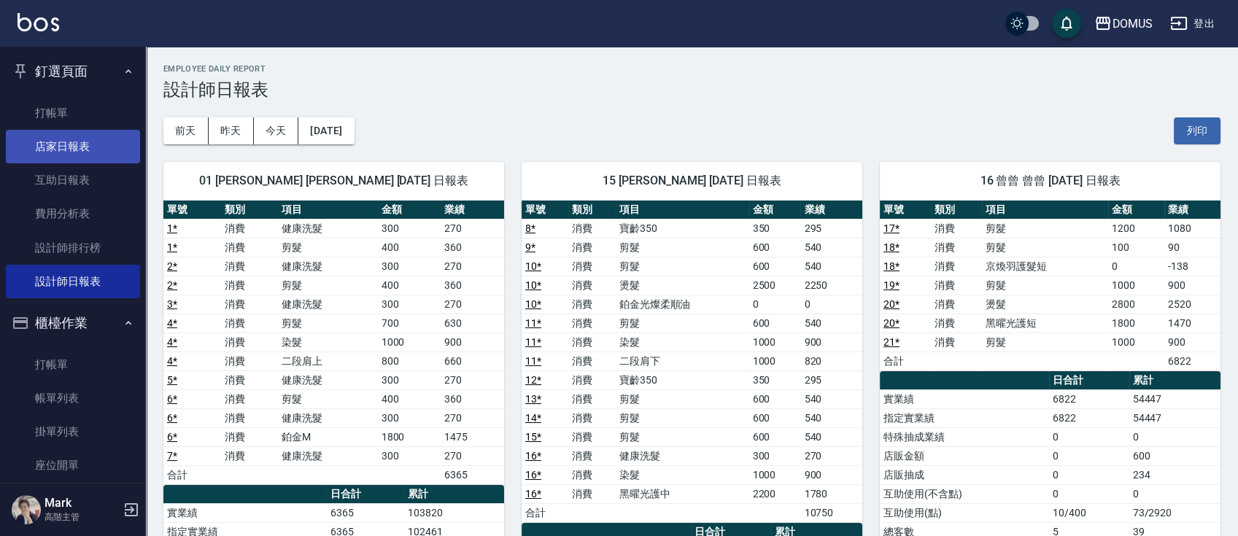
click at [98, 146] on link "店家日報表" at bounding box center [73, 147] width 134 height 34
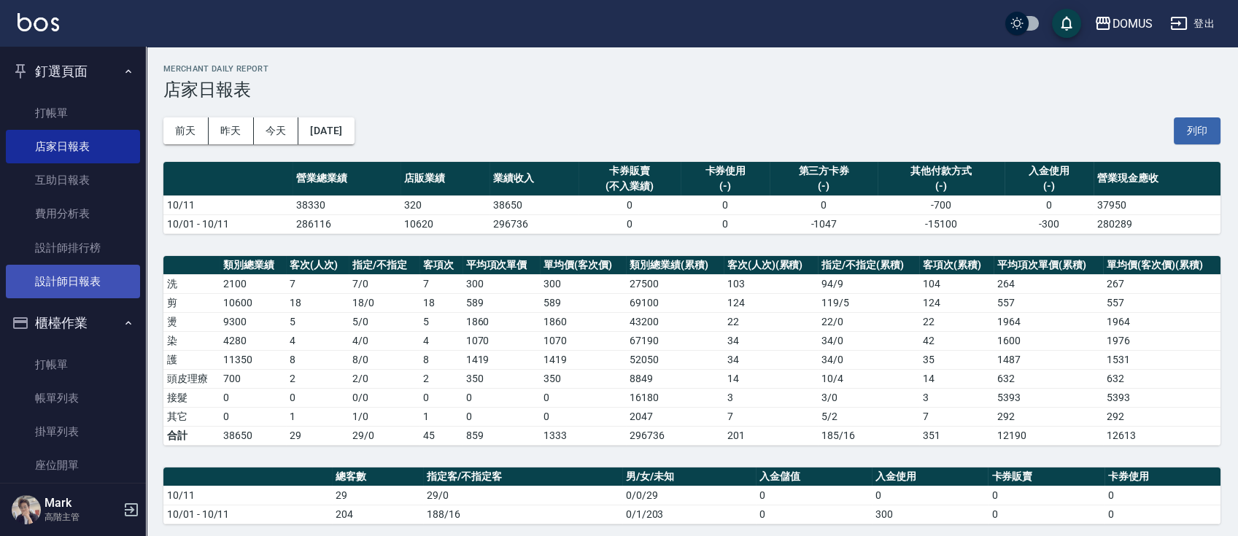
click at [26, 266] on link "設計師日報表" at bounding box center [73, 282] width 134 height 34
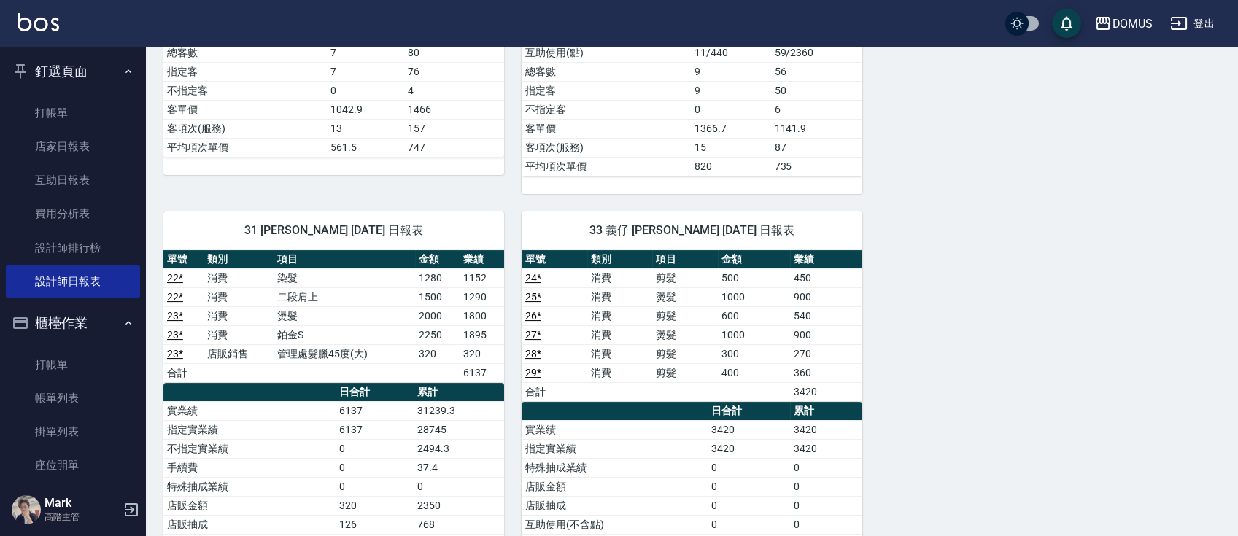
scroll to position [681, 0]
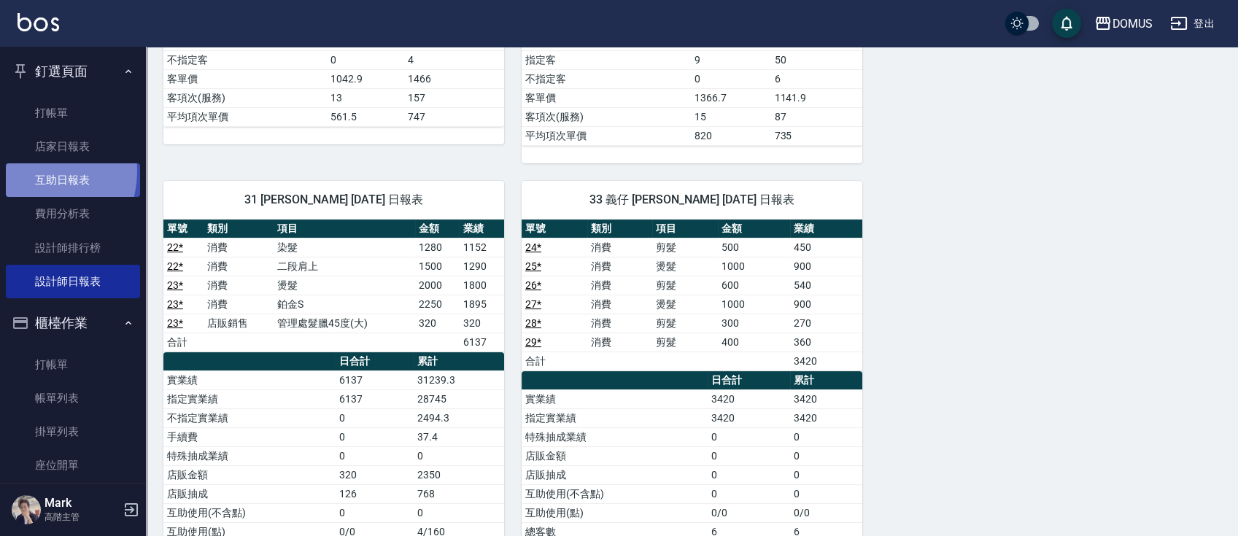
click at [34, 171] on link "互助日報表" at bounding box center [73, 180] width 134 height 34
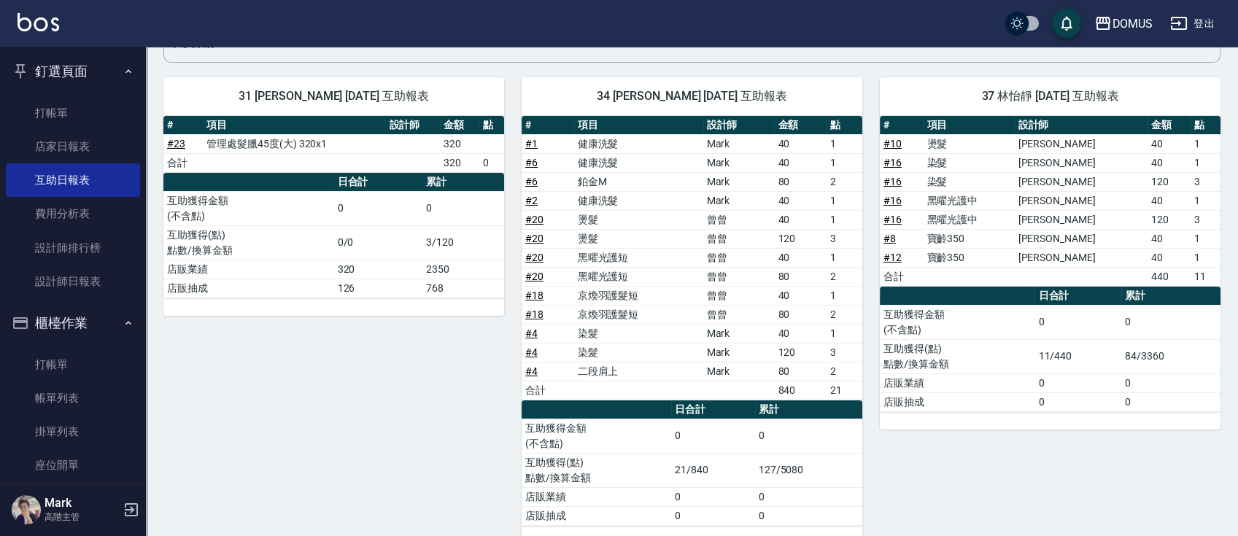
scroll to position [161, 0]
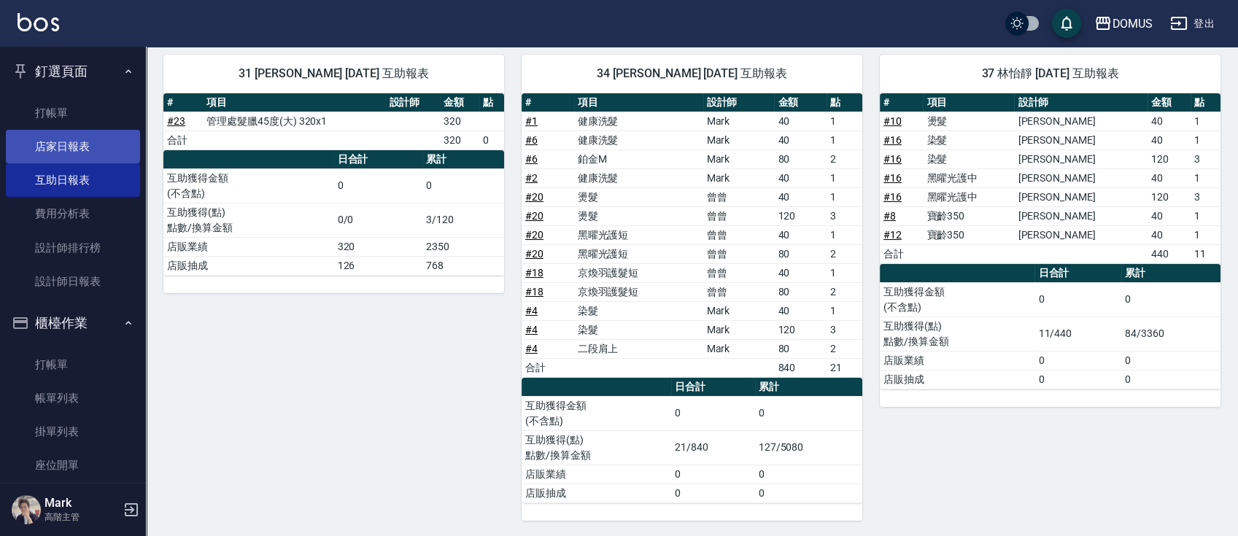
click at [86, 137] on link "店家日報表" at bounding box center [73, 147] width 134 height 34
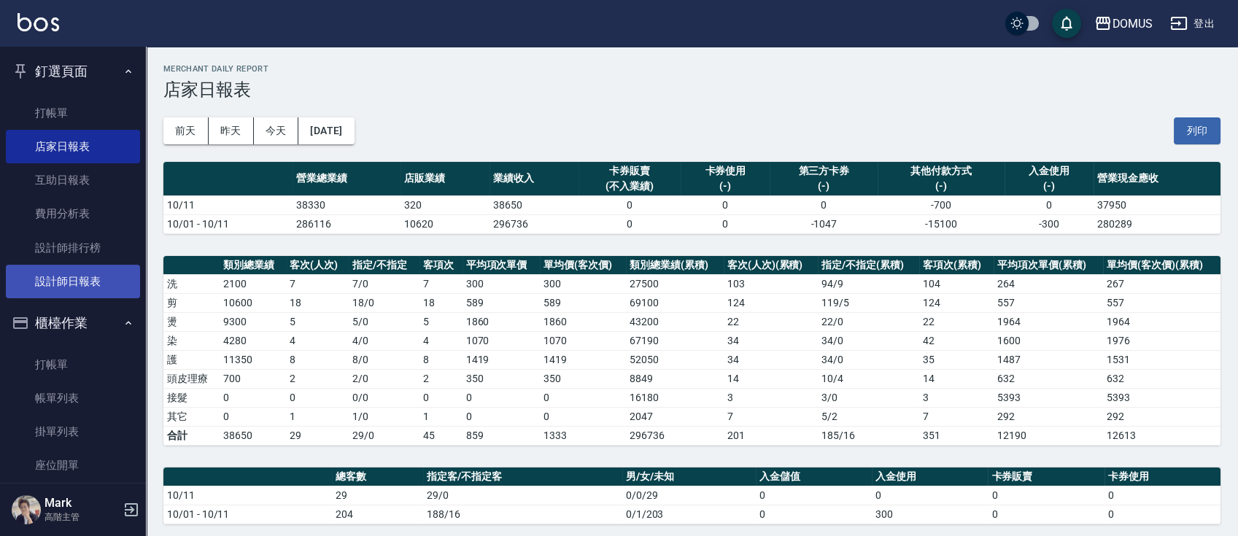
click at [76, 278] on link "設計師日報表" at bounding box center [73, 282] width 134 height 34
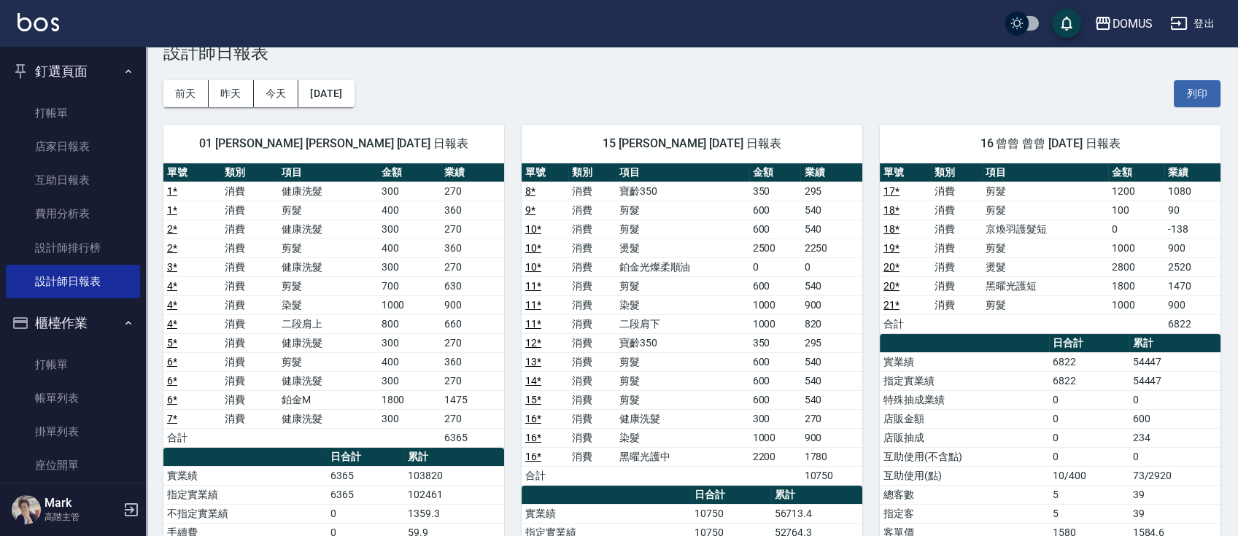
scroll to position [97, 0]
